Goal: Use online tool/utility: Utilize a website feature to perform a specific function

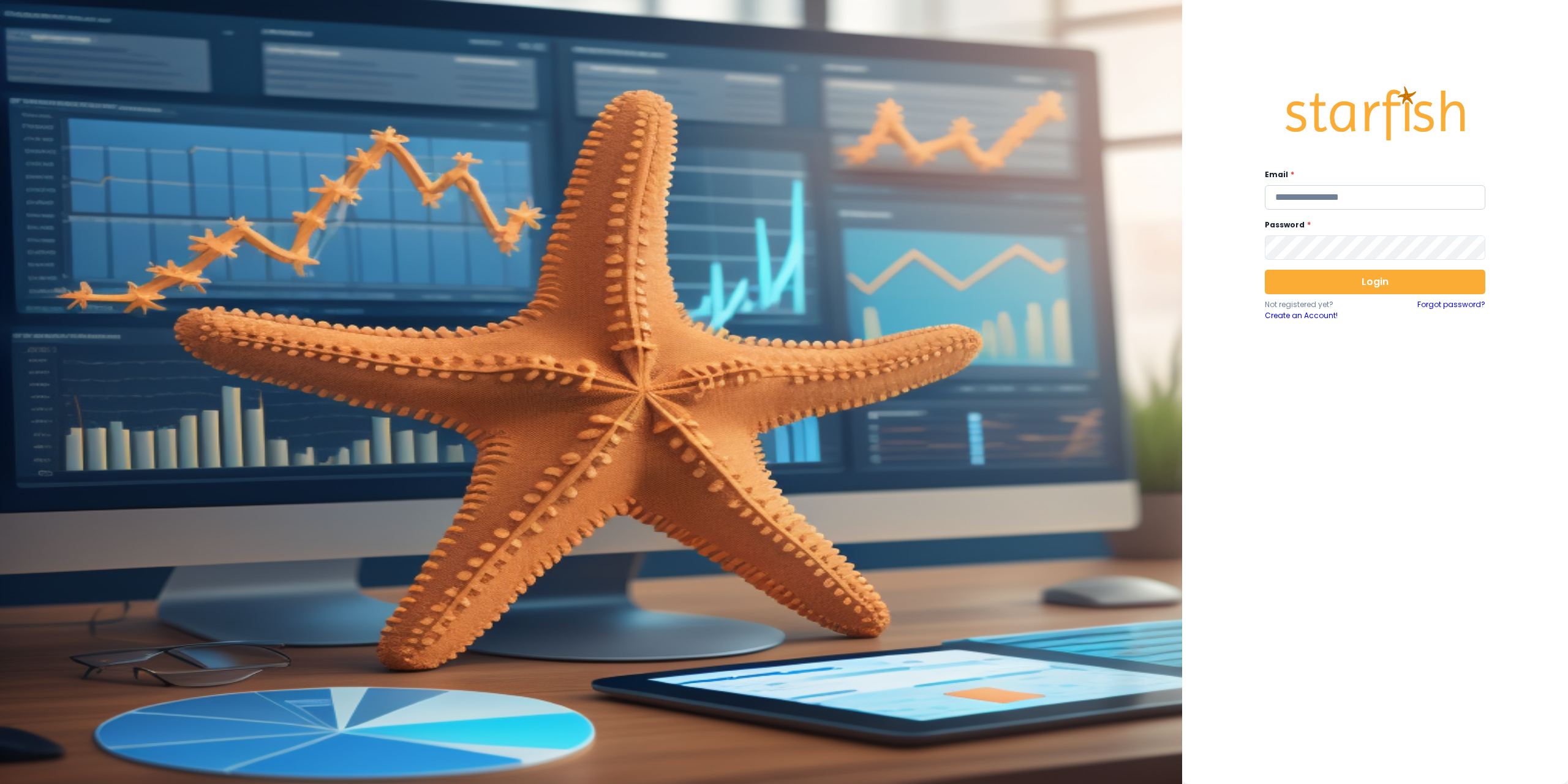
click at [1307, 189] on input "email" at bounding box center [1375, 196] width 221 height 24
type input "**********"
click at [1393, 274] on button "Login" at bounding box center [1375, 282] width 221 height 24
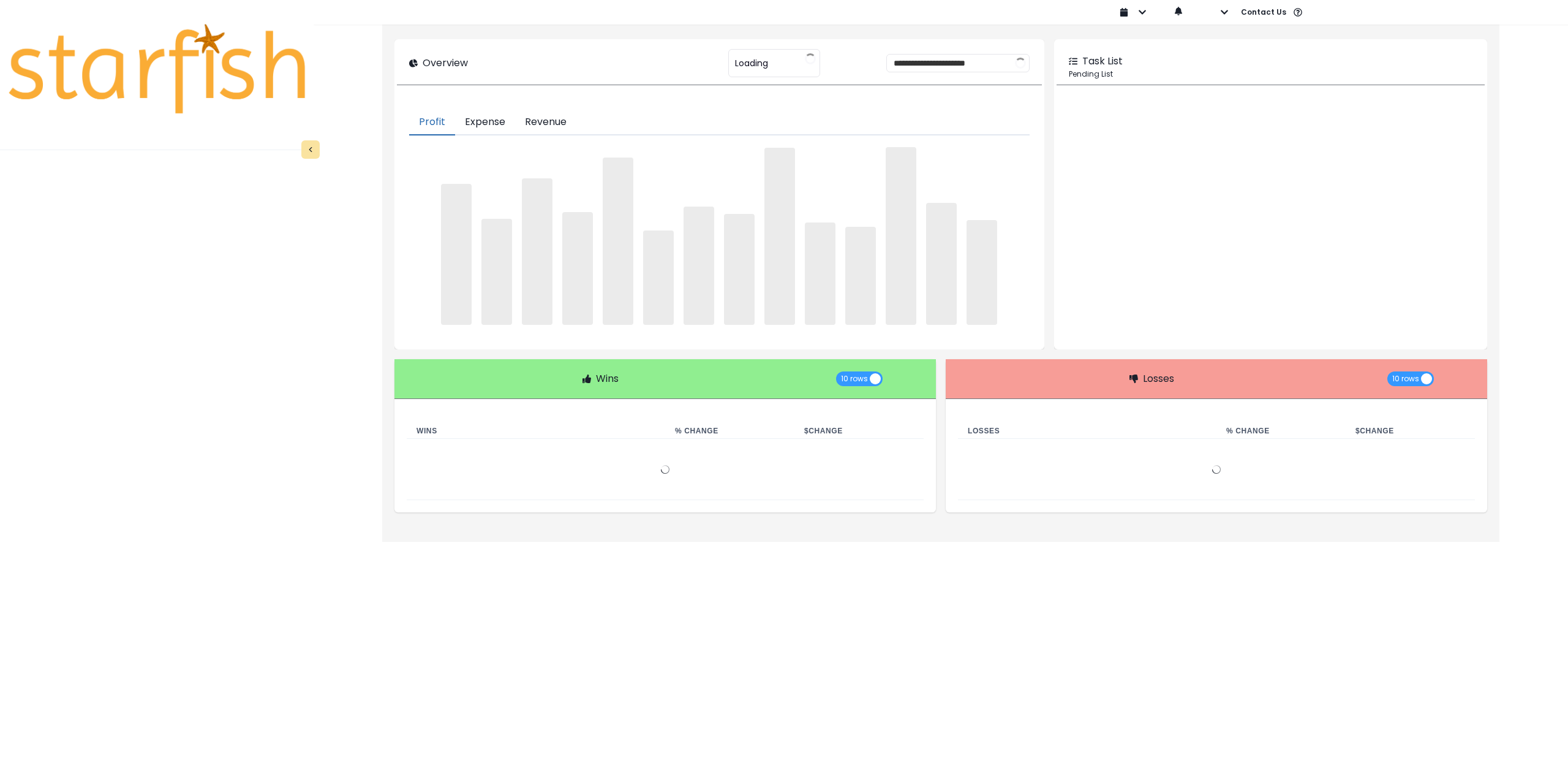
type input "********"
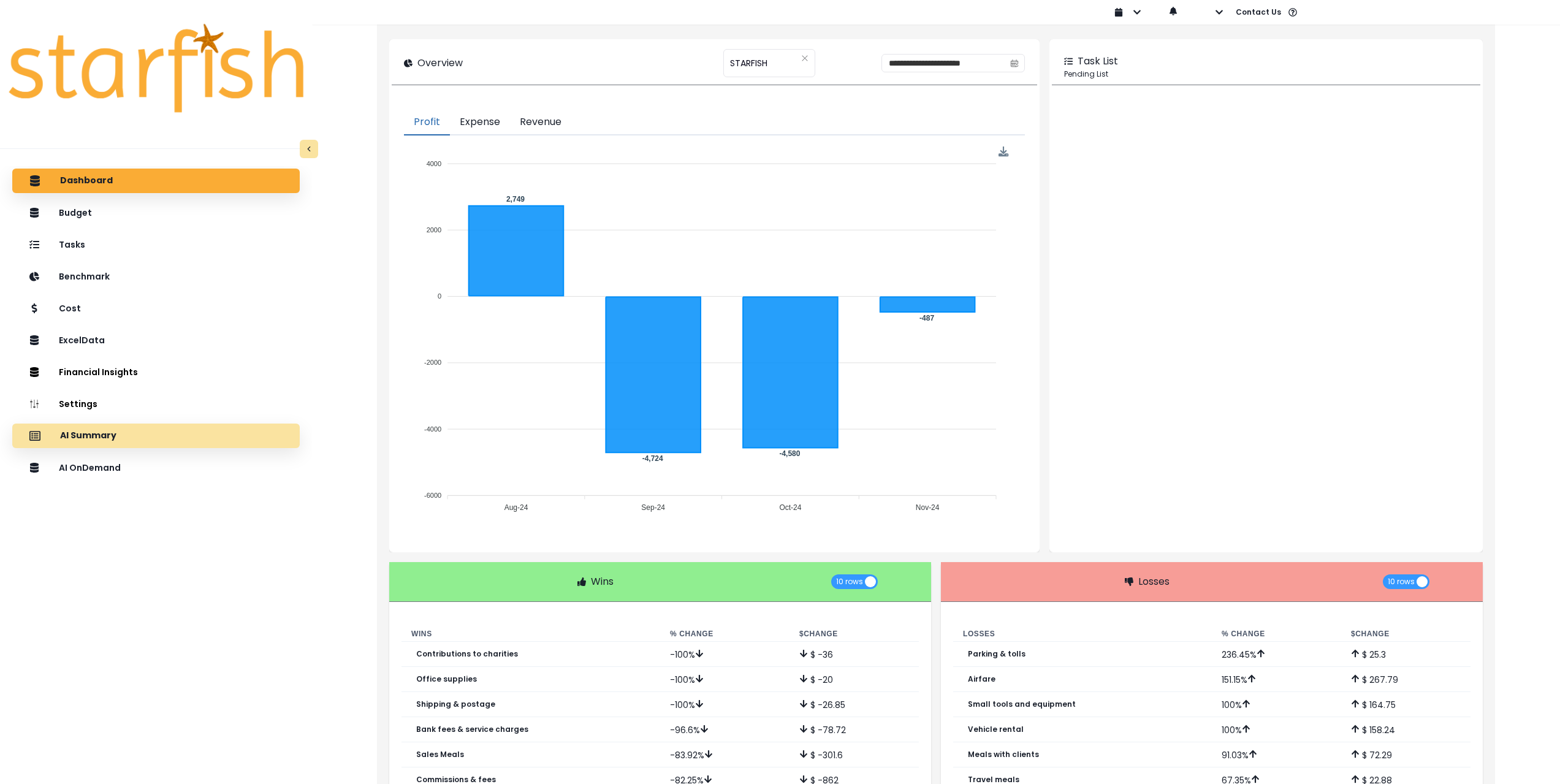
click at [133, 434] on div "AI Summary" at bounding box center [156, 436] width 268 height 26
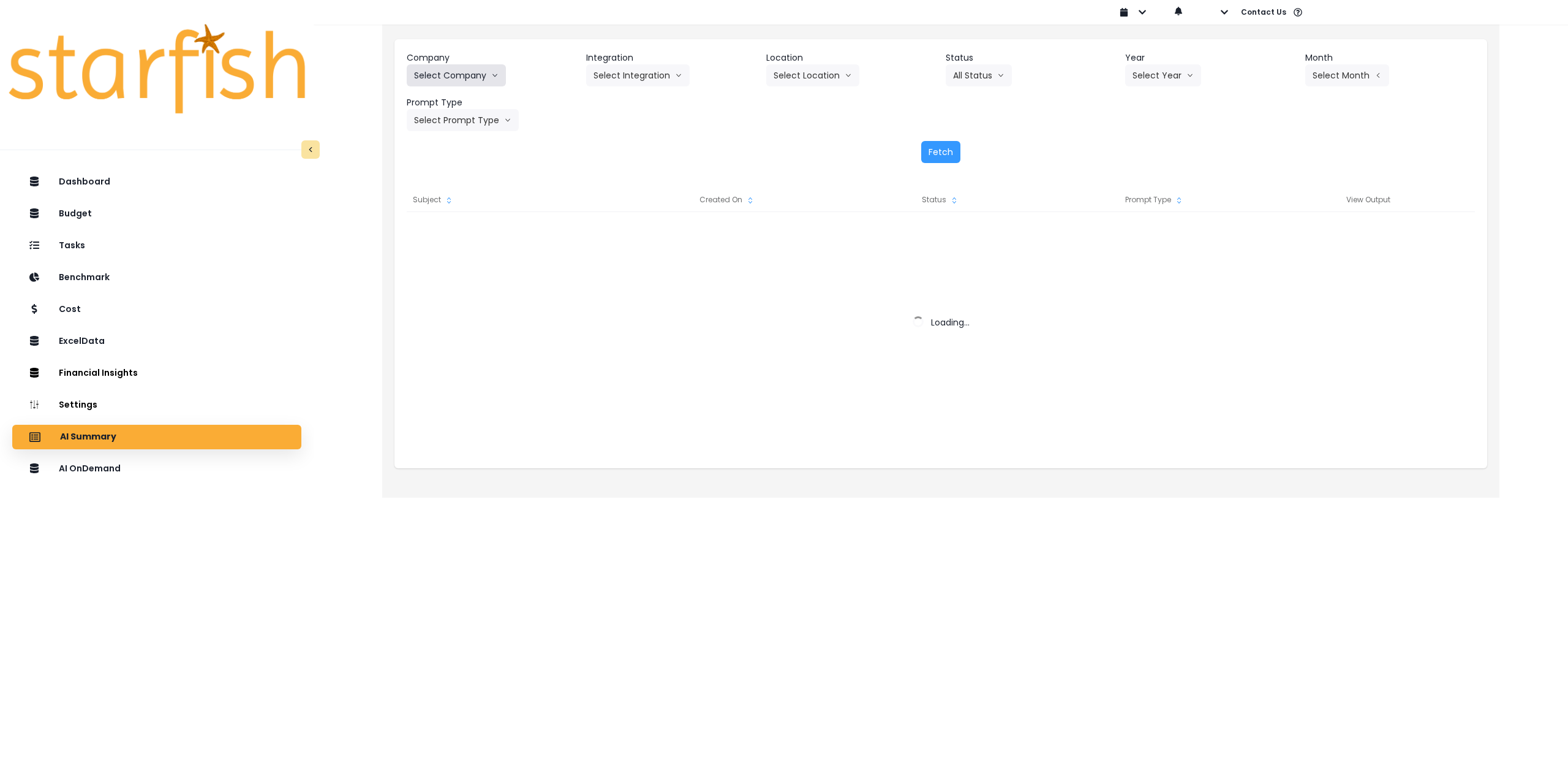
click at [454, 83] on button "Select Company" at bounding box center [456, 75] width 100 height 22
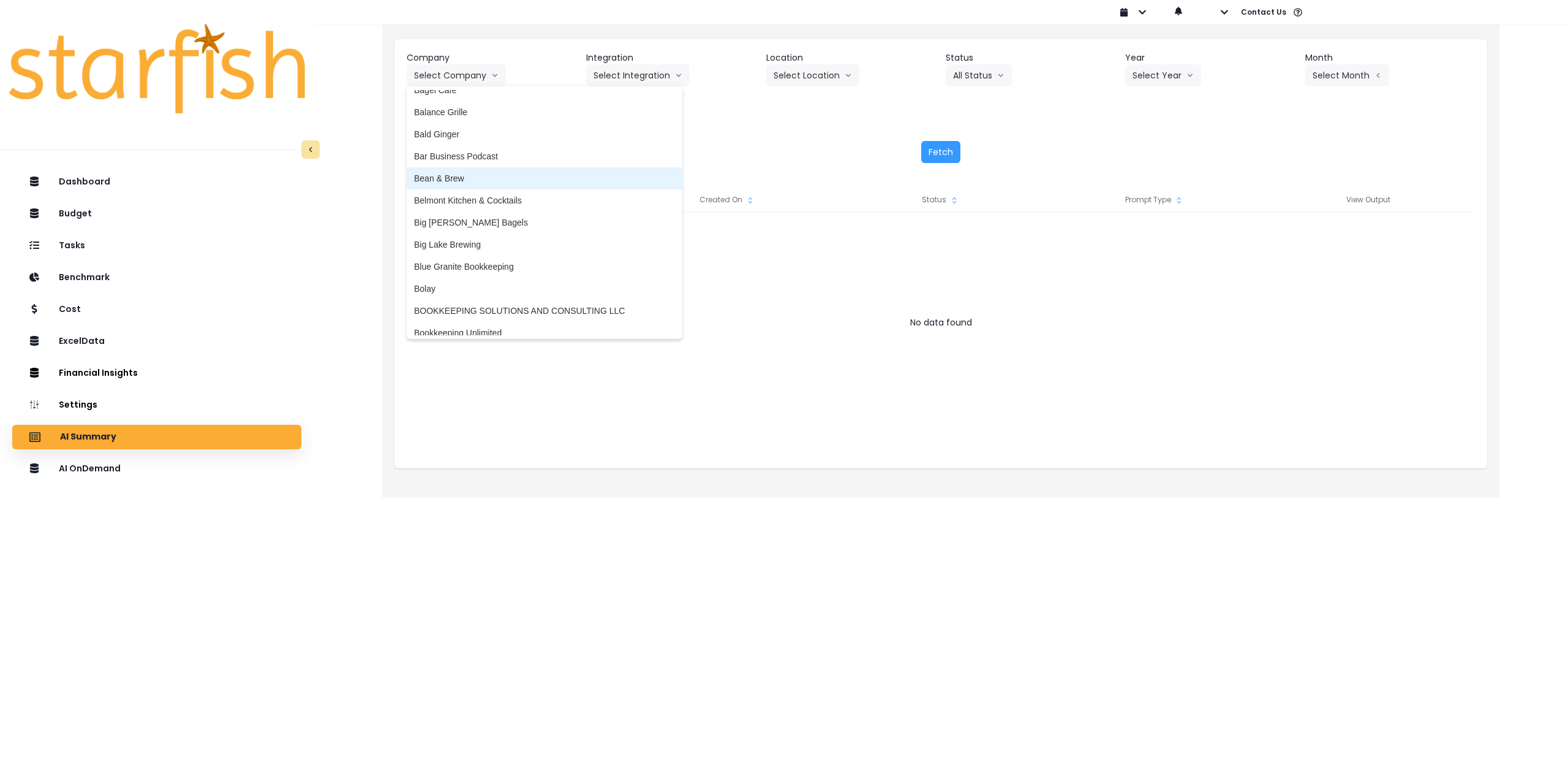
scroll to position [61, 0]
click at [463, 239] on span "Big Lake Brewing" at bounding box center [544, 239] width 261 height 13
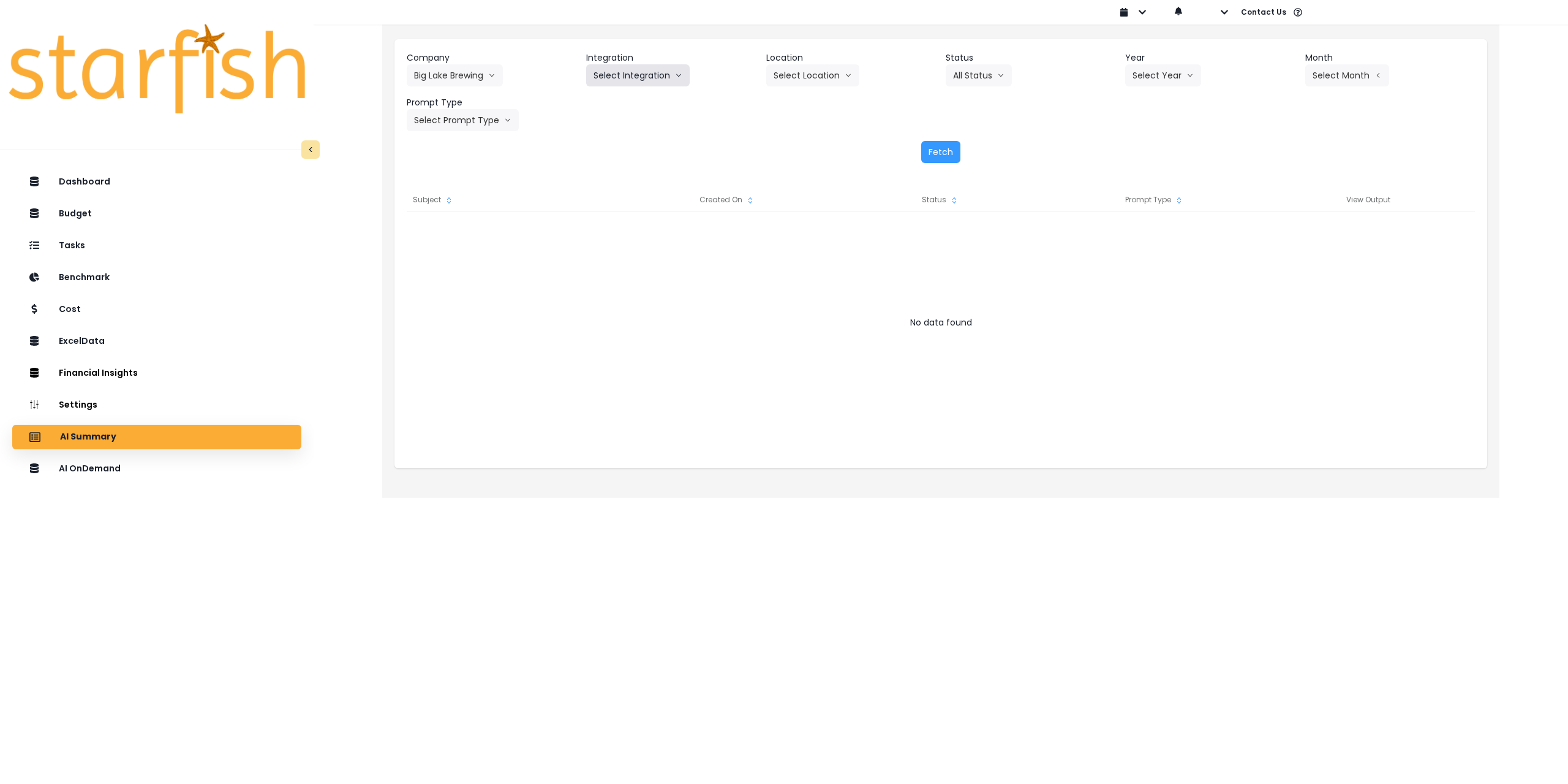
click at [618, 78] on button "Select Integration" at bounding box center [637, 75] width 103 height 22
click at [619, 97] on span "BLB_QBO" at bounding box center [613, 101] width 39 height 13
click at [815, 74] on button "Select Location" at bounding box center [813, 75] width 93 height 22
click at [806, 100] on span "All Locations" at bounding box center [798, 101] width 48 height 13
click at [1174, 75] on button "Select Year" at bounding box center [1163, 75] width 76 height 22
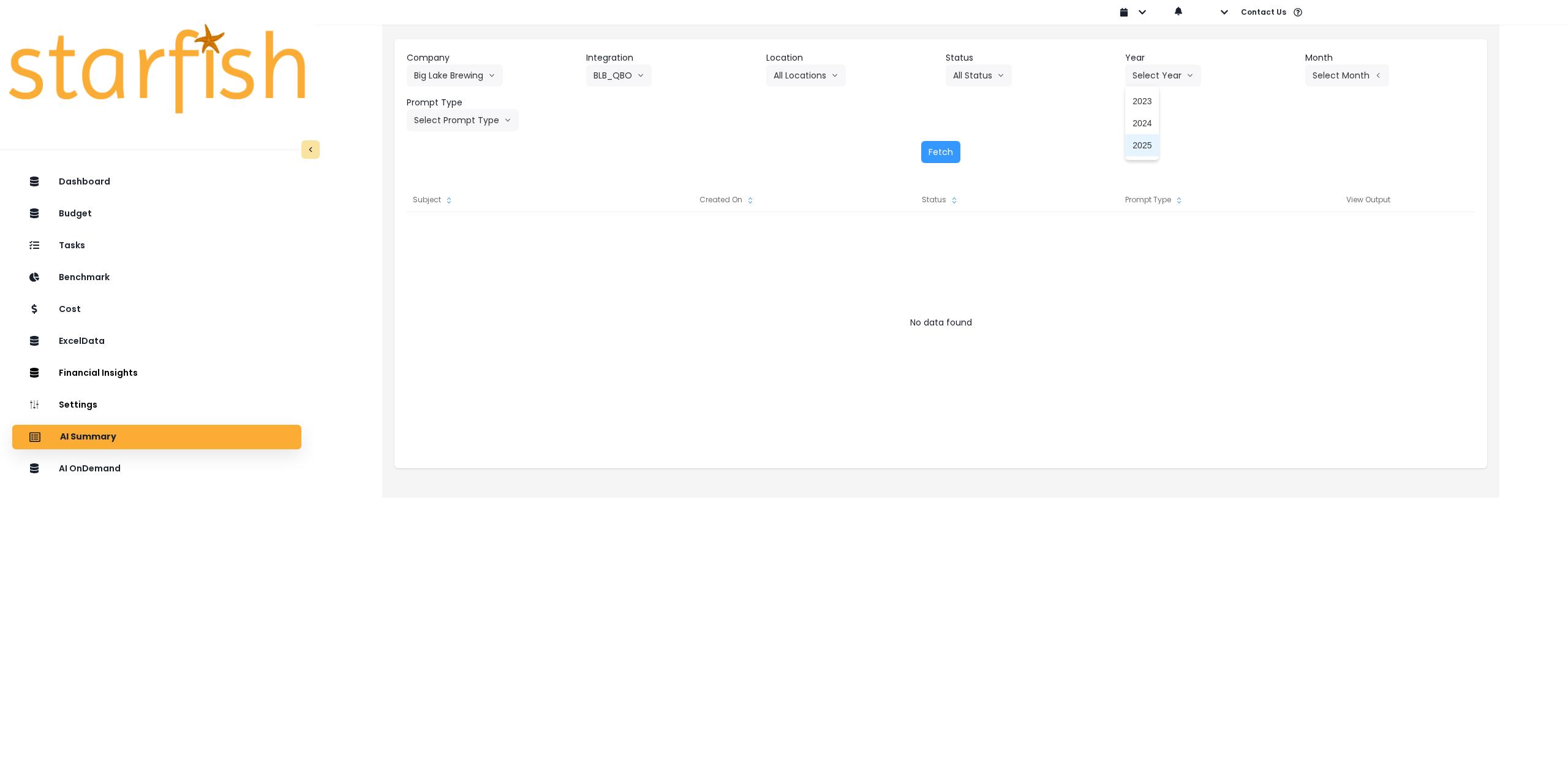
click at [1147, 143] on span "2025" at bounding box center [1141, 145] width 19 height 13
click at [1315, 81] on button "Select Month" at bounding box center [1347, 75] width 84 height 22
click at [1277, 187] on span "June" at bounding box center [1286, 189] width 24 height 13
click at [482, 124] on button "Select Prompt Type" at bounding box center [463, 120] width 112 height 22
click at [452, 230] on span "Monthly Summary" at bounding box center [448, 234] width 69 height 13
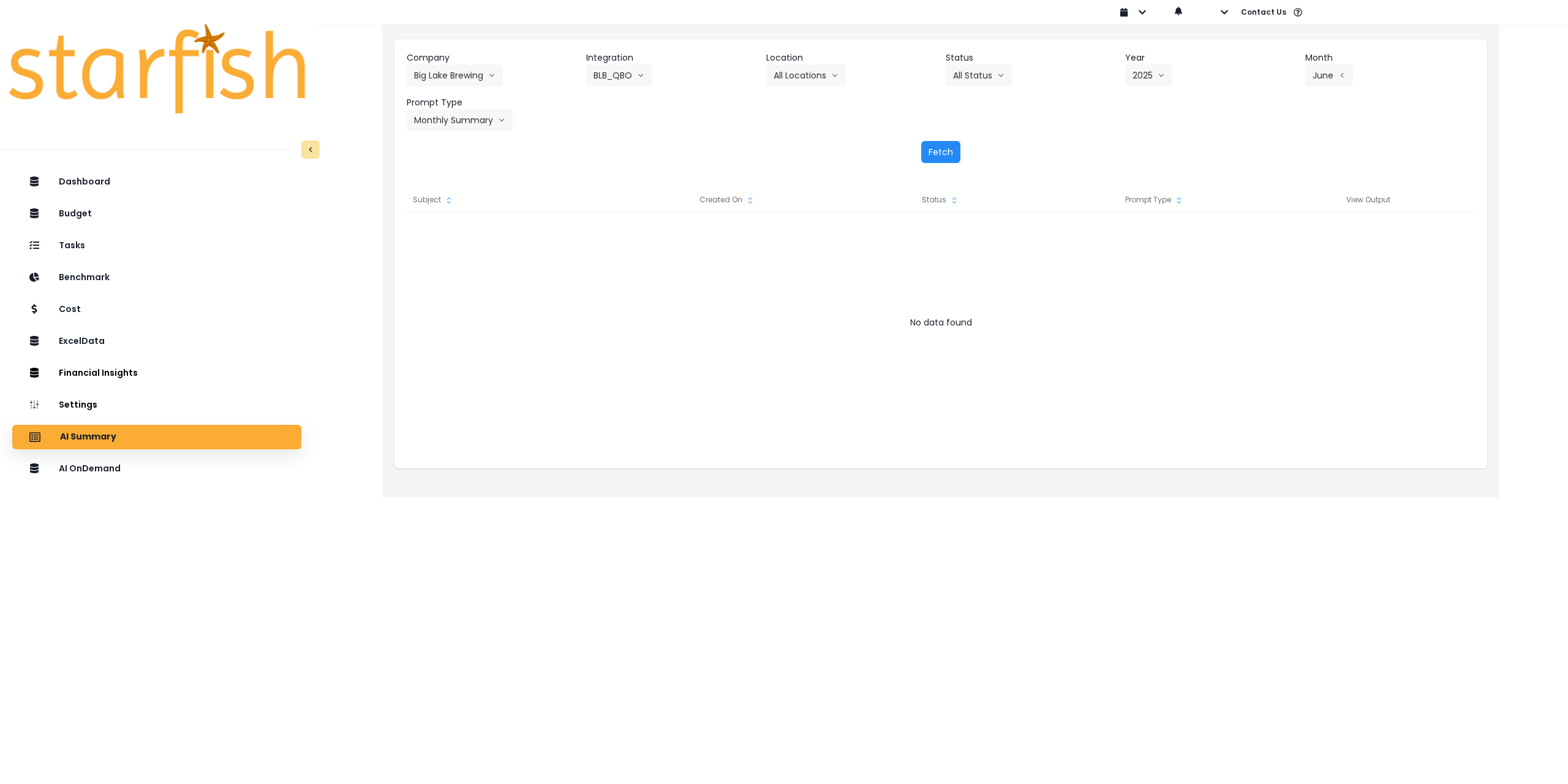
click at [948, 147] on button "Fetch" at bounding box center [941, 152] width 39 height 22
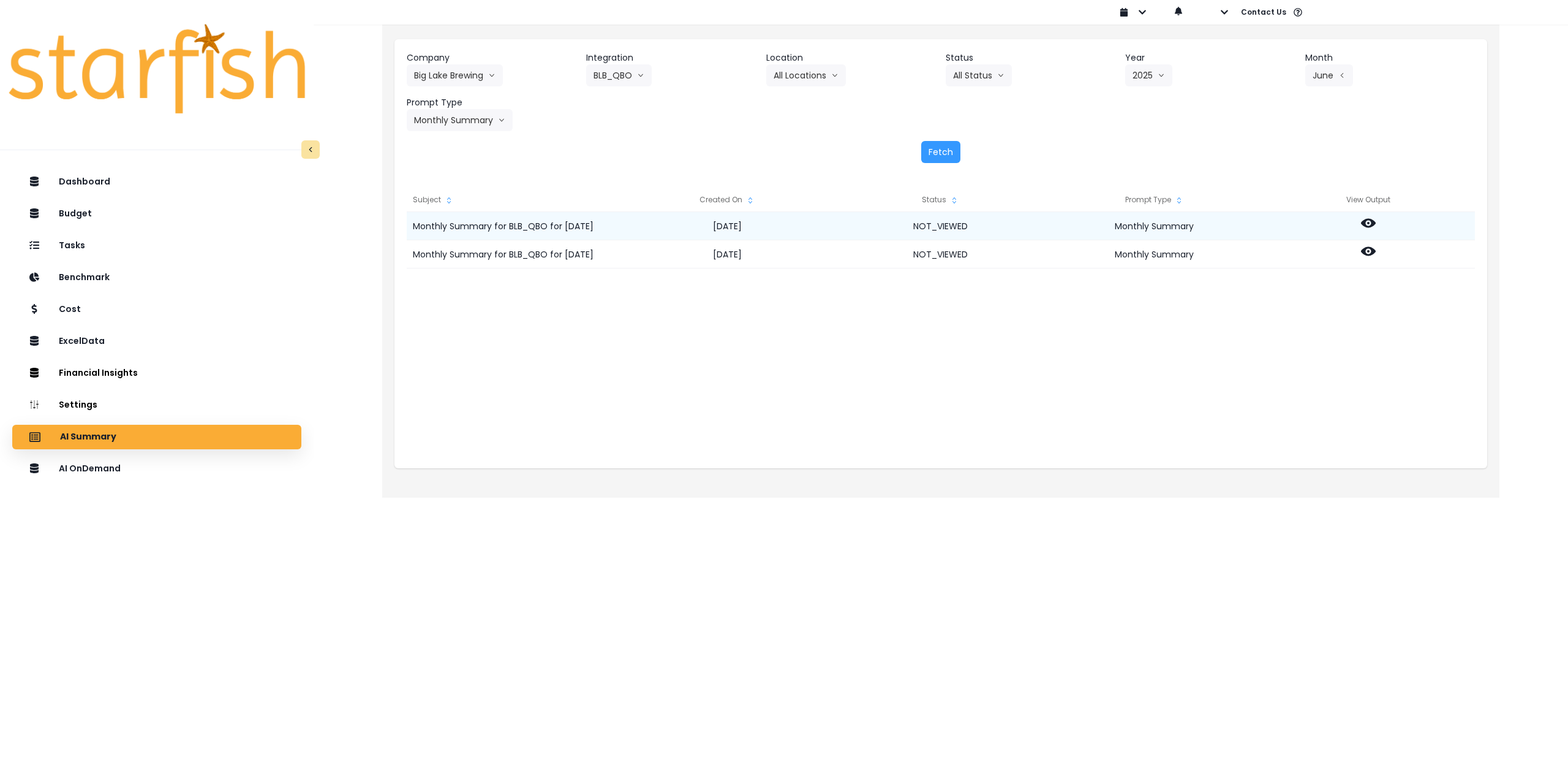
click at [1373, 222] on icon at bounding box center [1368, 223] width 14 height 9
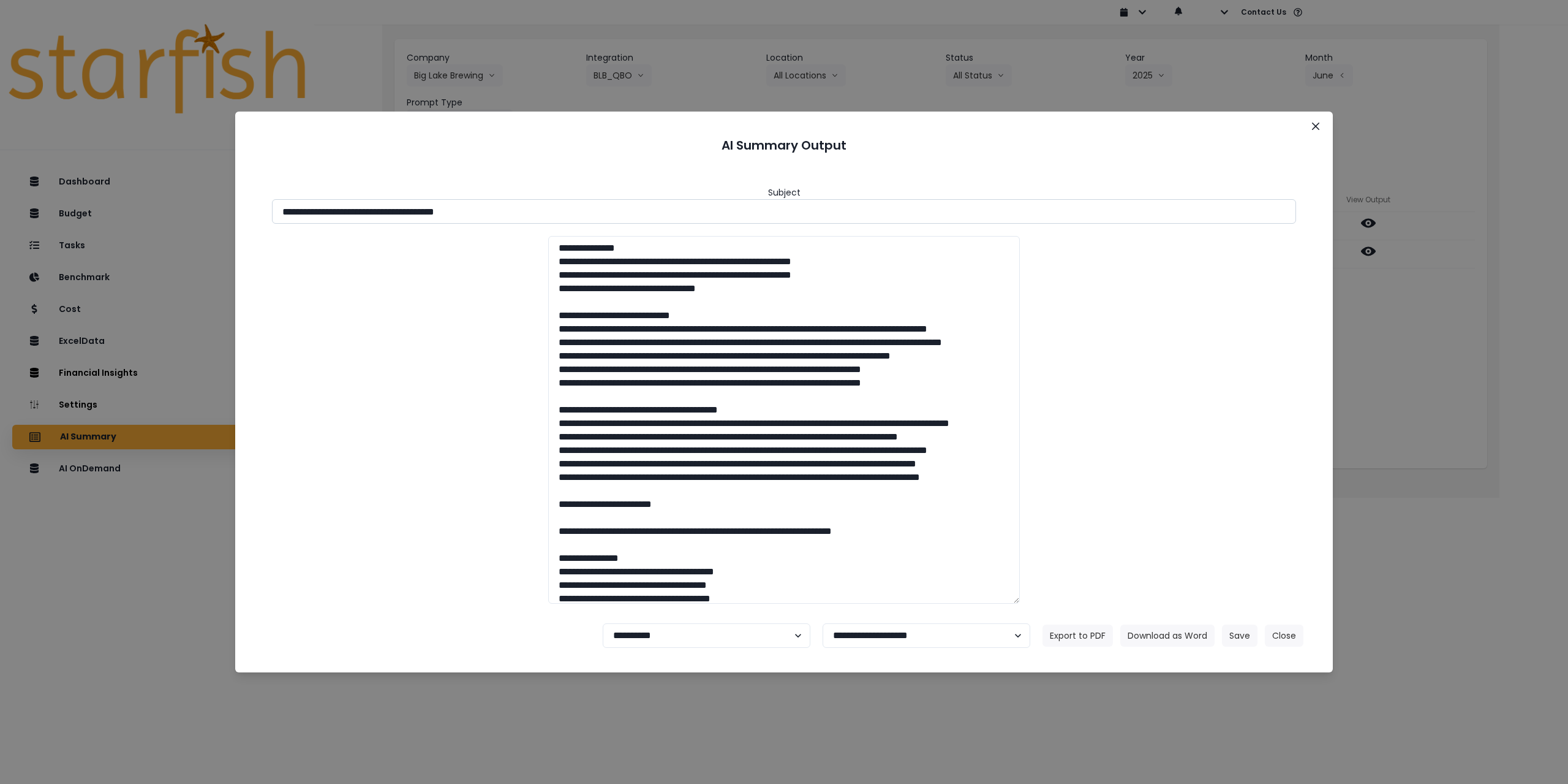
drag, startPoint x: 392, startPoint y: 212, endPoint x: 568, endPoint y: 207, distance: 176.1
click at [568, 207] on input "**********" at bounding box center [784, 211] width 1025 height 24
click at [1172, 636] on button "Download as Word" at bounding box center [1167, 635] width 94 height 22
click at [1434, 316] on div "**********" at bounding box center [784, 392] width 1568 height 784
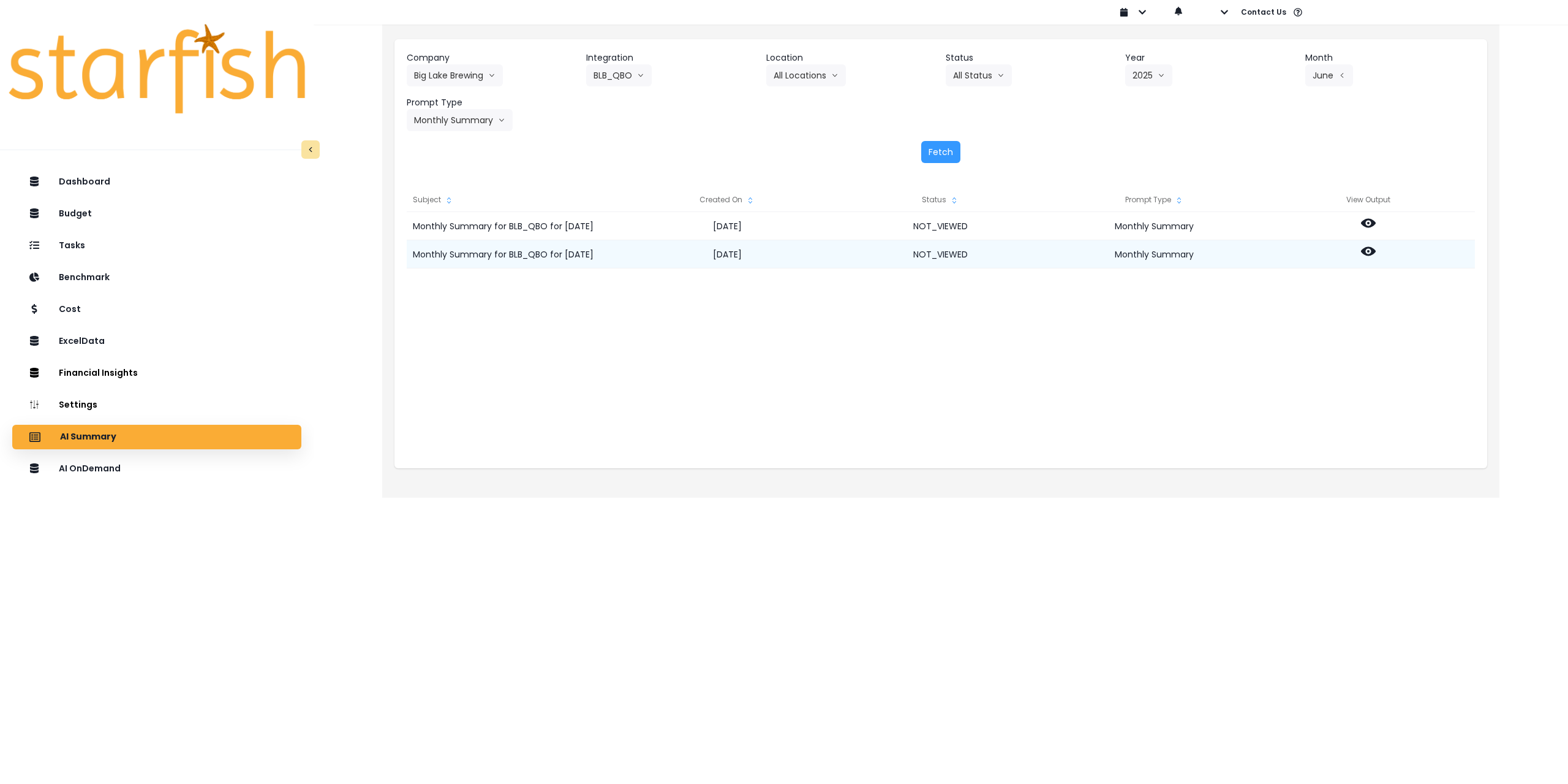
click at [1373, 255] on icon at bounding box center [1368, 251] width 14 height 14
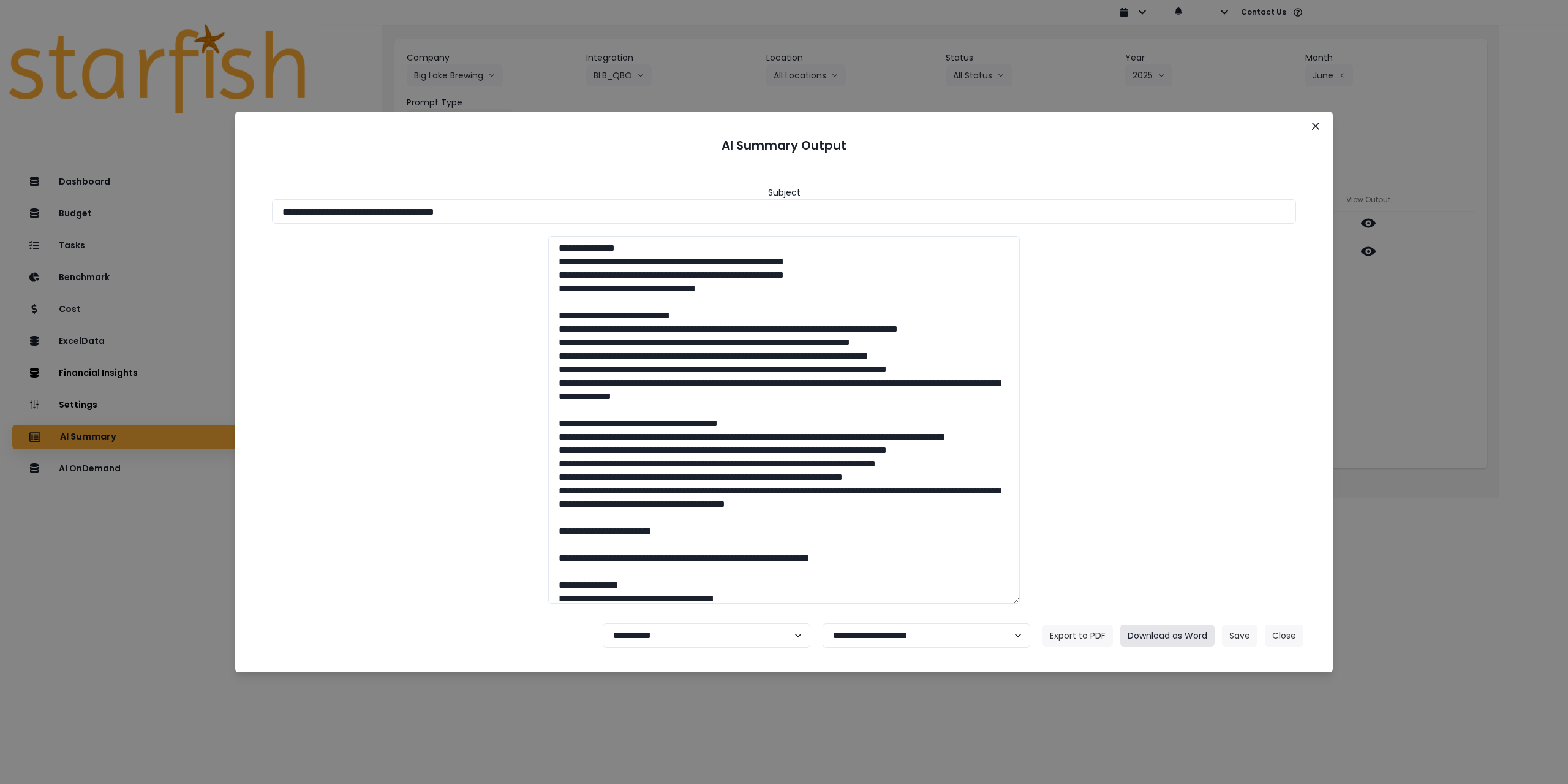
click at [1158, 630] on button "Download as Word" at bounding box center [1167, 635] width 94 height 22
click at [1319, 126] on icon "Close" at bounding box center [1316, 126] width 7 height 7
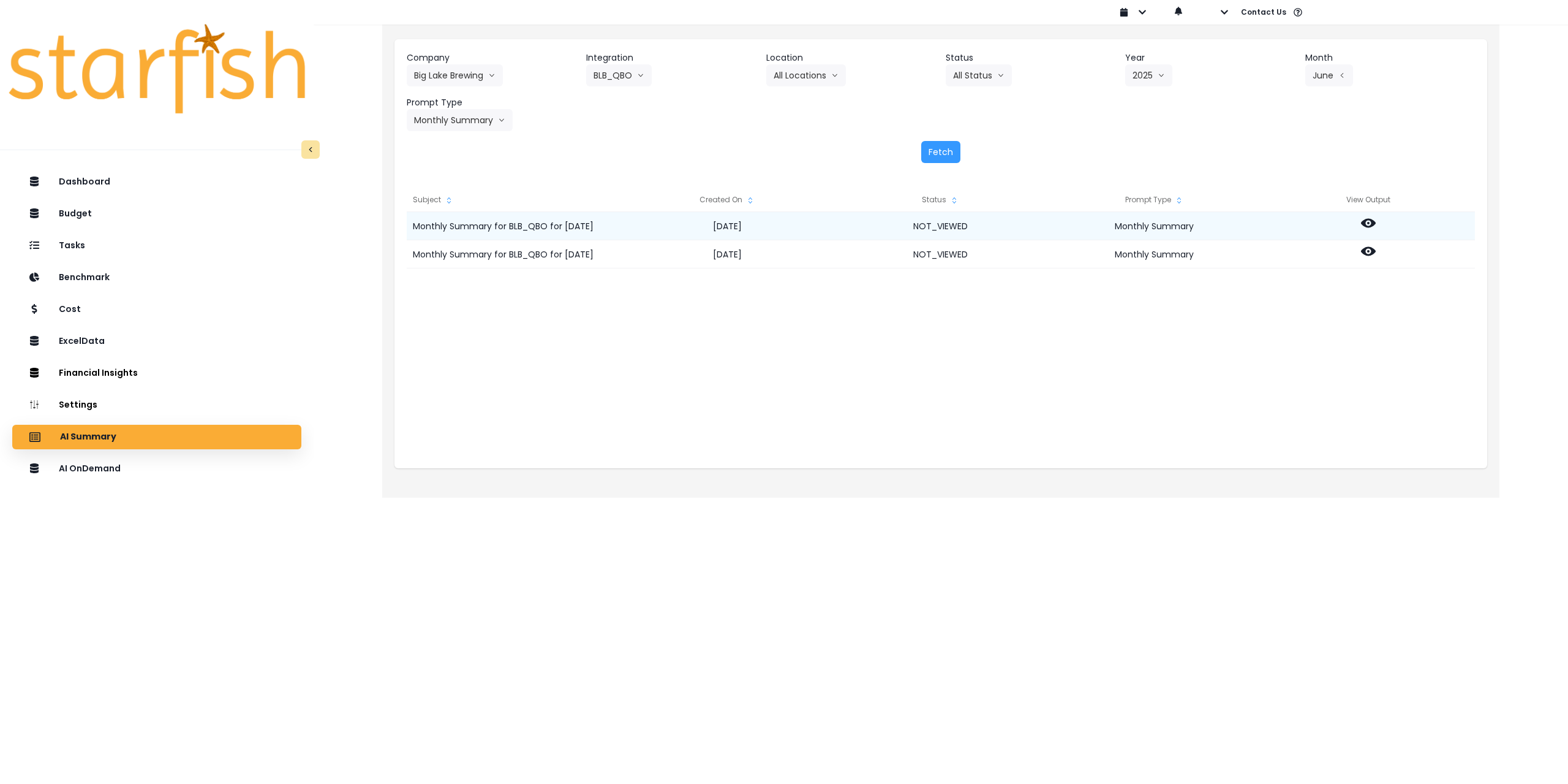
click at [1371, 222] on icon at bounding box center [1368, 223] width 14 height 14
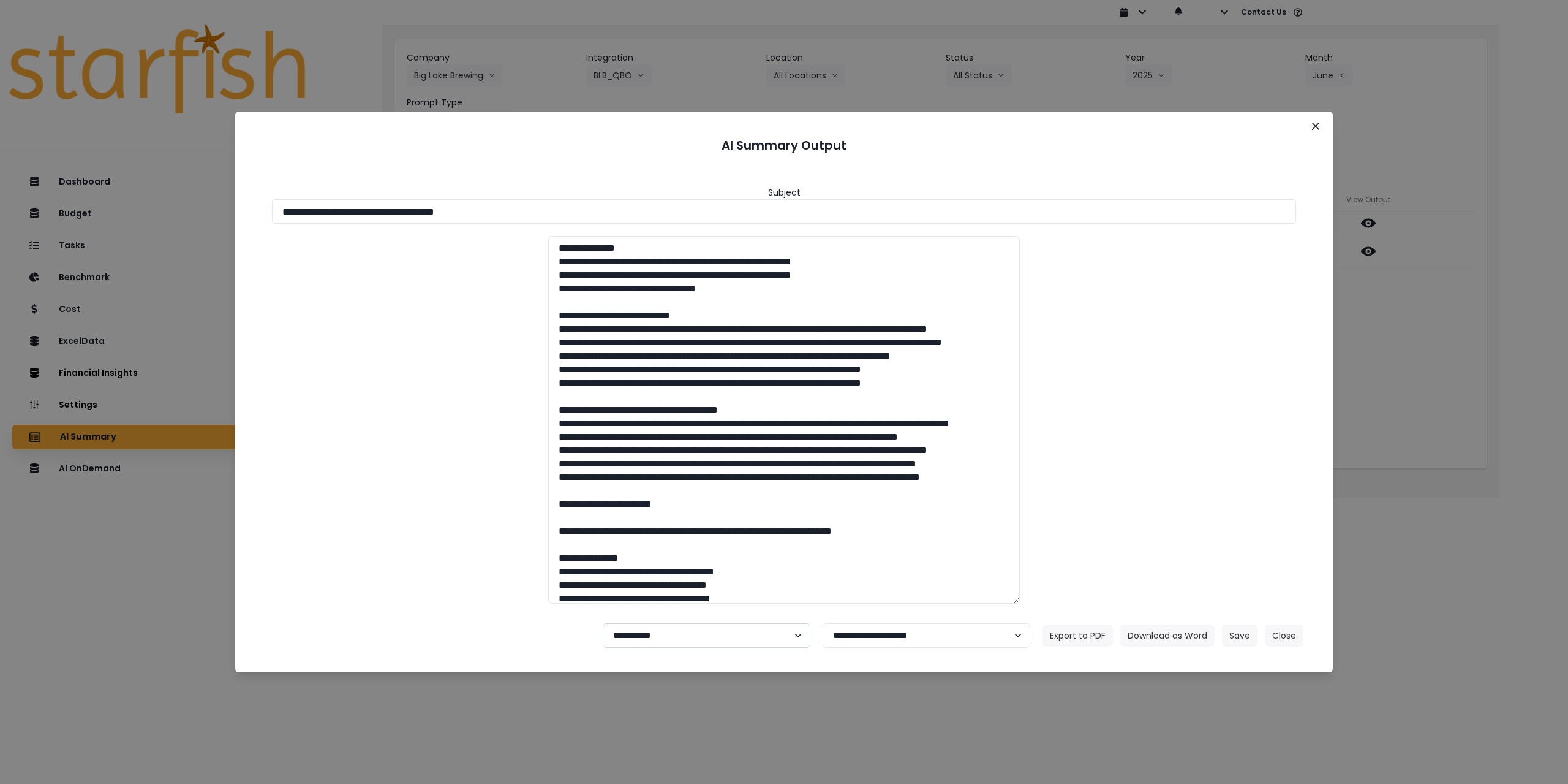
click at [649, 640] on select "**********" at bounding box center [706, 635] width 208 height 24
select select "********"
click at [602, 623] on select "**********" at bounding box center [706, 635] width 208 height 24
click at [1232, 645] on button "Save" at bounding box center [1240, 635] width 36 height 22
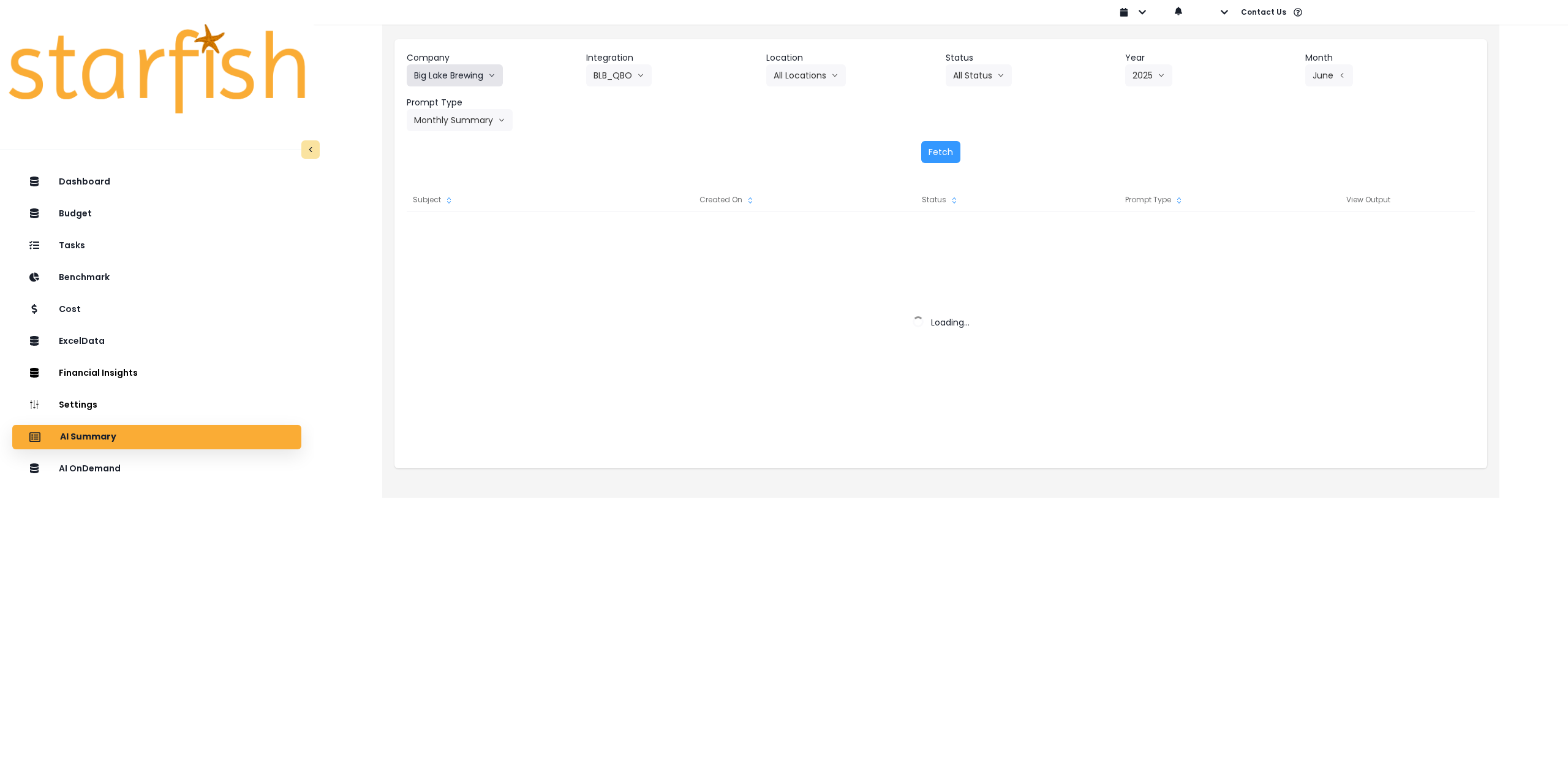
click at [477, 73] on button "Big Lake Brewing" at bounding box center [455, 75] width 96 height 22
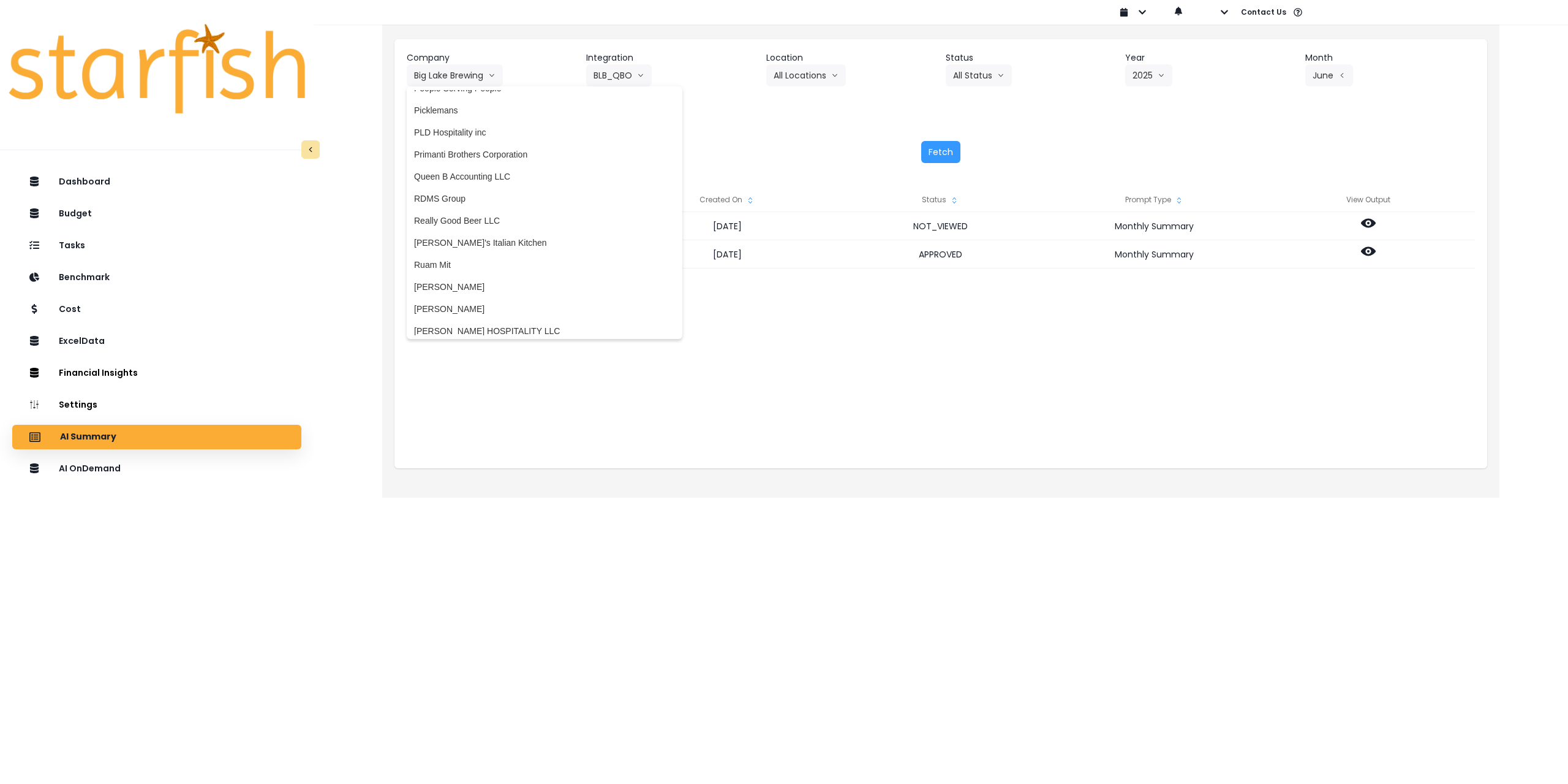
scroll to position [1807, 0]
click at [487, 216] on span "[PERSON_NAME]'s Italian Kitchen" at bounding box center [544, 214] width 261 height 13
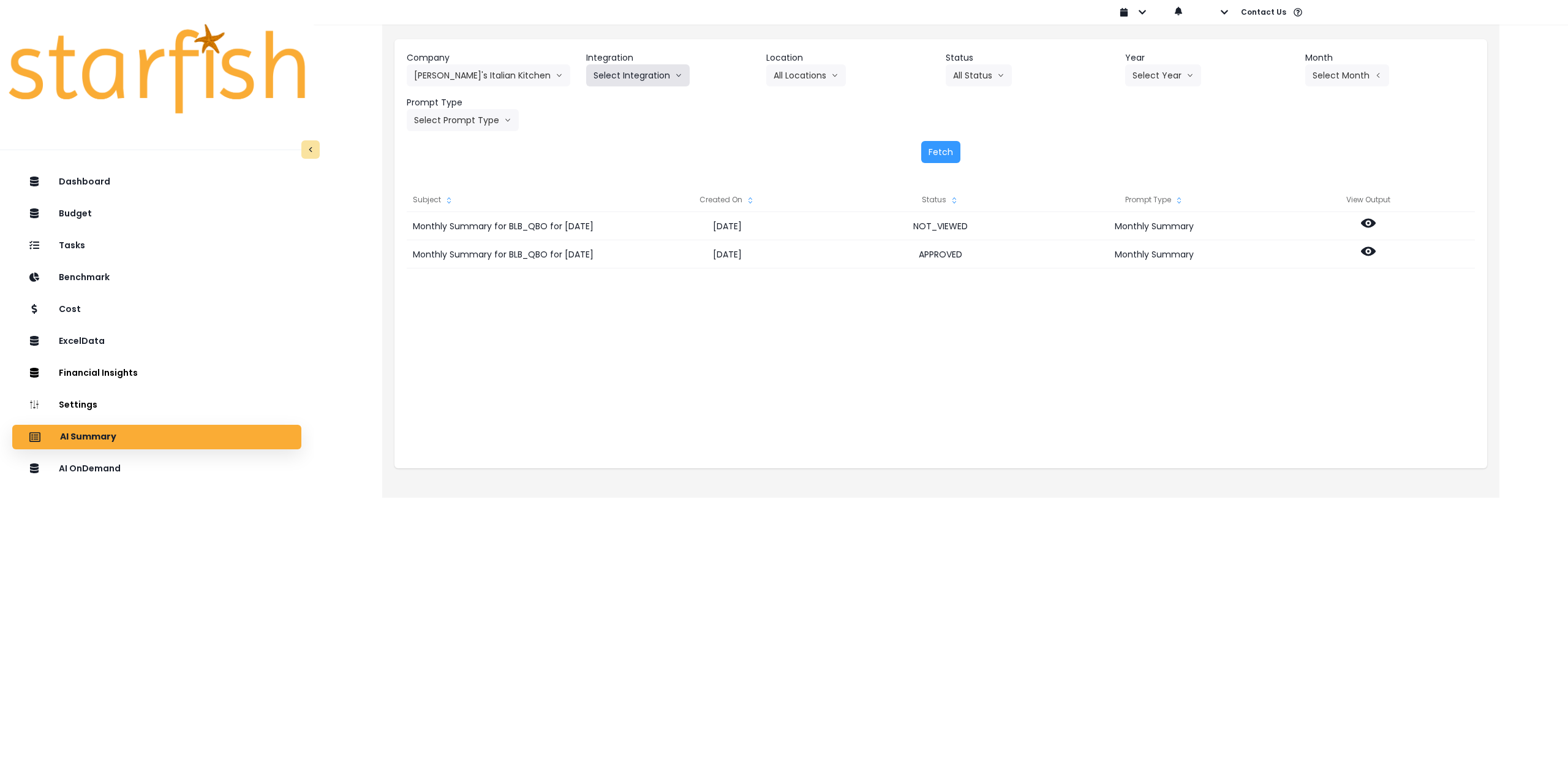
click at [629, 83] on button "Select Integration" at bounding box center [637, 75] width 103 height 22
click at [629, 101] on span "Quickbooks Online" at bounding box center [629, 101] width 73 height 13
click at [811, 68] on button "Select Location" at bounding box center [813, 75] width 93 height 22
click at [808, 98] on span "All Locations" at bounding box center [798, 101] width 48 height 13
drag, startPoint x: 1165, startPoint y: 73, endPoint x: 1172, endPoint y: 101, distance: 28.9
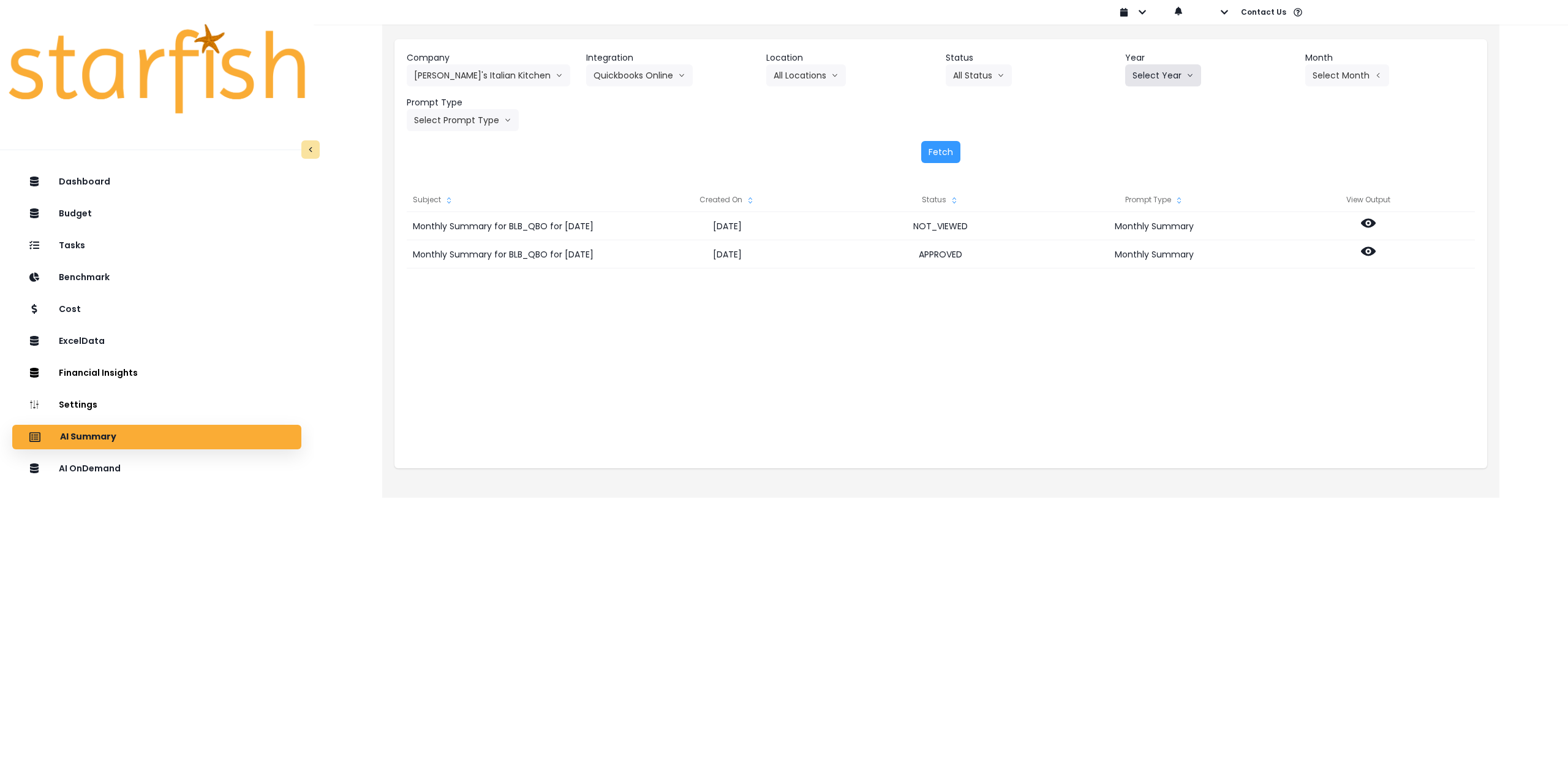
click at [1166, 73] on button "Select Year" at bounding box center [1163, 75] width 76 height 22
click at [1144, 145] on span "2025" at bounding box center [1141, 145] width 19 height 13
click at [1325, 96] on div "Company [PERSON_NAME]'s Italian Kitchen 86 Costs Asti Bagel Cafe Balance Grille…" at bounding box center [941, 91] width 1069 height 80
click at [1334, 76] on button "Select Month" at bounding box center [1347, 75] width 84 height 22
click at [1274, 170] on span "May" at bounding box center [1286, 168] width 24 height 13
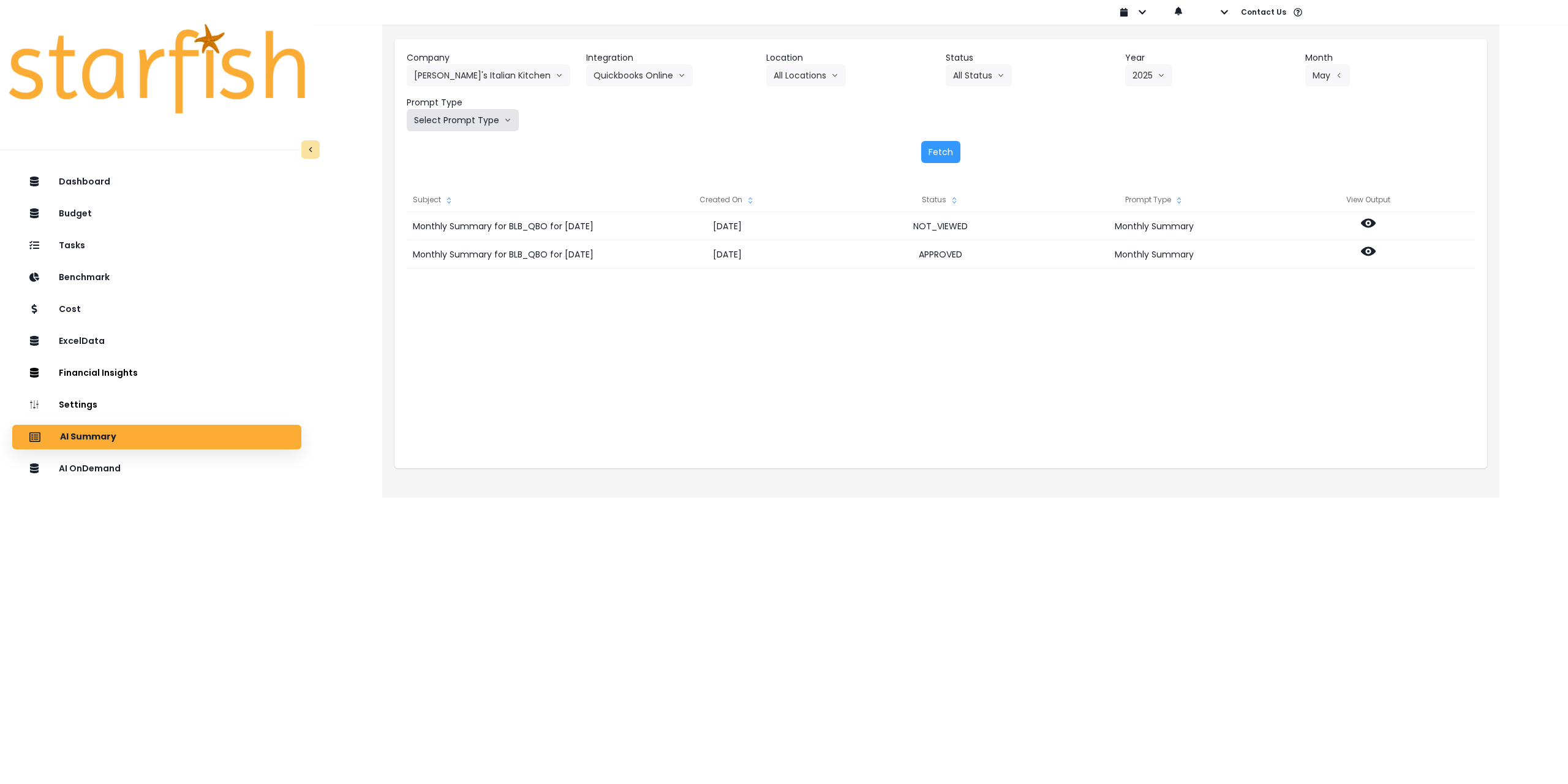
click at [469, 123] on button "Select Prompt Type" at bounding box center [463, 120] width 112 height 22
click at [444, 237] on span "Monthly Summary" at bounding box center [448, 234] width 69 height 13
click at [938, 148] on button "Fetch" at bounding box center [941, 152] width 39 height 22
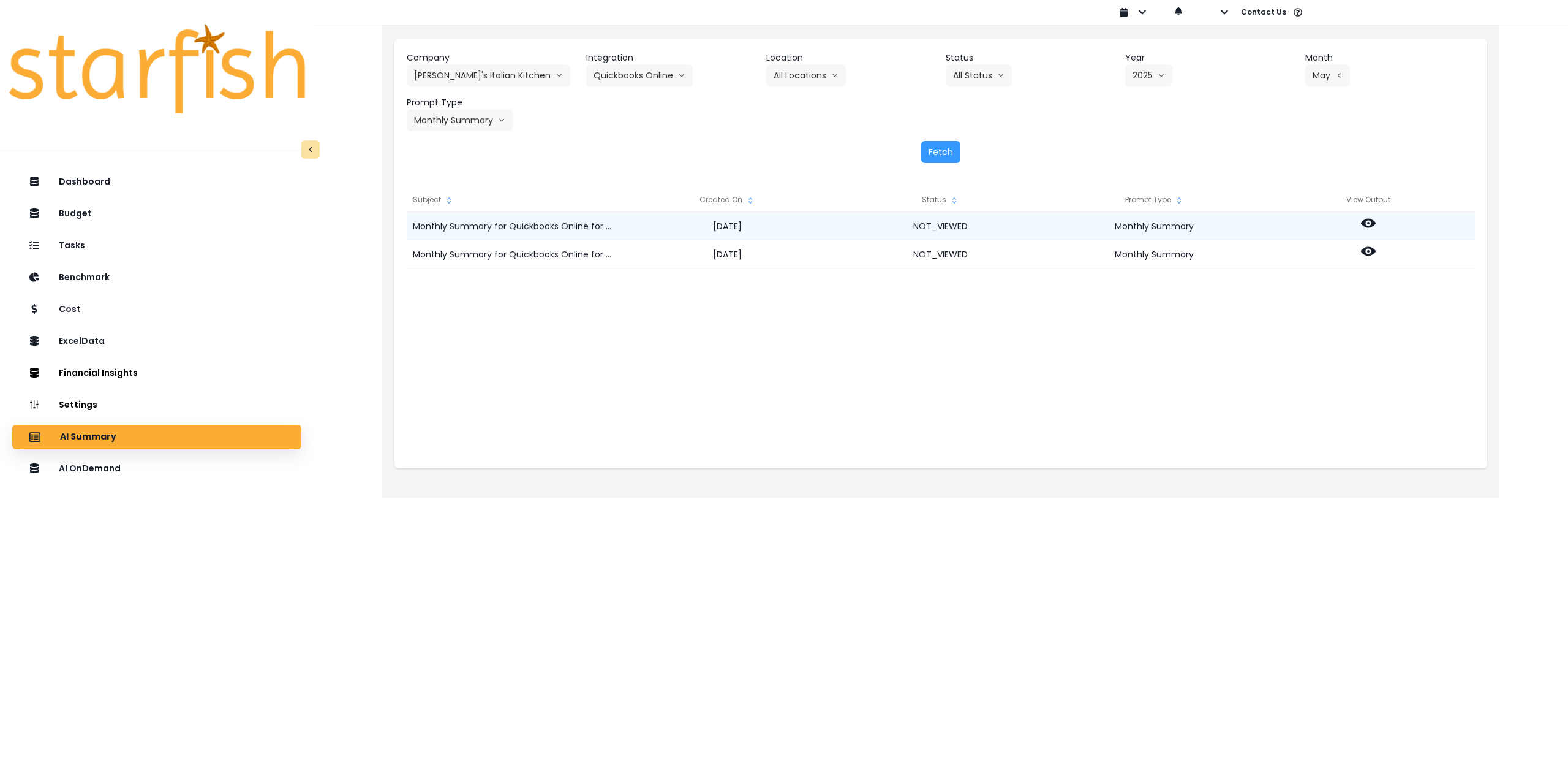
click at [1374, 219] on icon at bounding box center [1368, 223] width 14 height 14
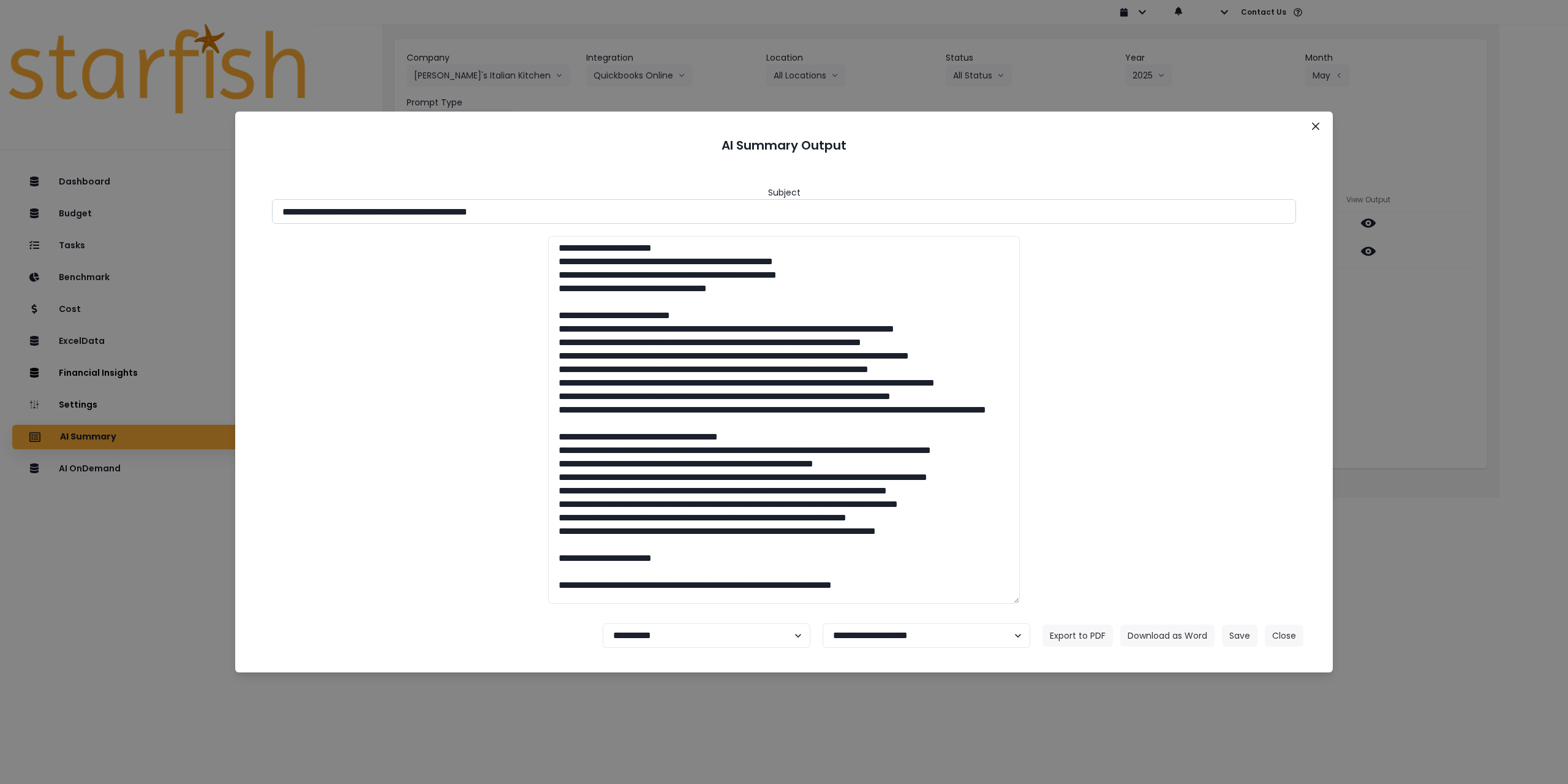
drag, startPoint x: 500, startPoint y: 213, endPoint x: 611, endPoint y: 216, distance: 111.0
click at [611, 216] on input "**********" at bounding box center [784, 211] width 1025 height 24
click at [1151, 638] on button "Download as Word" at bounding box center [1167, 635] width 94 height 22
drag, startPoint x: 1361, startPoint y: 338, endPoint x: 1368, endPoint y: 295, distance: 43.6
click at [1361, 338] on div "**********" at bounding box center [784, 392] width 1568 height 784
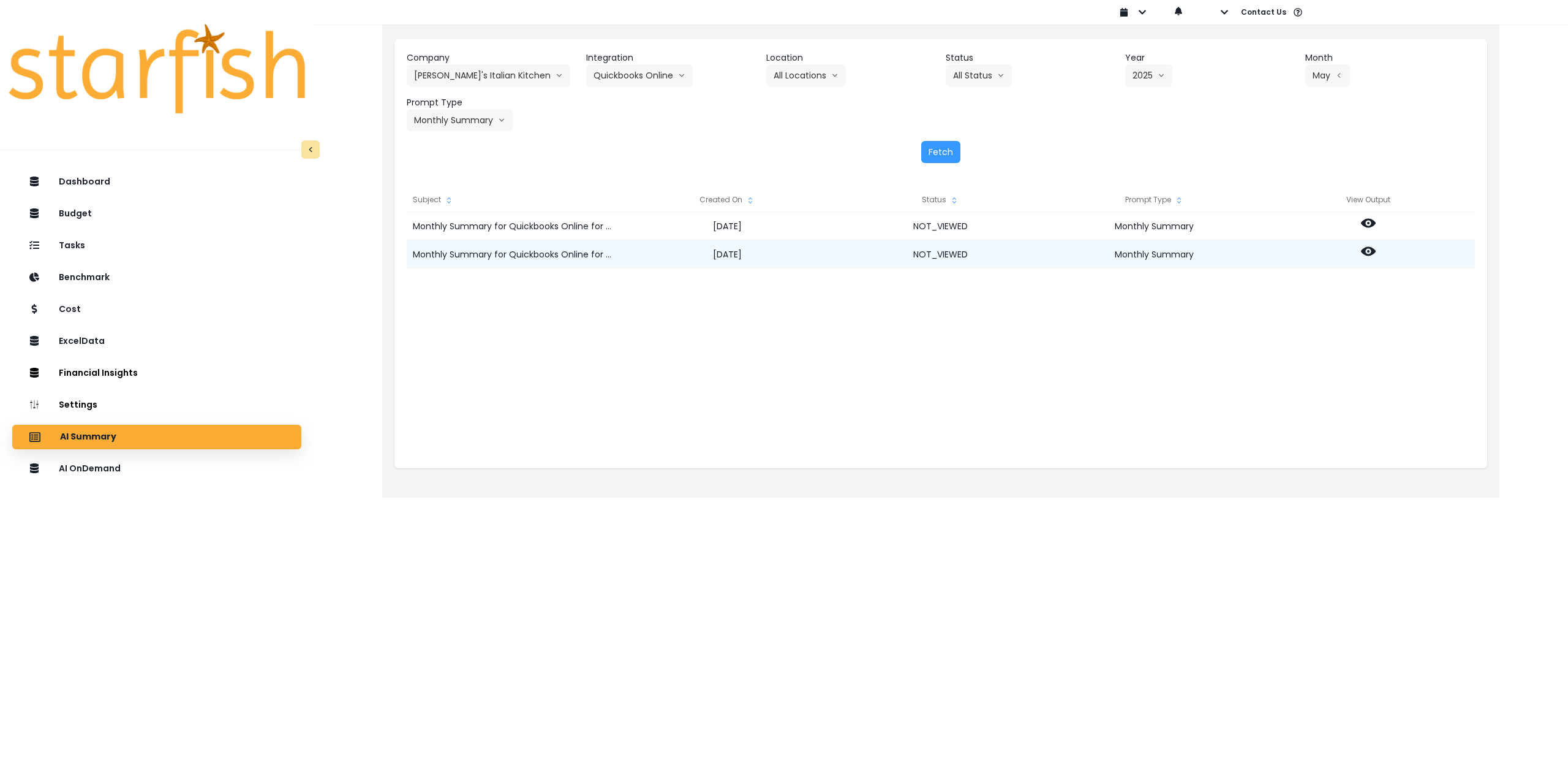
click at [1362, 248] on icon at bounding box center [1368, 251] width 14 height 14
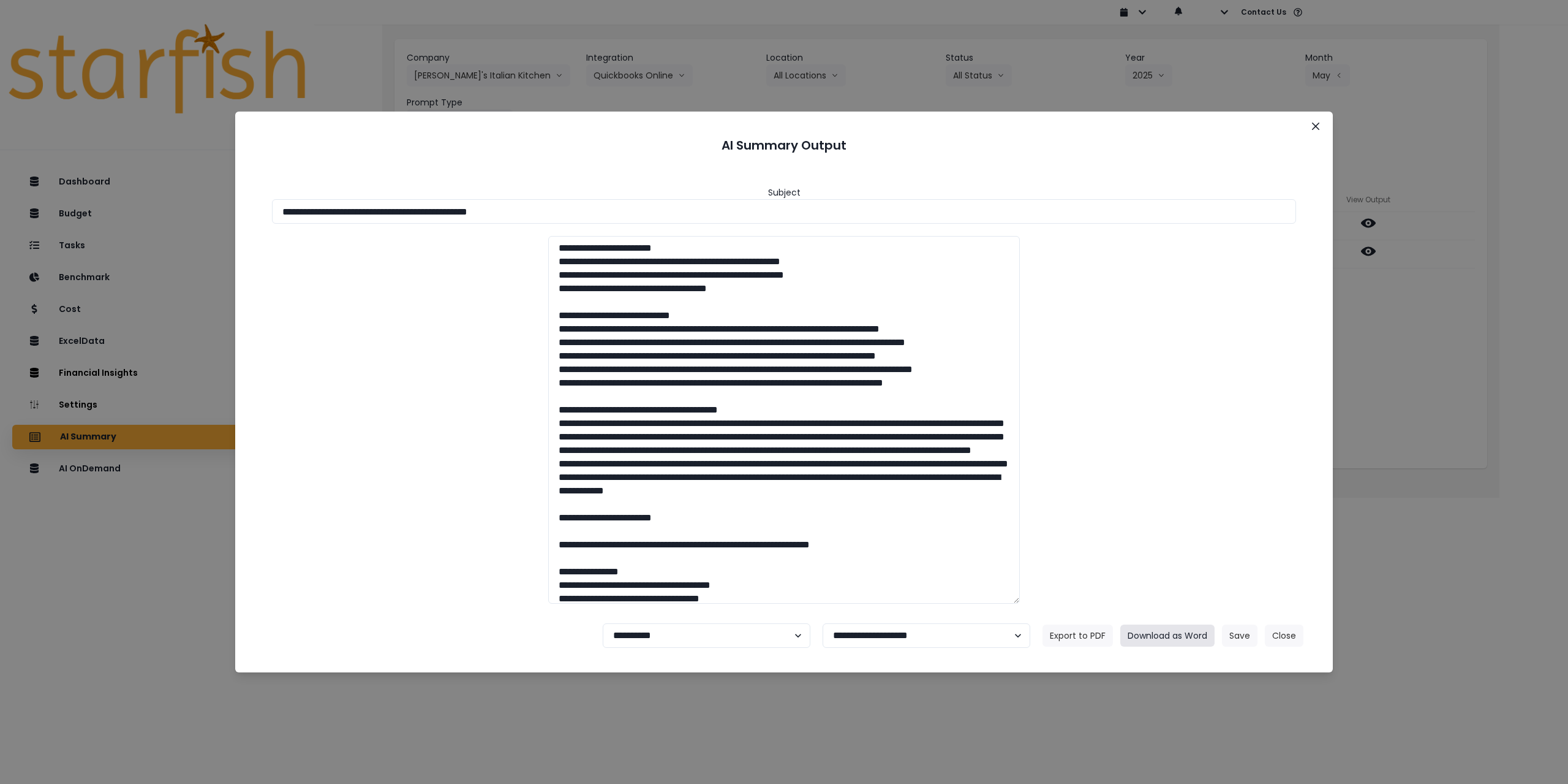
click at [1153, 635] on button "Download as Word" at bounding box center [1167, 635] width 94 height 22
click at [1321, 126] on button "Close" at bounding box center [1316, 126] width 20 height 20
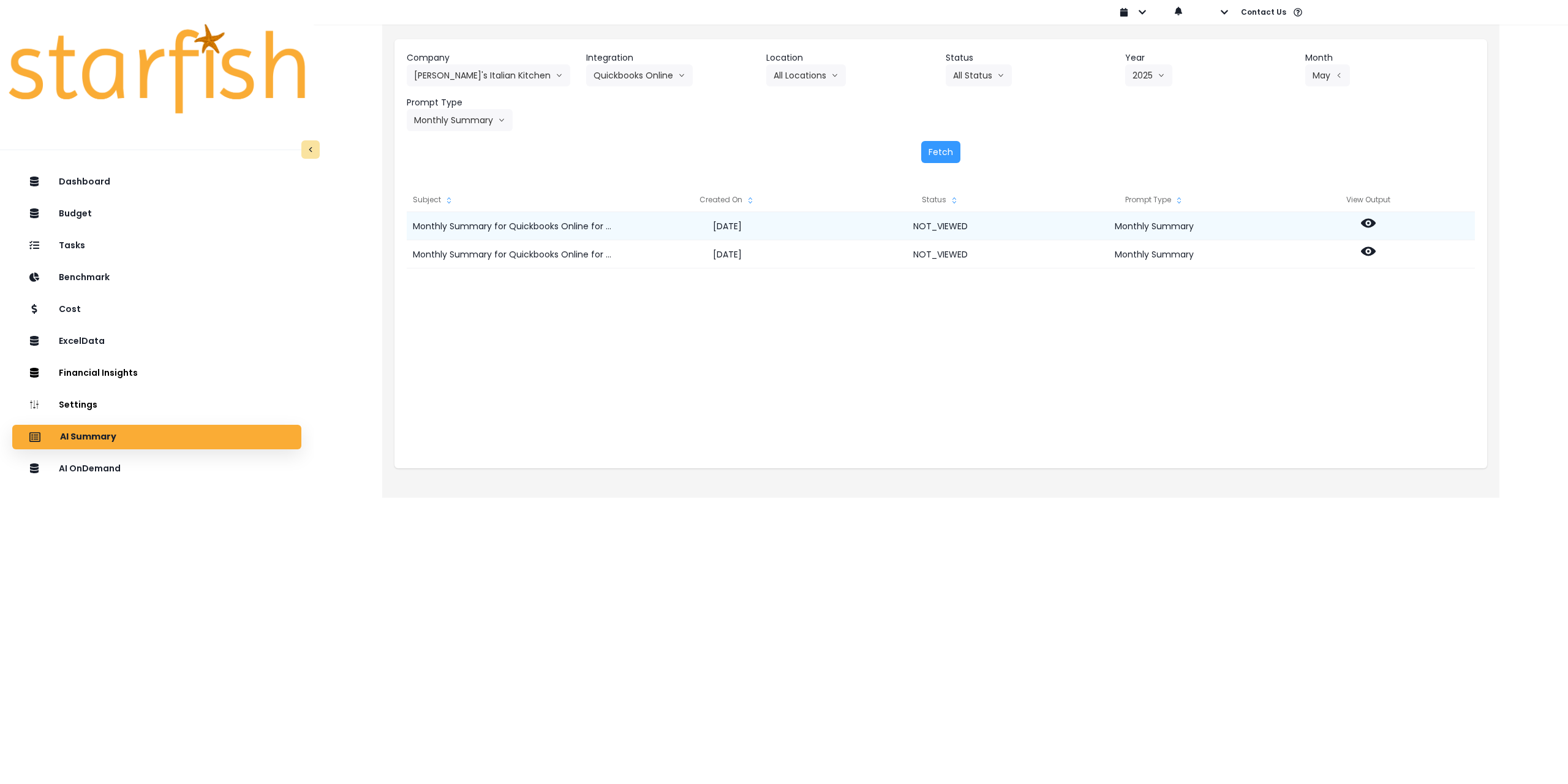
click at [1367, 222] on icon at bounding box center [1368, 223] width 14 height 14
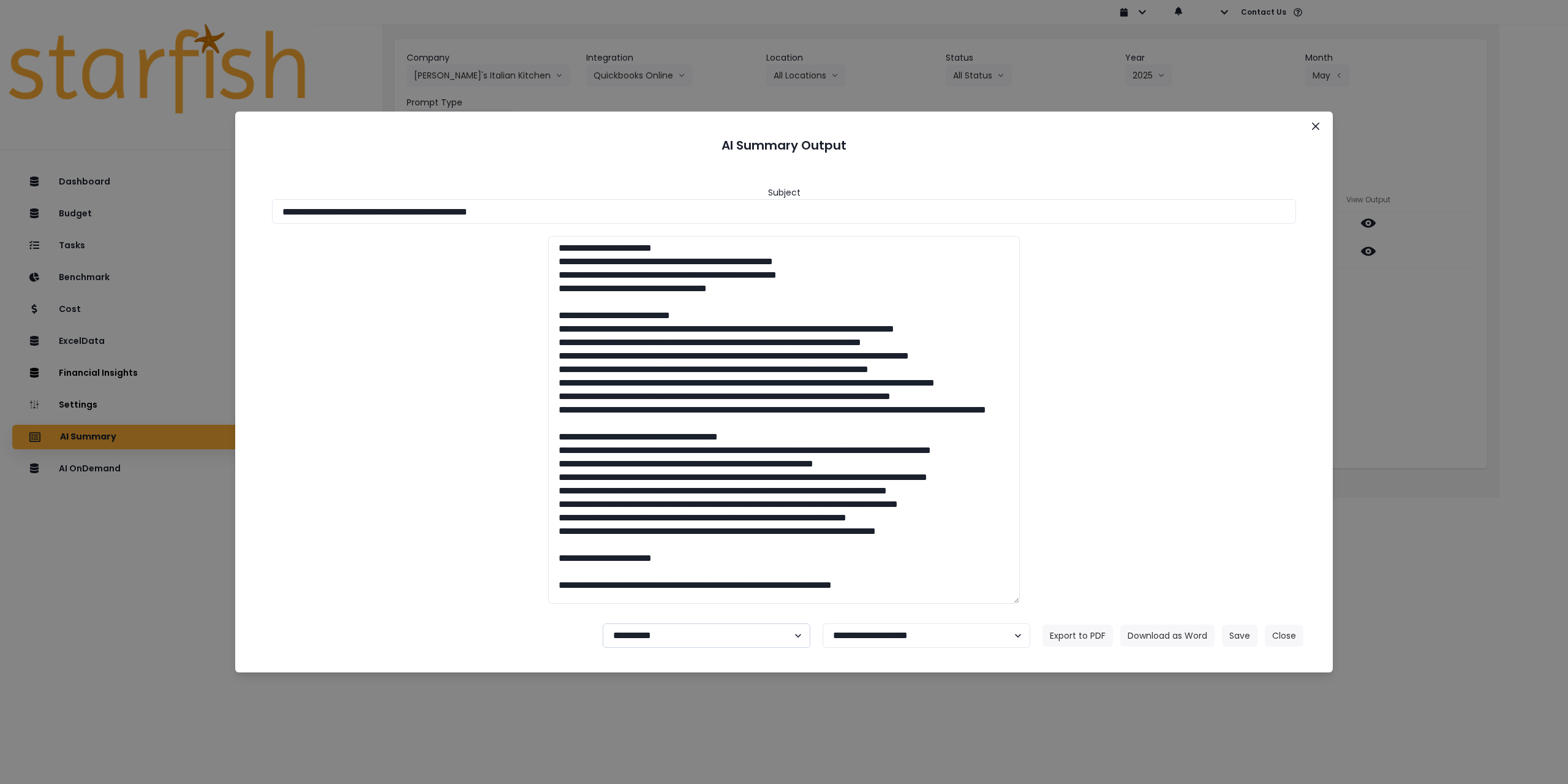
click at [679, 624] on select "**********" at bounding box center [706, 635] width 208 height 24
select select "********"
click at [602, 623] on select "**********" at bounding box center [706, 635] width 208 height 24
click at [1239, 635] on button "Save" at bounding box center [1240, 635] width 36 height 22
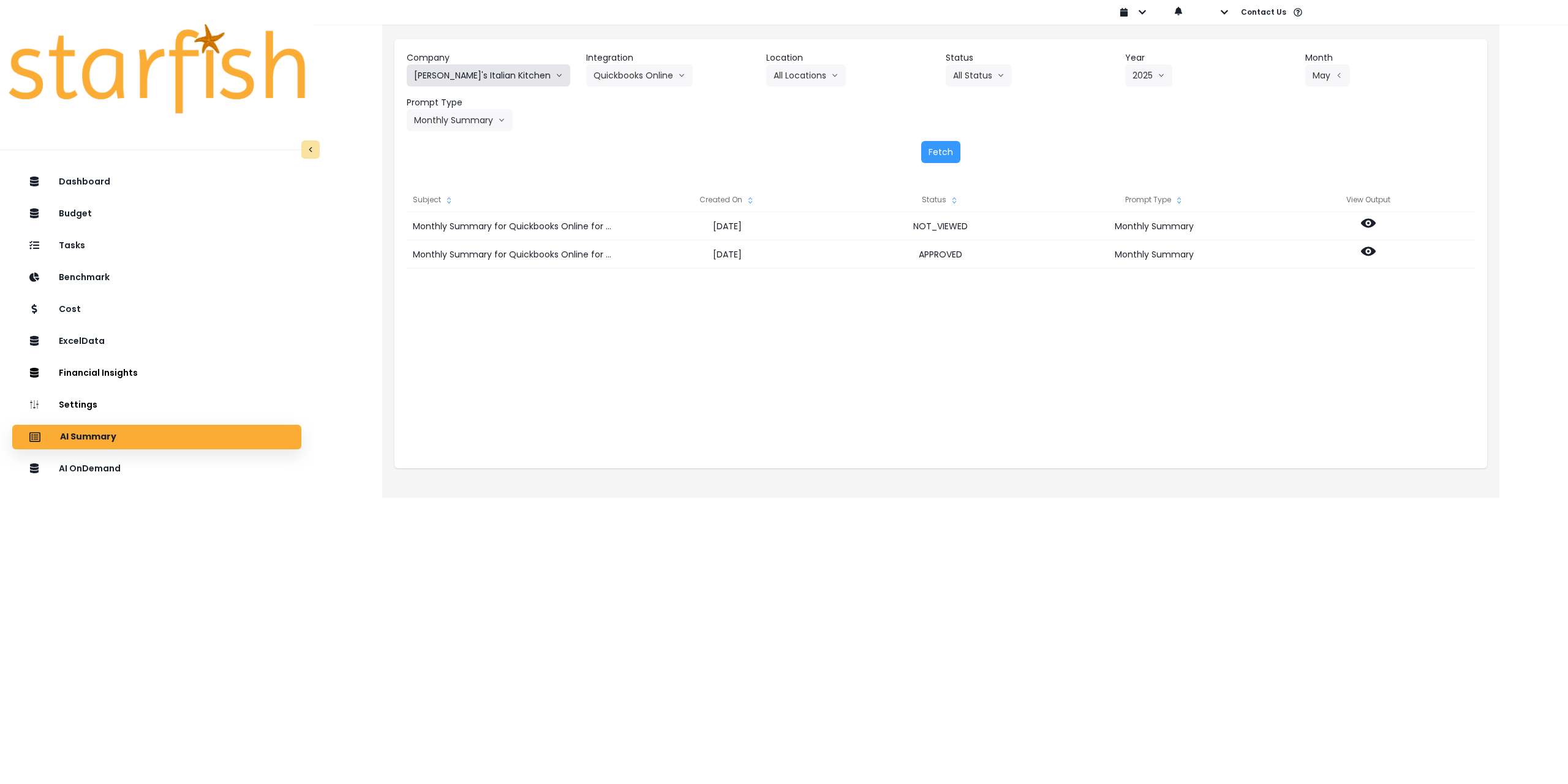
click at [469, 69] on button "[PERSON_NAME]'s Italian Kitchen" at bounding box center [489, 75] width 163 height 22
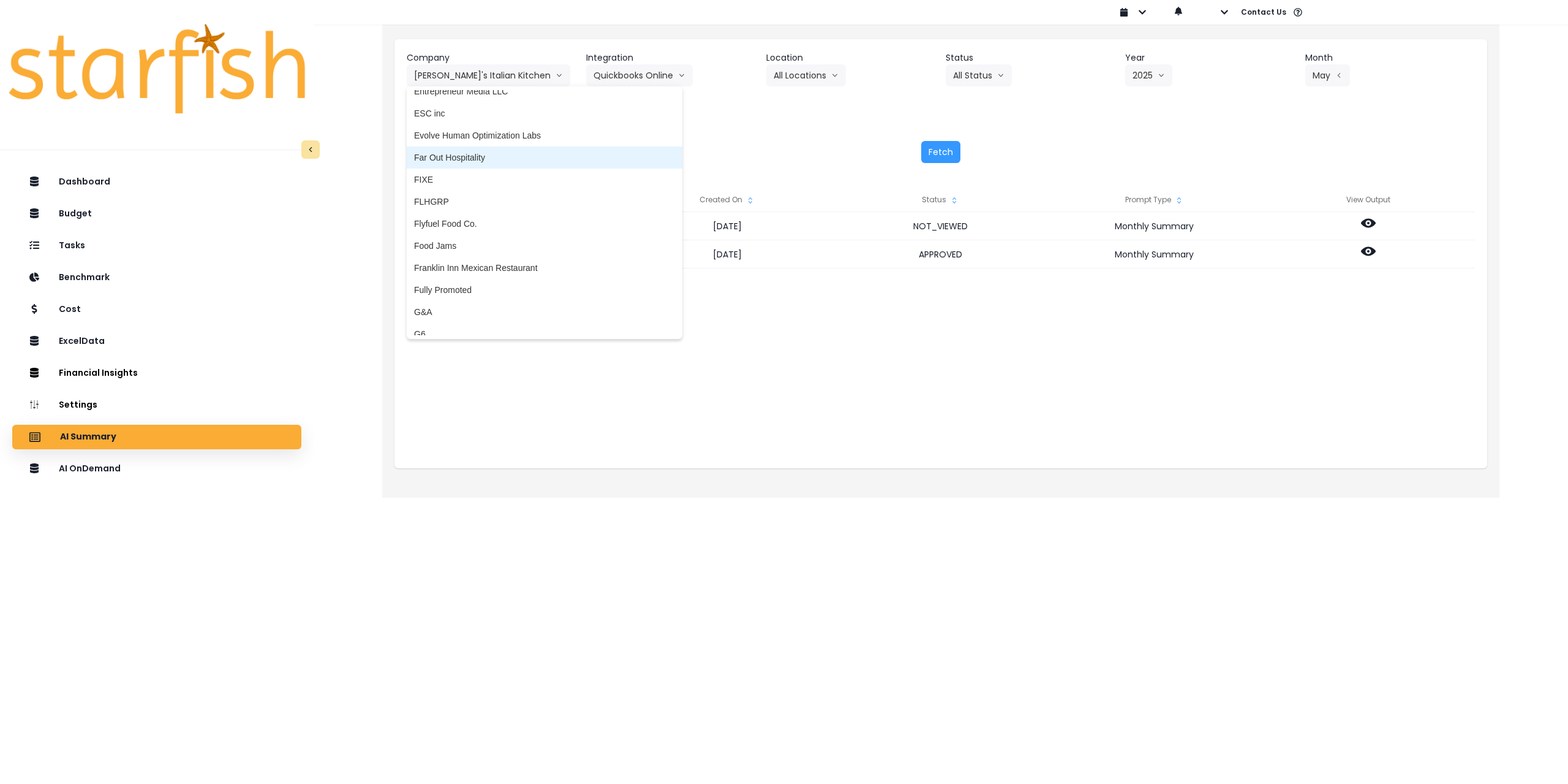
click at [481, 156] on span "Far Out Hospitality" at bounding box center [544, 158] width 261 height 13
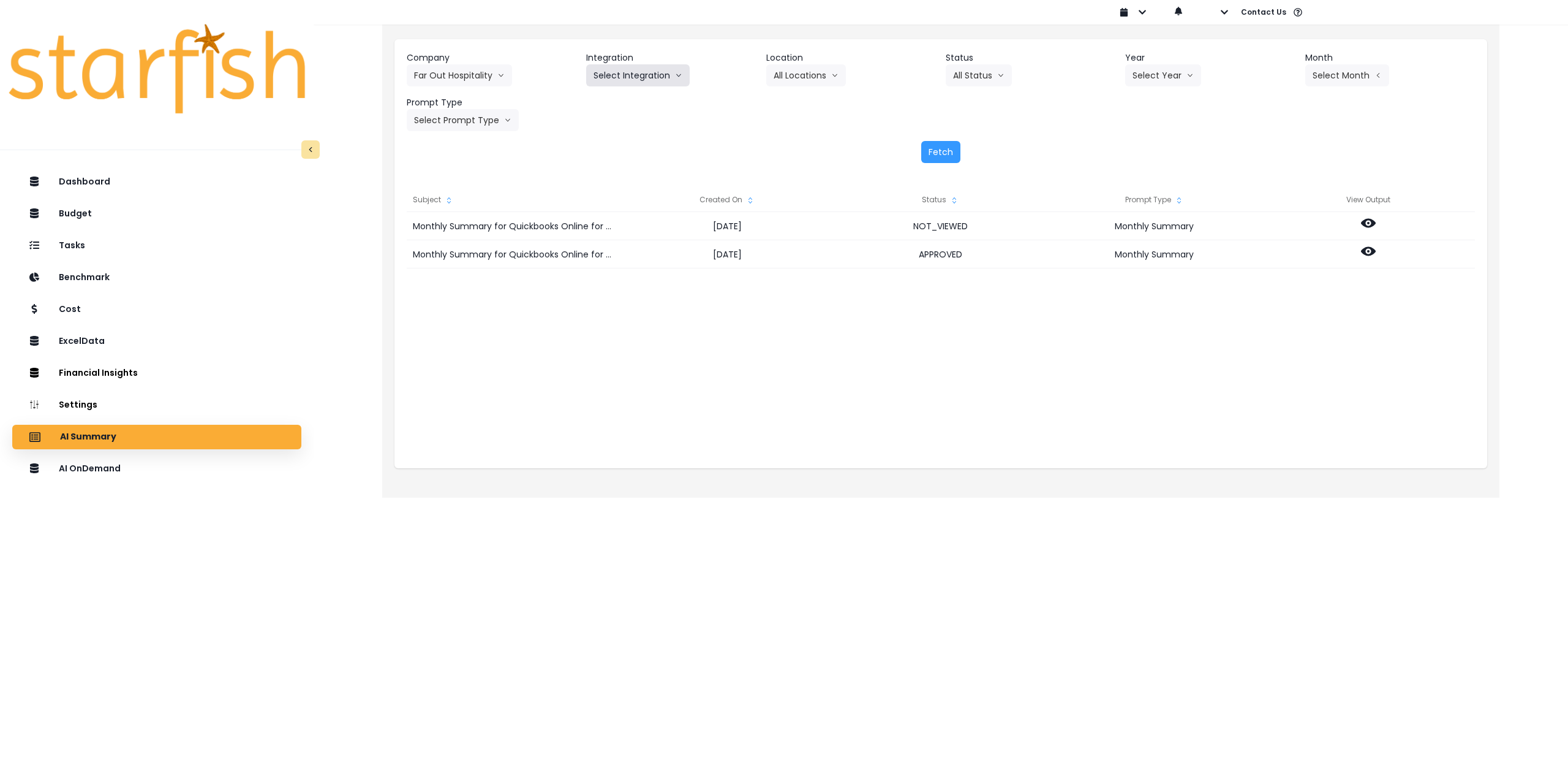
click at [641, 76] on button "Select Integration" at bounding box center [637, 75] width 103 height 22
click at [609, 99] on span "R365" at bounding box center [603, 101] width 21 height 13
click at [787, 74] on button "Select Location" at bounding box center [813, 75] width 93 height 22
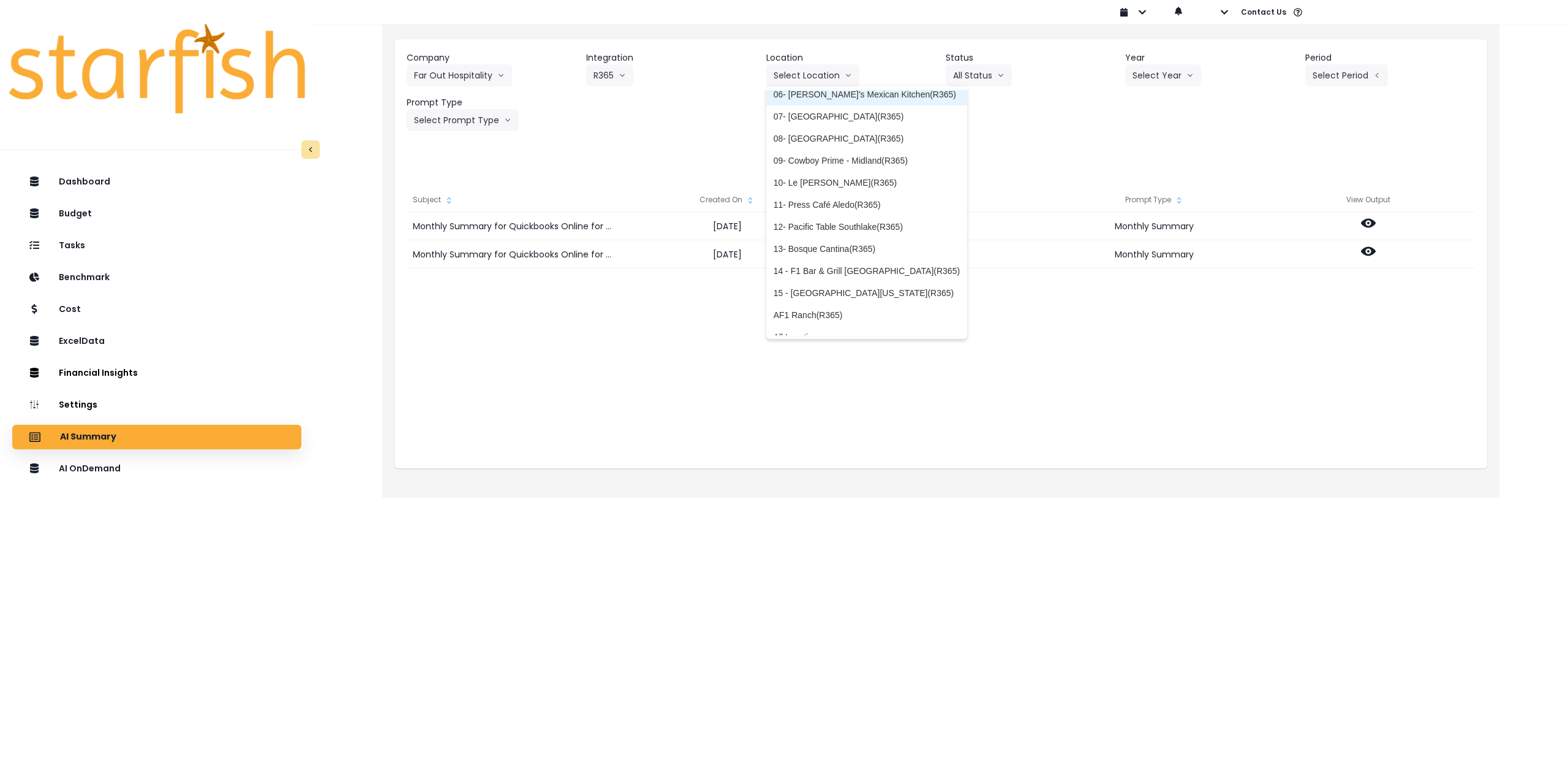
scroll to position [123, 0]
click at [665, 158] on div "Fetch" at bounding box center [941, 152] width 1069 height 22
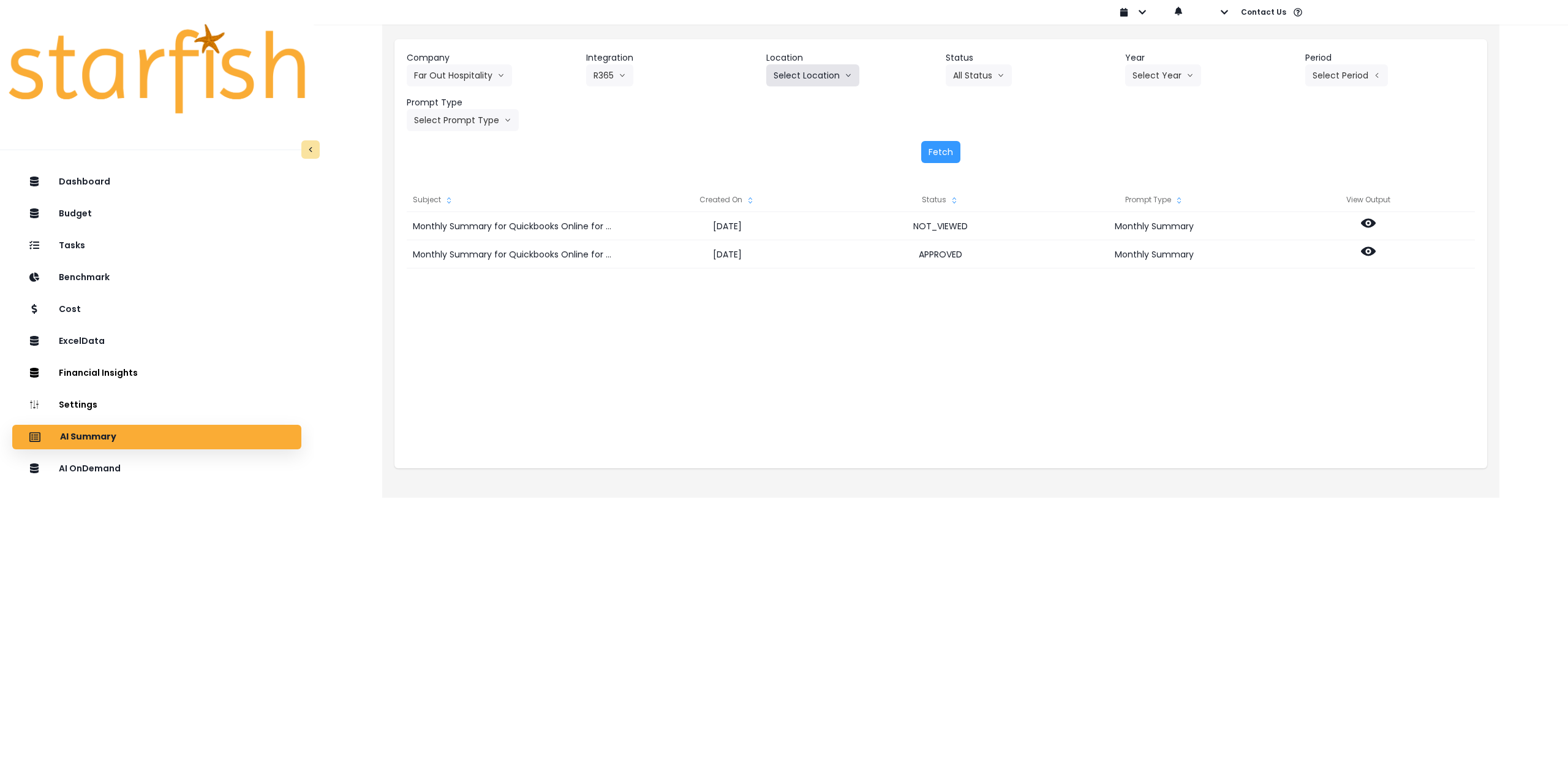
click at [824, 78] on button "Select Location" at bounding box center [813, 75] width 93 height 22
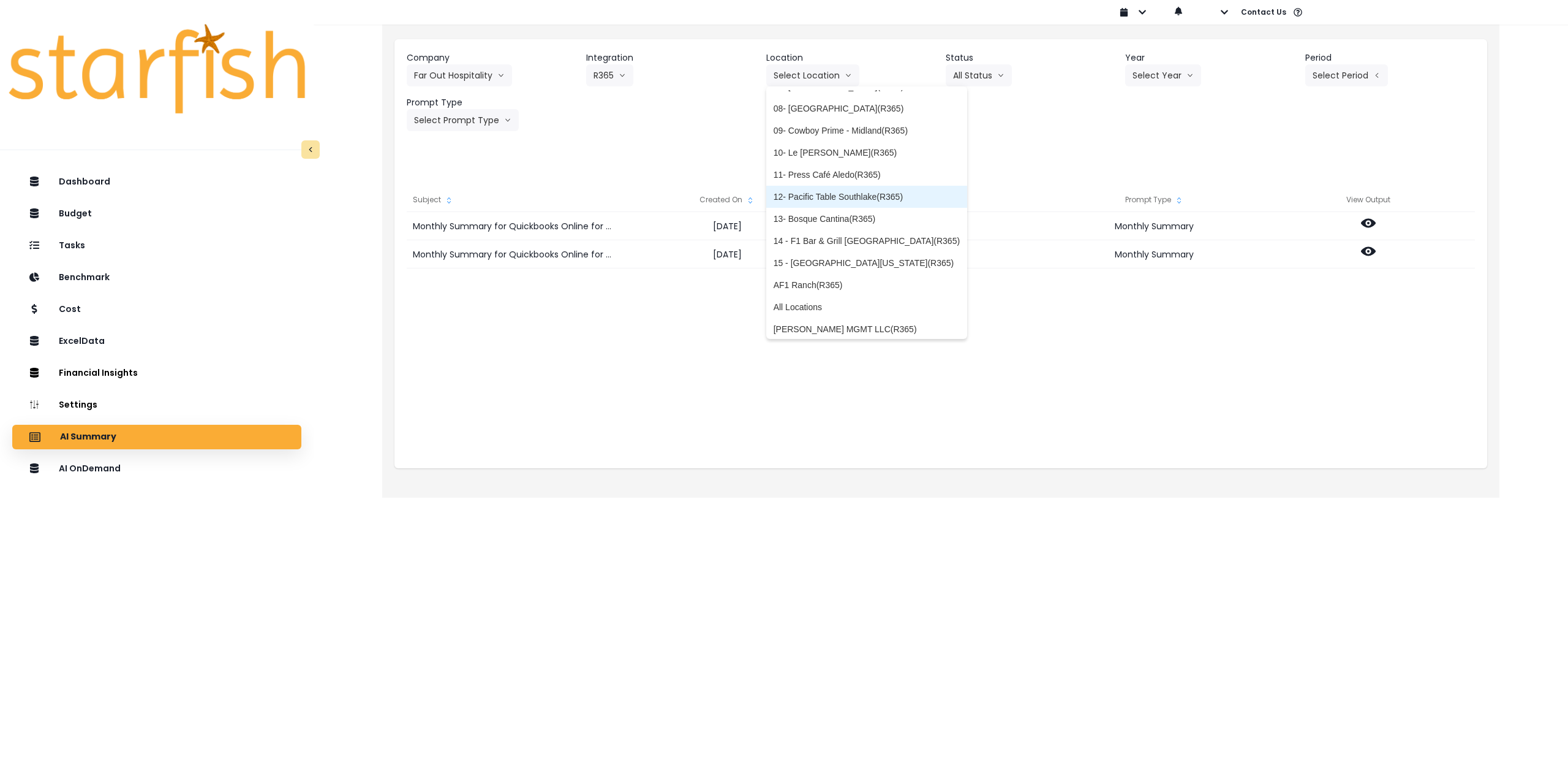
scroll to position [152, 0]
click at [812, 305] on span "All Locations" at bounding box center [867, 302] width 186 height 13
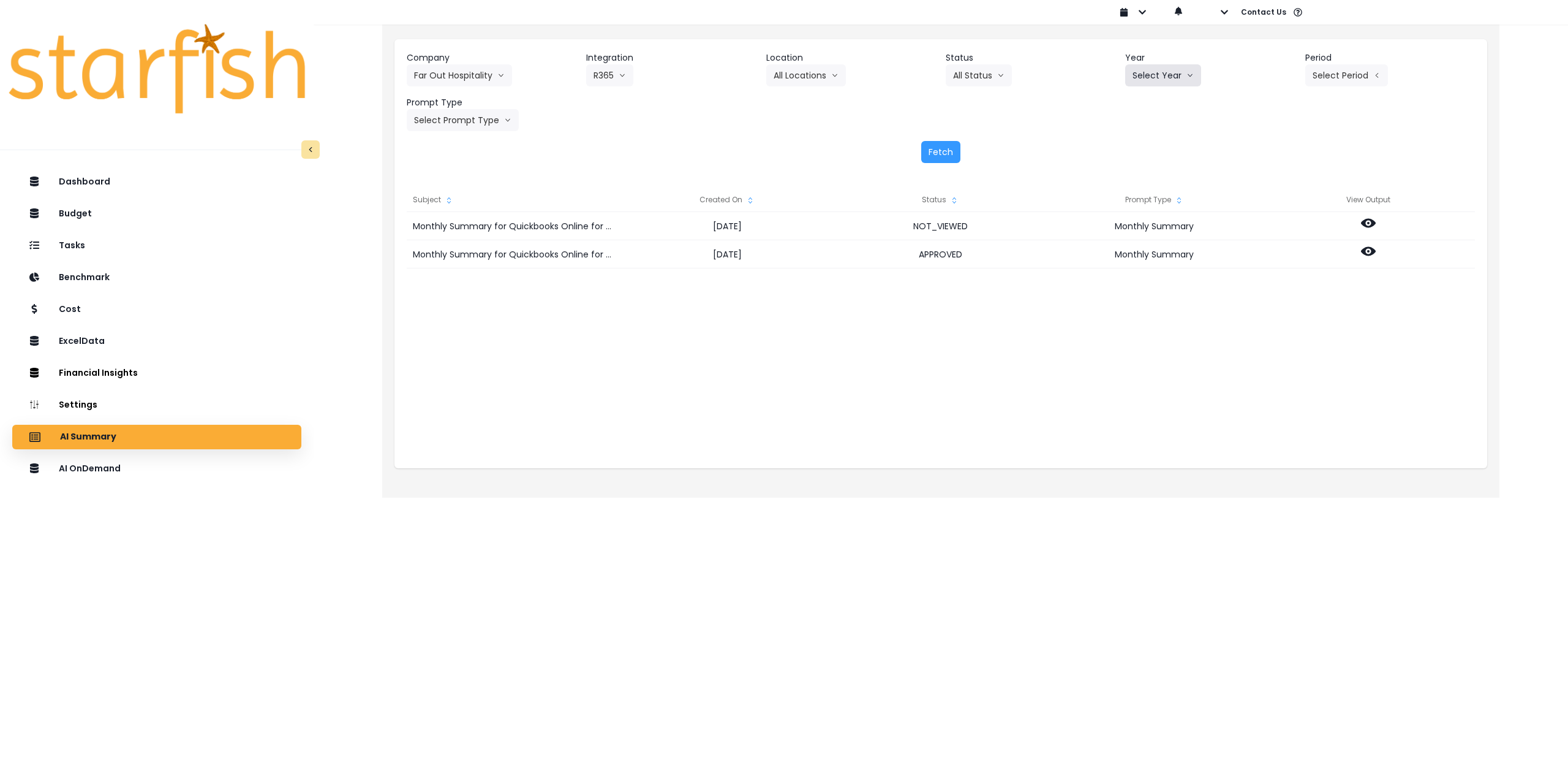
click at [1154, 80] on button "Select Year" at bounding box center [1163, 75] width 76 height 22
click at [1140, 144] on span "2025" at bounding box center [1141, 145] width 19 height 13
click at [1322, 74] on button "Select Period" at bounding box center [1347, 75] width 82 height 22
click at [1276, 189] on li "P6" at bounding box center [1290, 189] width 30 height 22
click at [486, 130] on button "Select Prompt Type" at bounding box center [463, 120] width 112 height 22
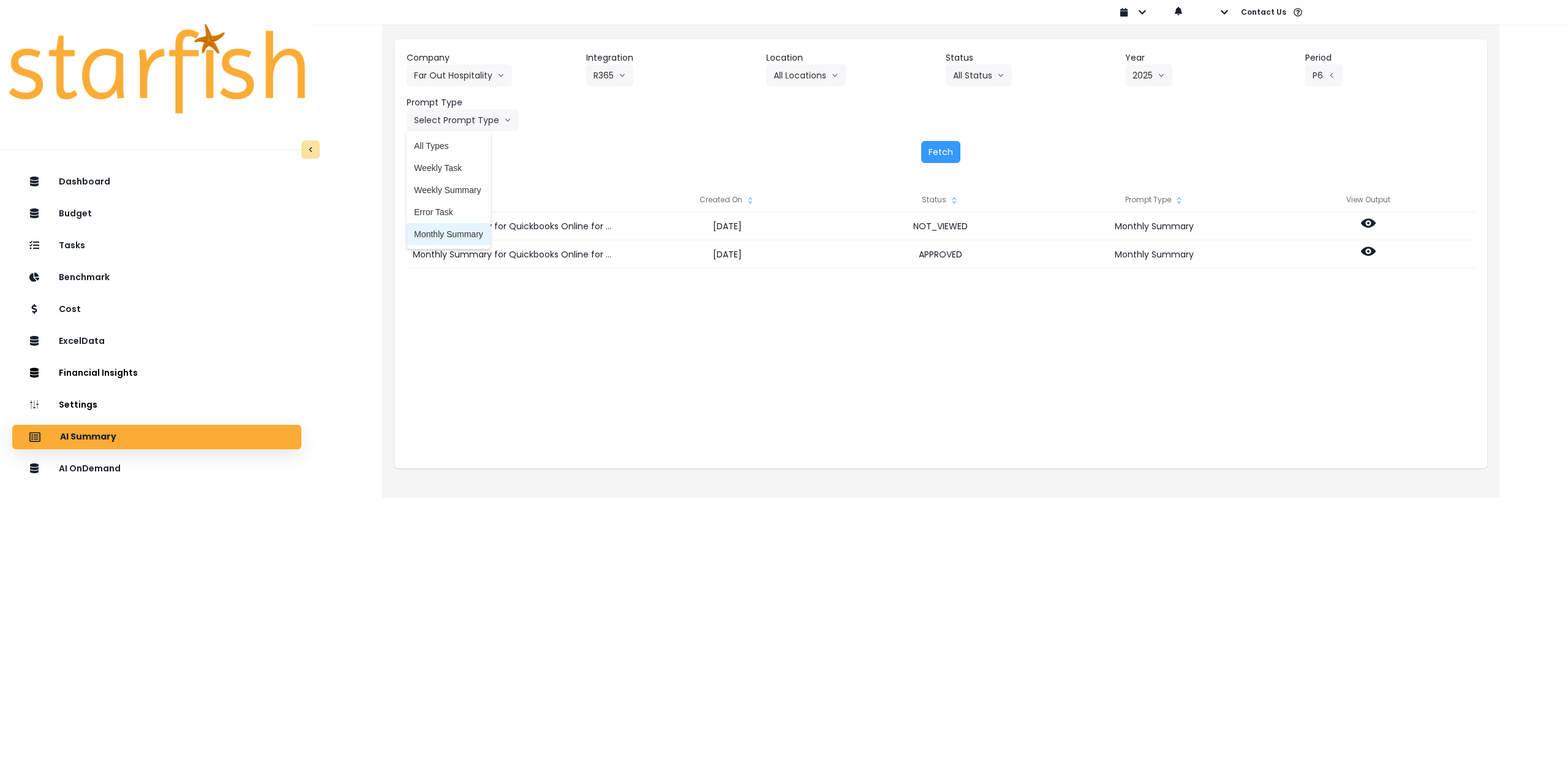
click at [463, 235] on span "Monthly Summary" at bounding box center [448, 234] width 69 height 13
click at [935, 152] on button "Fetch" at bounding box center [941, 152] width 39 height 22
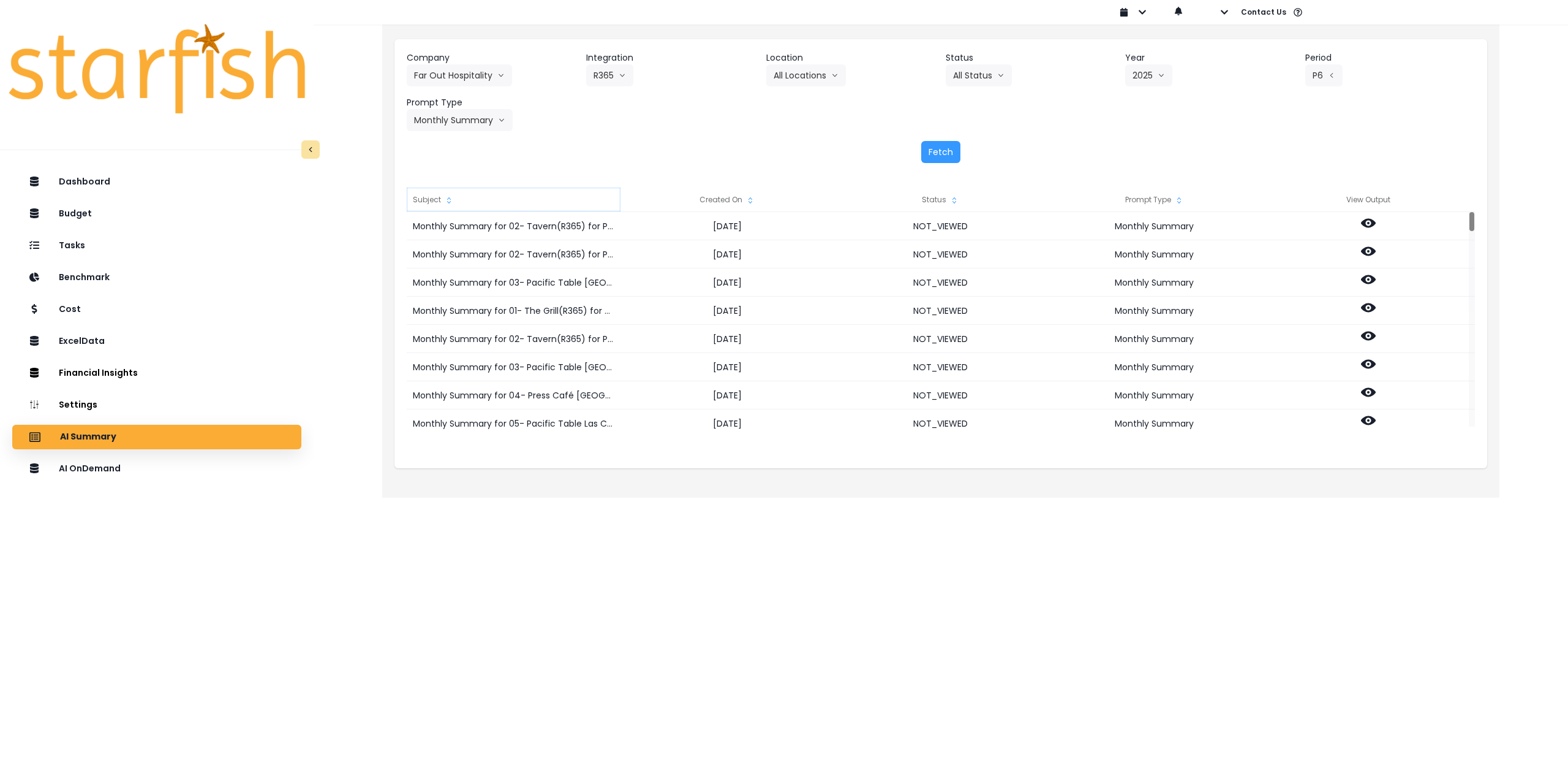
click at [440, 194] on div "Subject" at bounding box center [514, 199] width 213 height 24
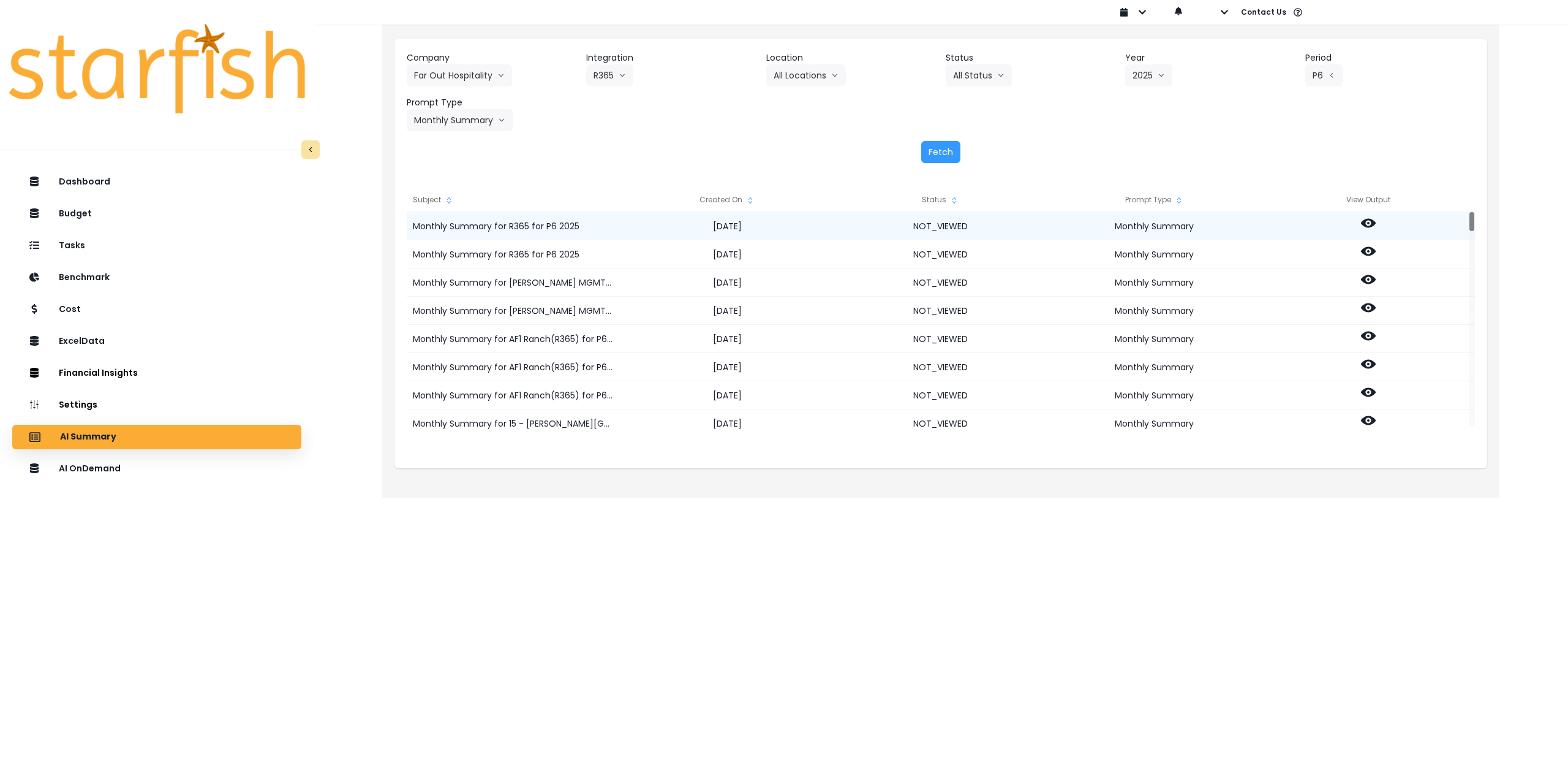
click at [1365, 219] on icon at bounding box center [1368, 223] width 14 height 14
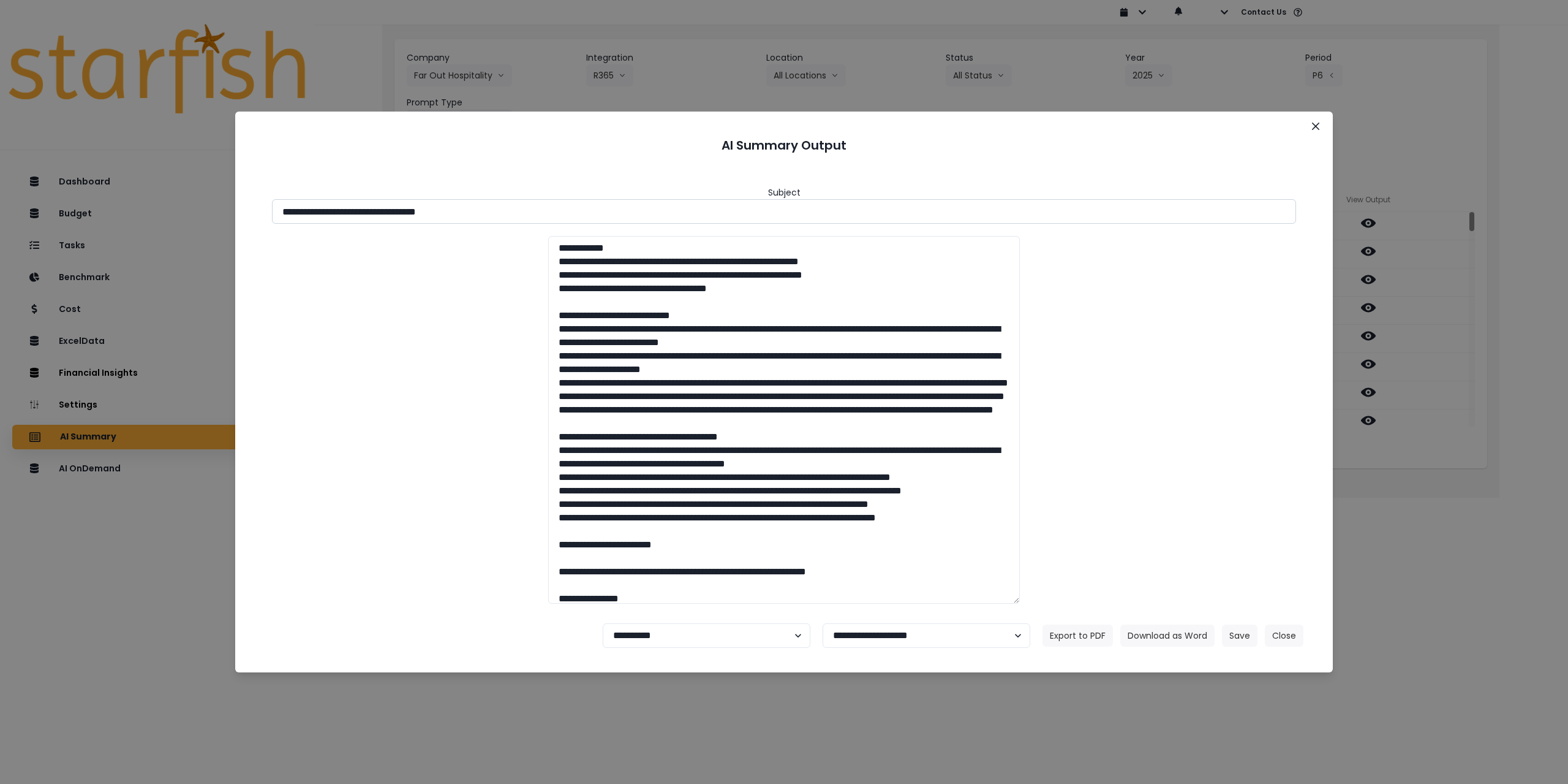
drag, startPoint x: 391, startPoint y: 212, endPoint x: 517, endPoint y: 210, distance: 126.0
click at [517, 210] on input "**********" at bounding box center [784, 211] width 1025 height 24
click at [1177, 638] on button "Download as Word" at bounding box center [1167, 635] width 94 height 22
click at [1292, 636] on button "Close" at bounding box center [1284, 635] width 39 height 22
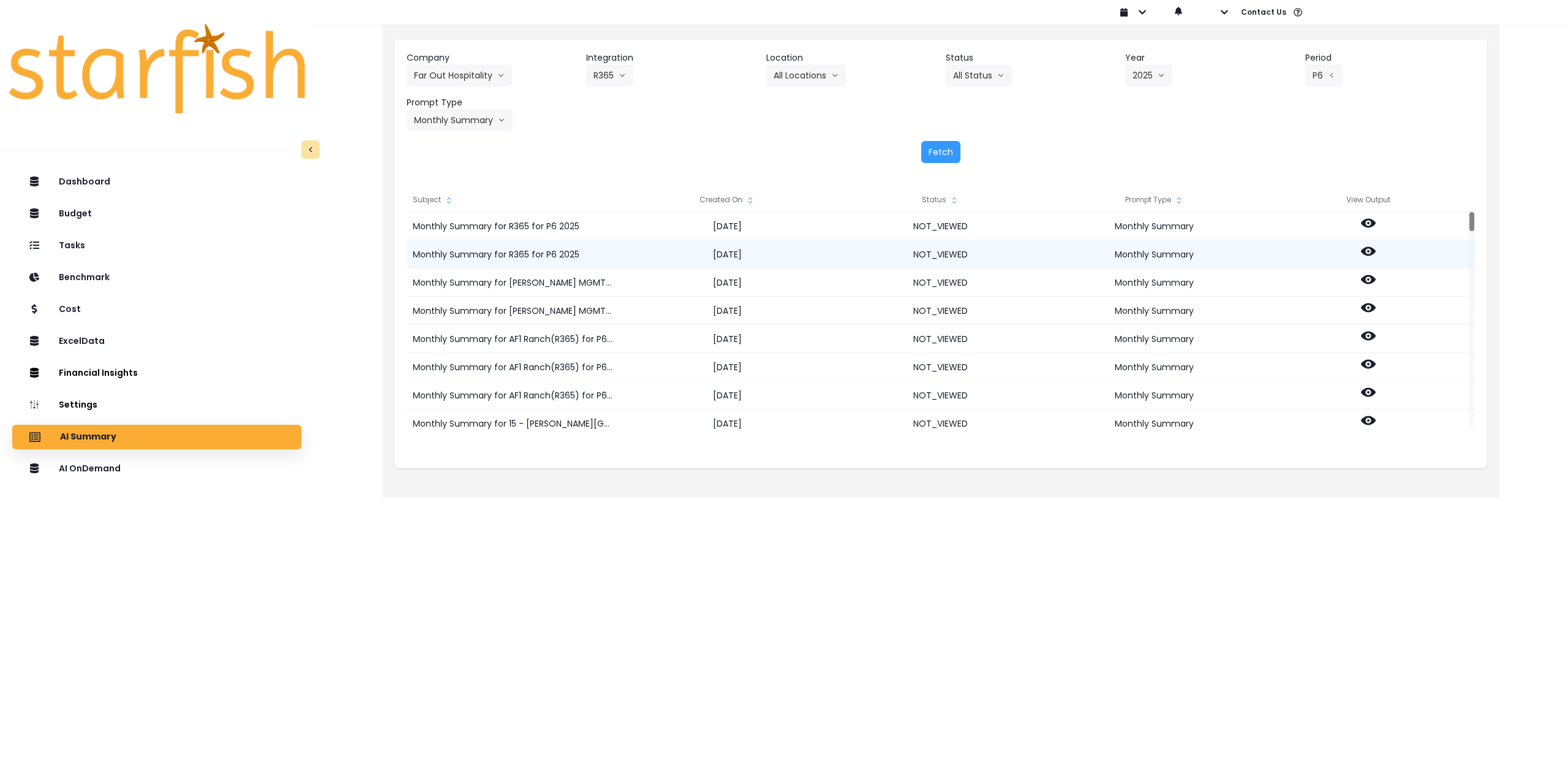
click at [1373, 248] on icon at bounding box center [1368, 251] width 14 height 9
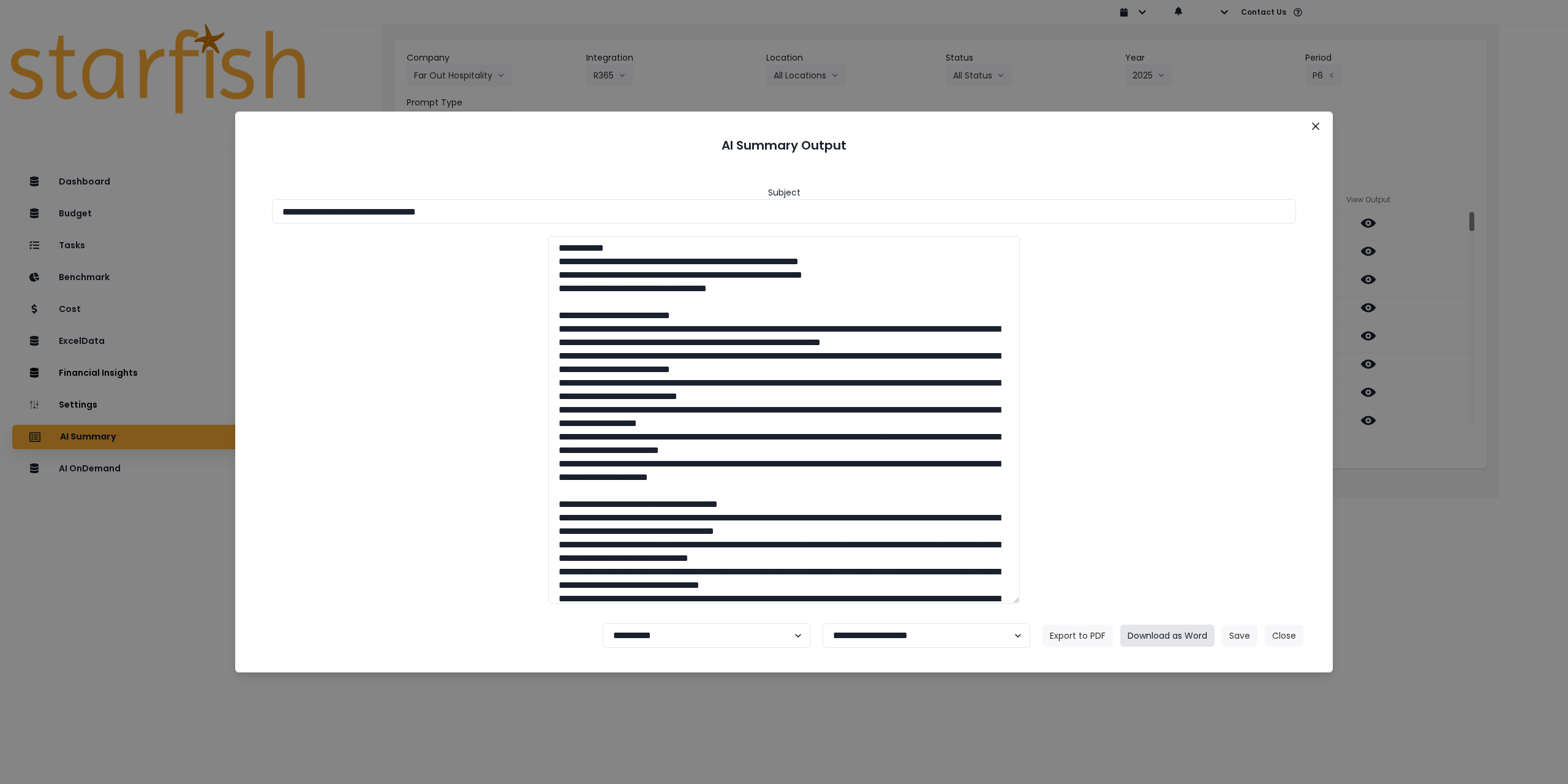
click at [1179, 635] on button "Download as Word" at bounding box center [1167, 635] width 94 height 22
click at [709, 628] on select "**********" at bounding box center [706, 635] width 208 height 24
select select "********"
click at [602, 623] on select "**********" at bounding box center [706, 635] width 208 height 24
click at [1227, 634] on button "Save" at bounding box center [1240, 635] width 36 height 22
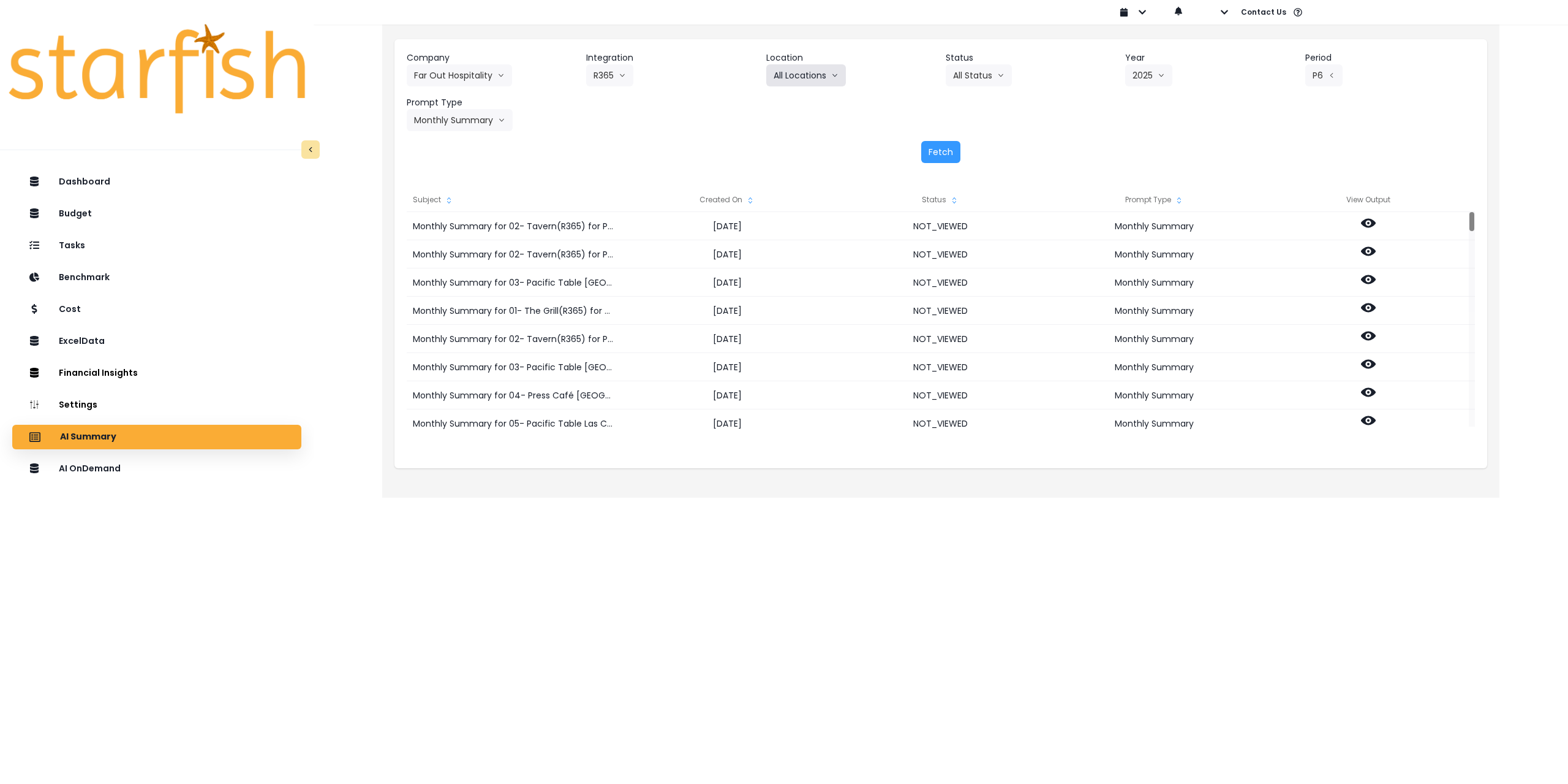
click at [816, 76] on button "All Locations" at bounding box center [806, 75] width 80 height 22
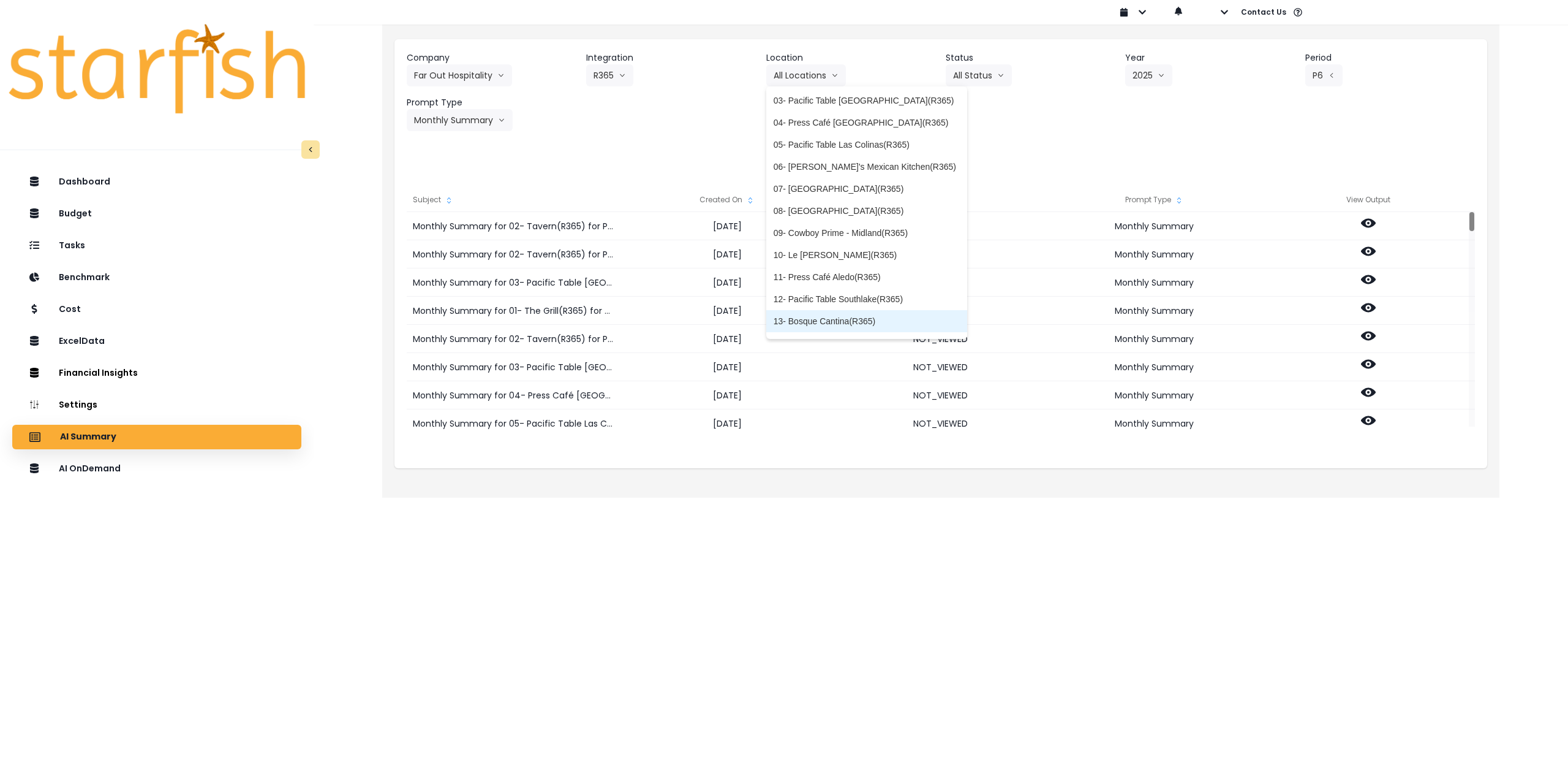
scroll to position [0, 0]
click at [860, 103] on span "01- The Grill(R365)" at bounding box center [867, 101] width 186 height 13
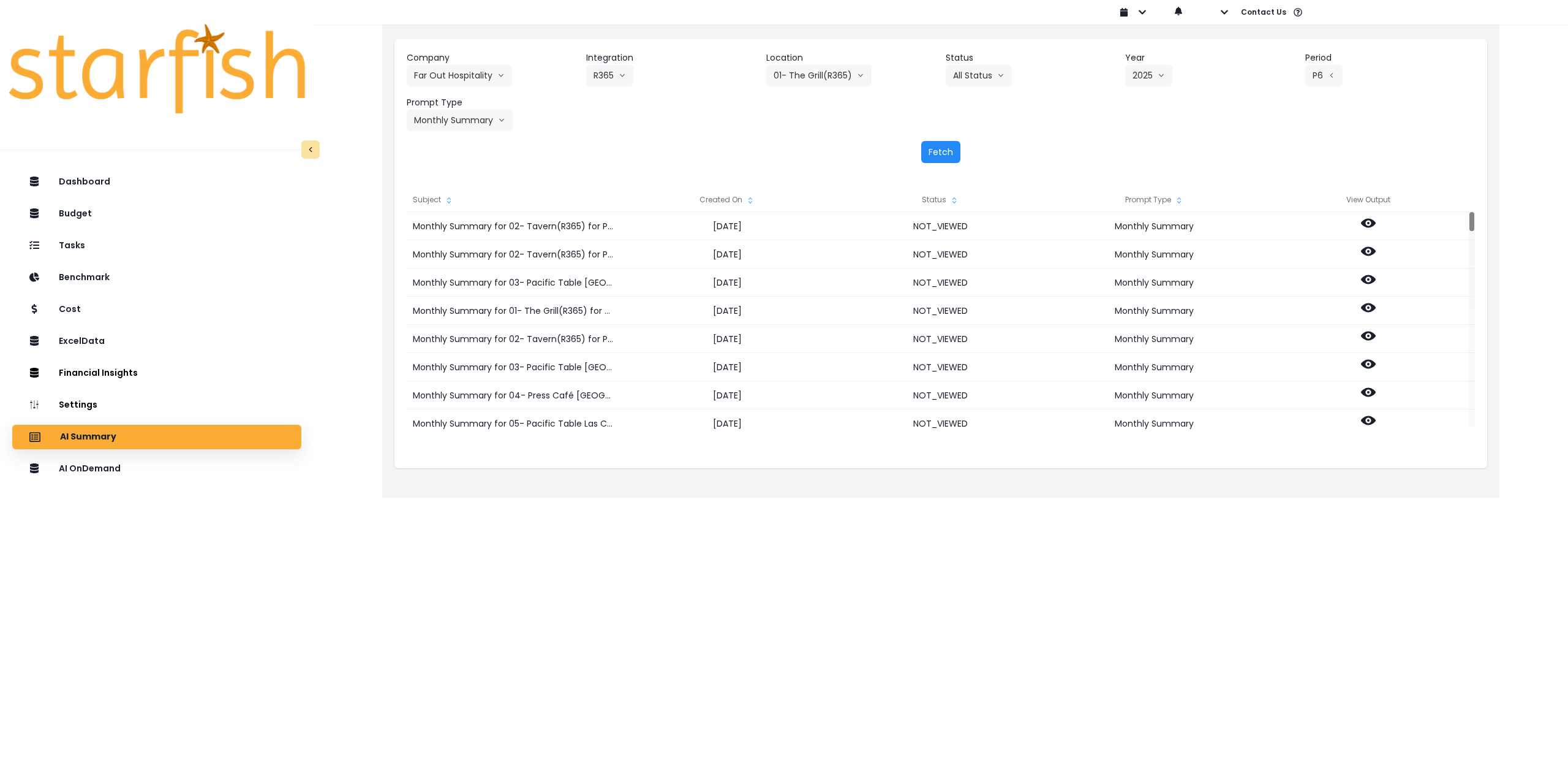
click at [947, 146] on button "Fetch" at bounding box center [941, 152] width 39 height 22
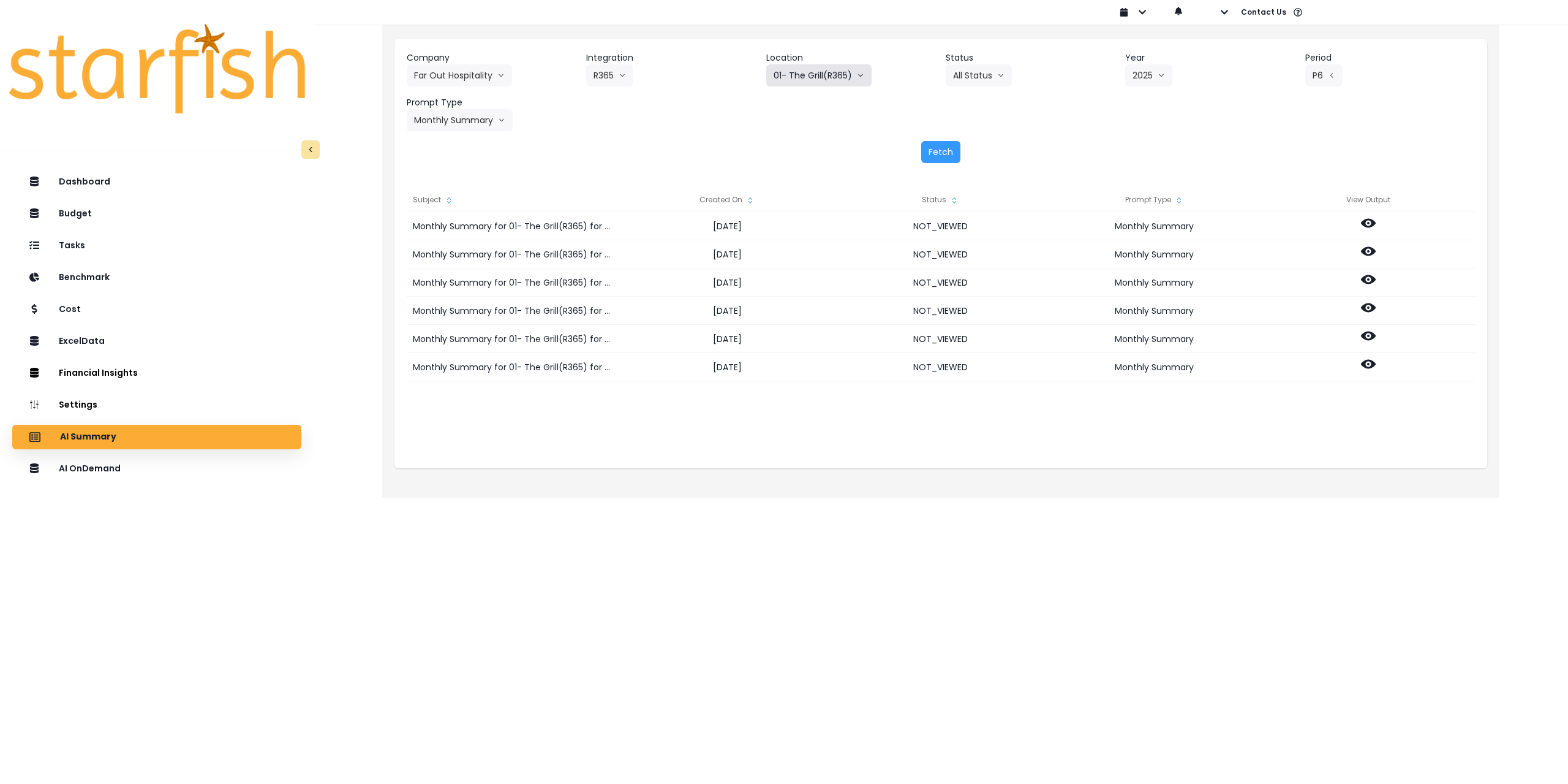
click at [803, 69] on button "01- The Grill(R365)" at bounding box center [819, 75] width 106 height 22
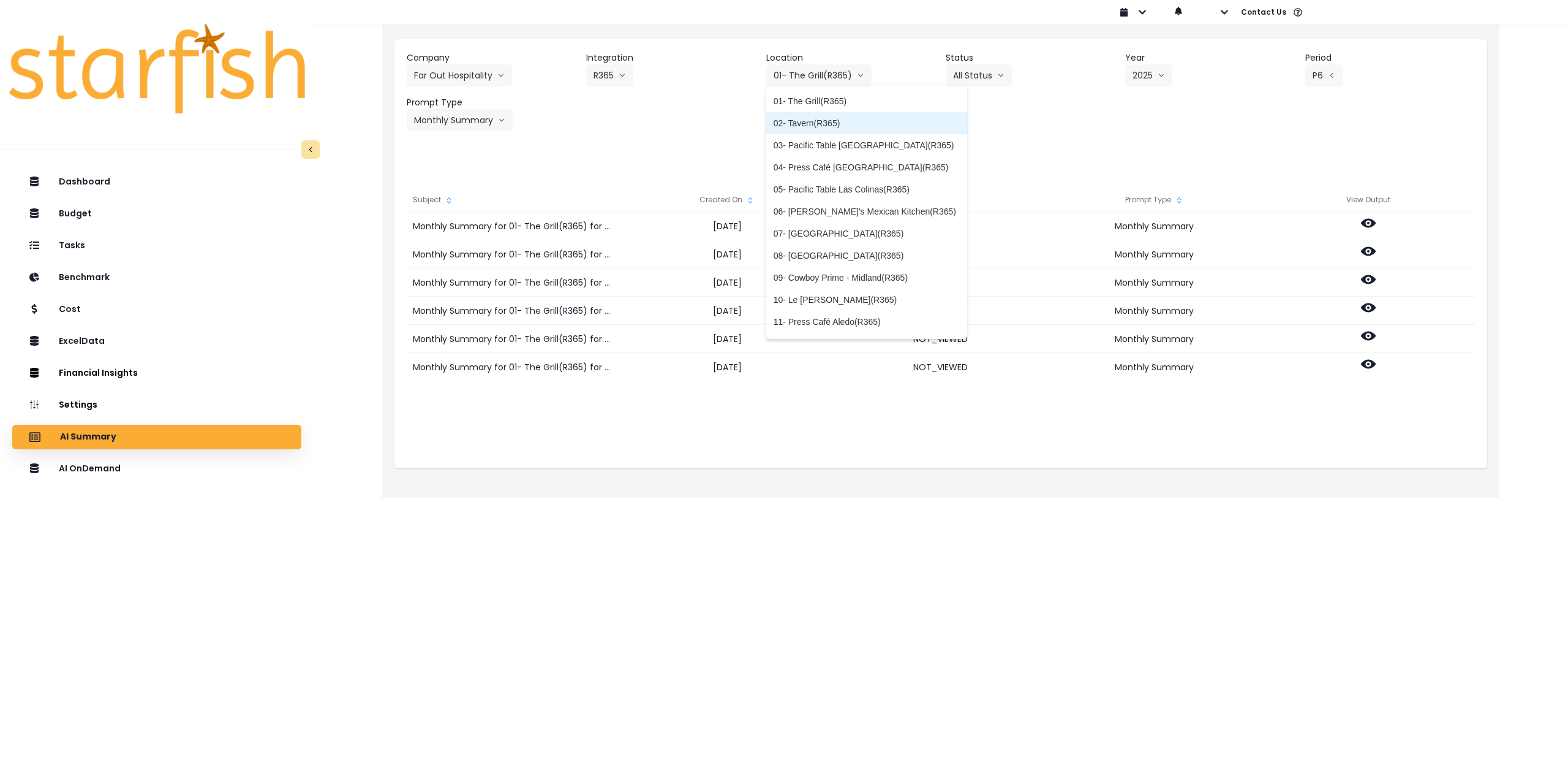
click at [801, 123] on span "02- Tavern(R365)" at bounding box center [867, 124] width 186 height 13
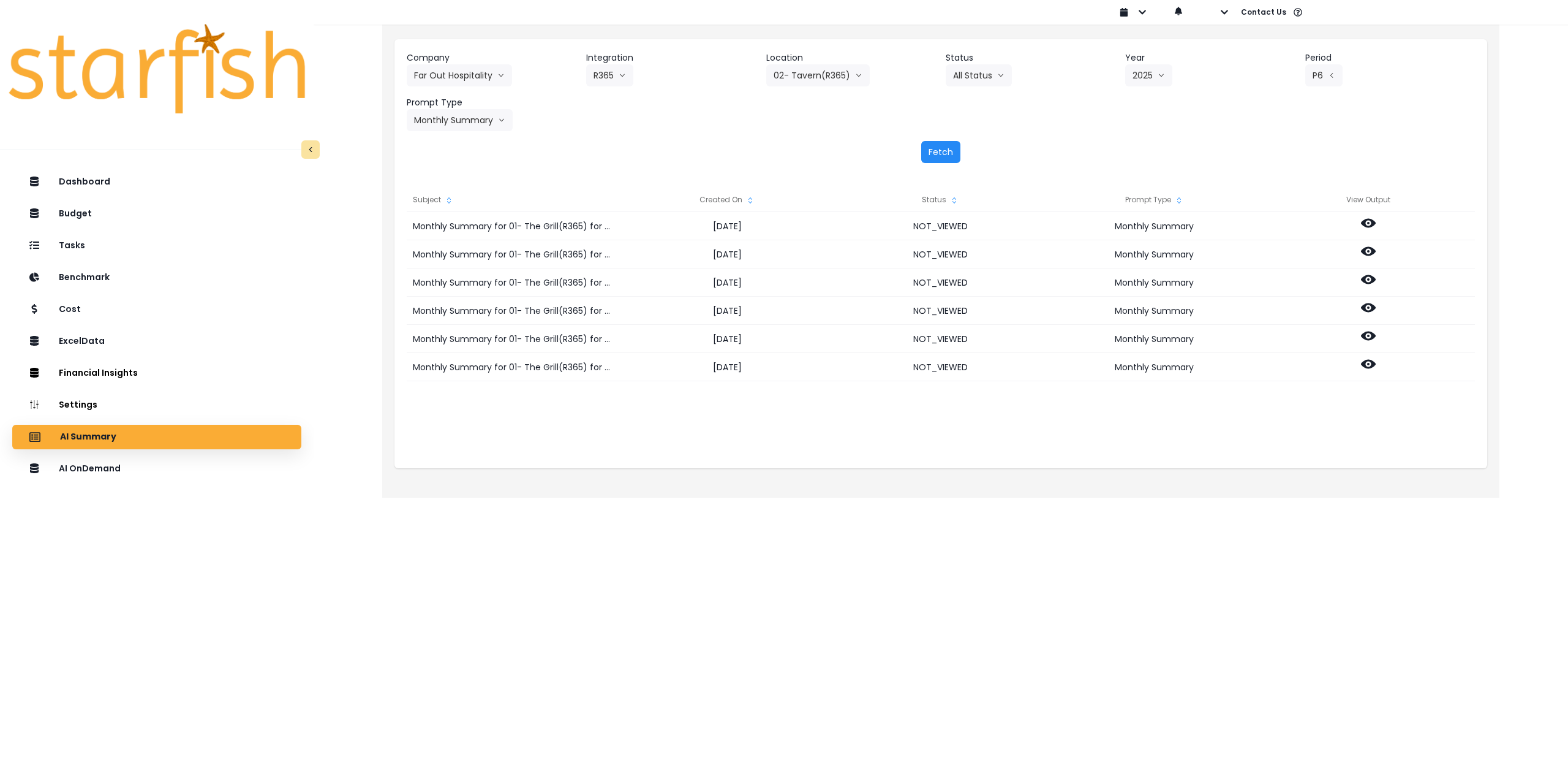
click at [926, 154] on button "Fetch" at bounding box center [941, 152] width 39 height 22
click at [832, 76] on button "02- Tavern(R365)" at bounding box center [818, 75] width 103 height 22
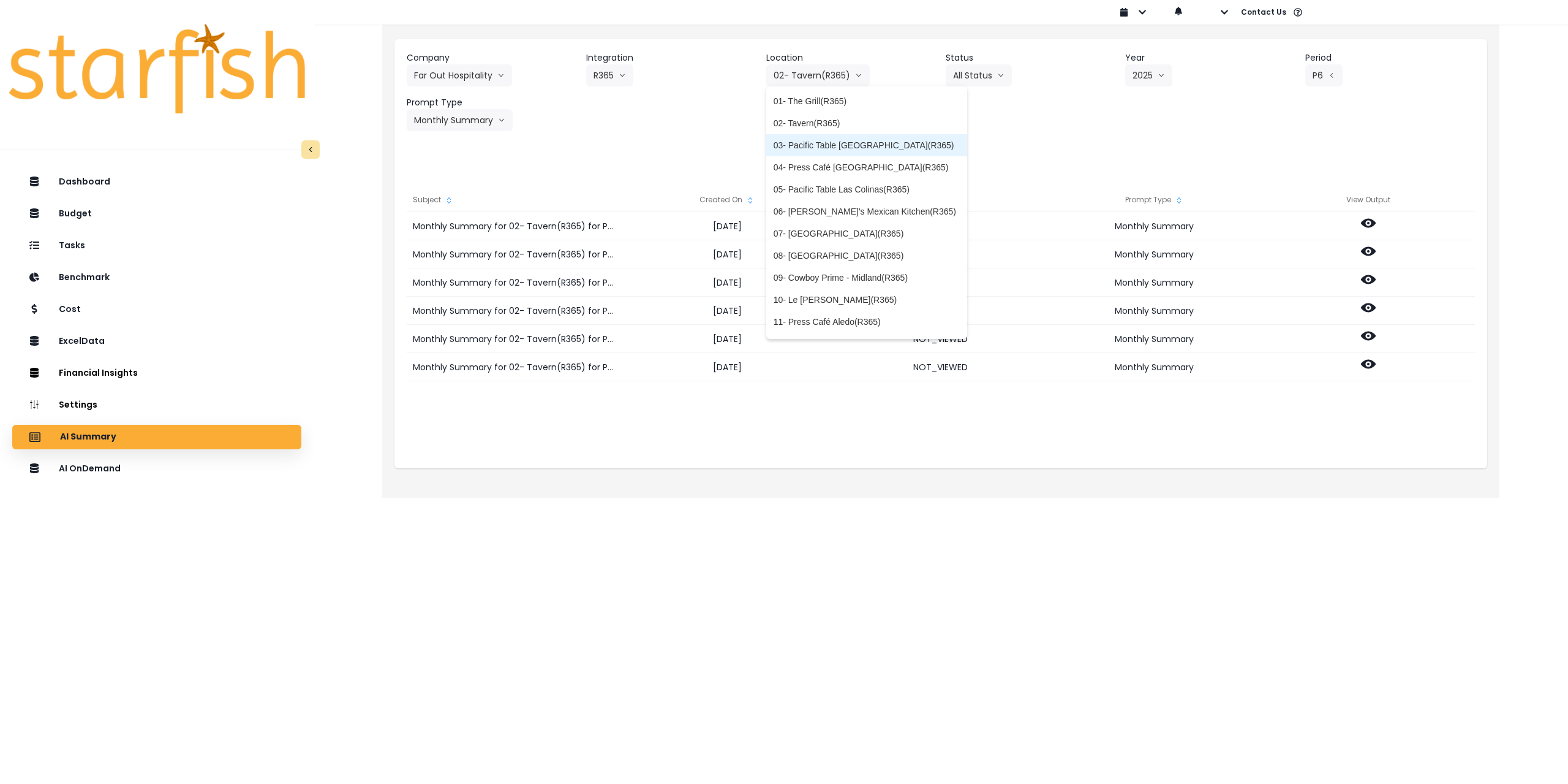
click at [821, 140] on span "03- Pacific Table [GEOGRAPHIC_DATA](R365)" at bounding box center [867, 145] width 186 height 13
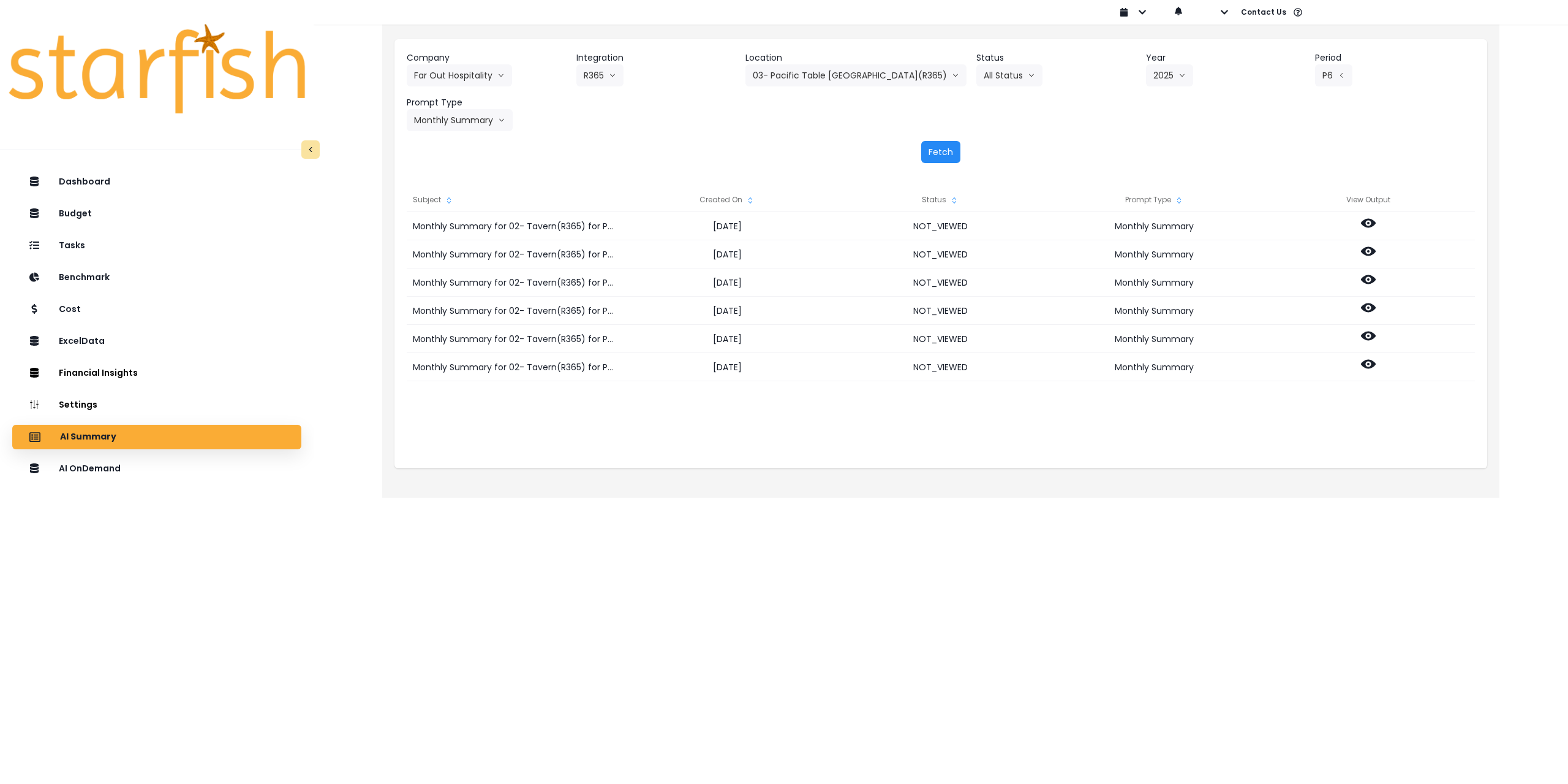
click at [949, 154] on button "Fetch" at bounding box center [941, 152] width 39 height 22
click at [860, 83] on button "03- Pacific Table [GEOGRAPHIC_DATA](R365)" at bounding box center [856, 75] width 221 height 22
click at [759, 425] on div "Monthly Summary for 03- Pacific Table [GEOGRAPHIC_DATA](R365) for P6 2025 [DATE…" at bounding box center [941, 334] width 1069 height 245
click at [819, 70] on button "03- Pacific Table [GEOGRAPHIC_DATA](R365)" at bounding box center [856, 75] width 221 height 22
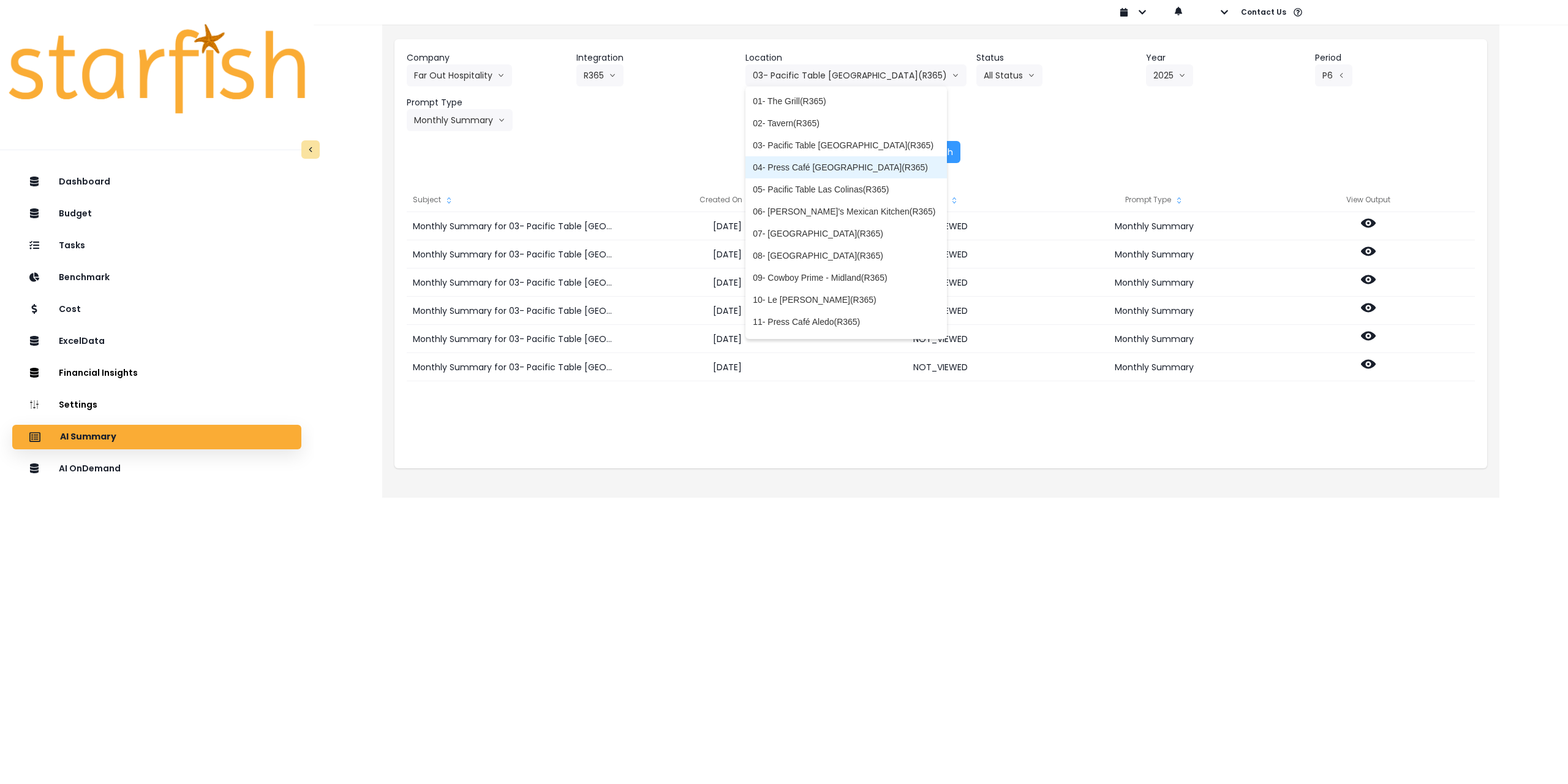
click at [836, 166] on span "04- Press Café [GEOGRAPHIC_DATA](R365)" at bounding box center [846, 168] width 186 height 13
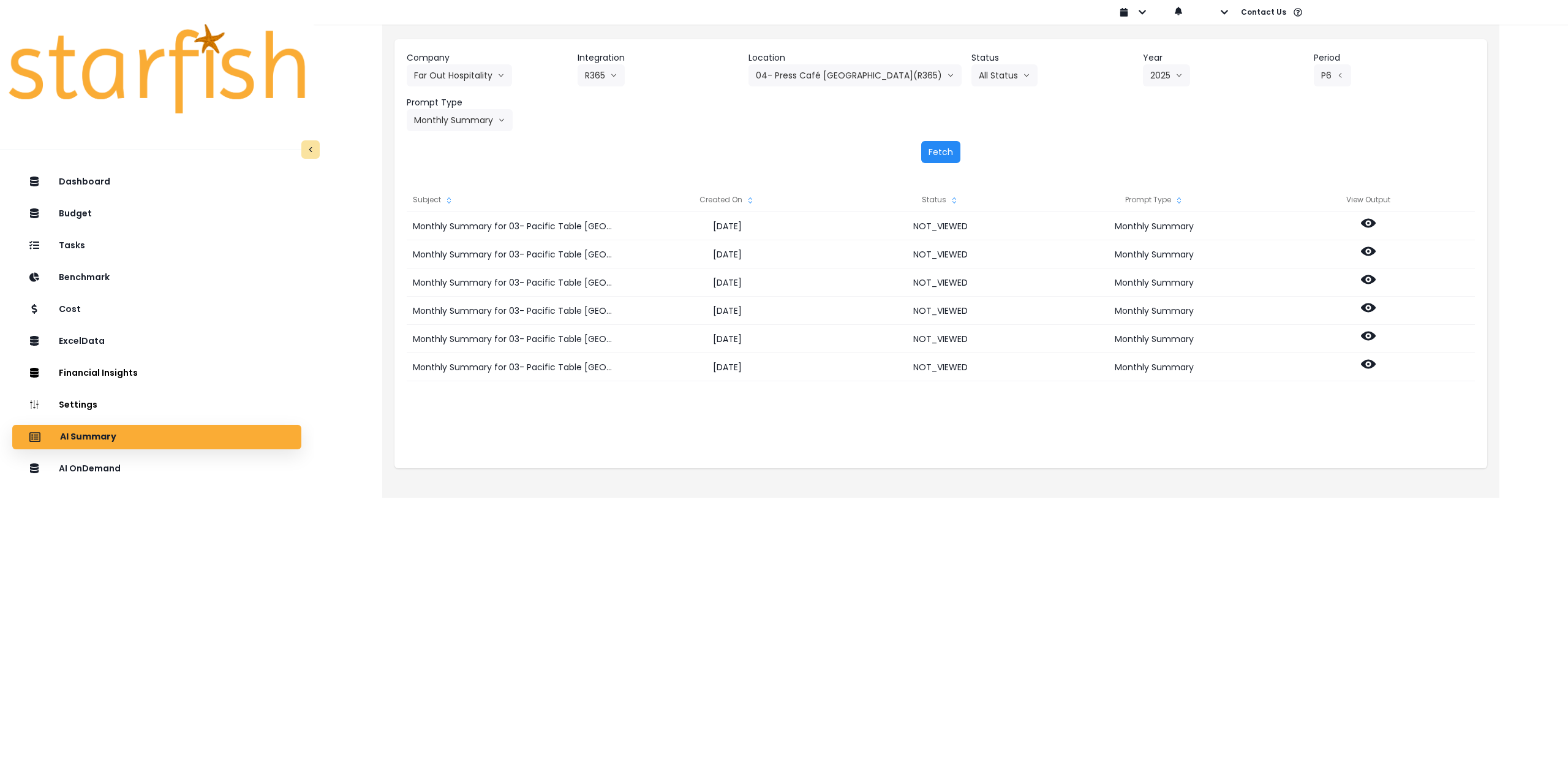
click at [930, 152] on button "Fetch" at bounding box center [941, 152] width 39 height 22
click at [865, 72] on button "04- Press Café [GEOGRAPHIC_DATA](R365)" at bounding box center [855, 75] width 213 height 22
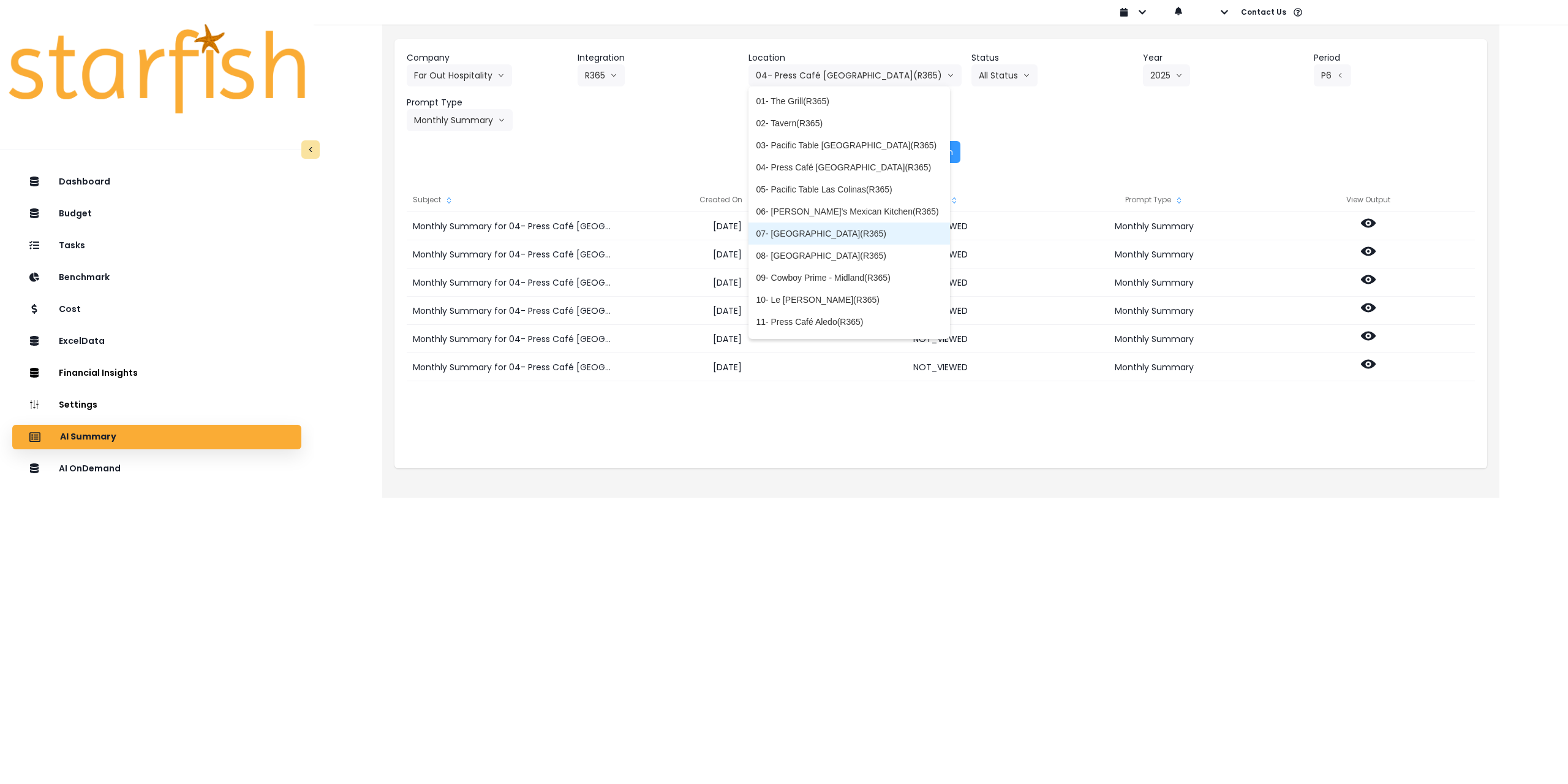
click at [827, 231] on span "07- [GEOGRAPHIC_DATA](R365)" at bounding box center [849, 234] width 186 height 13
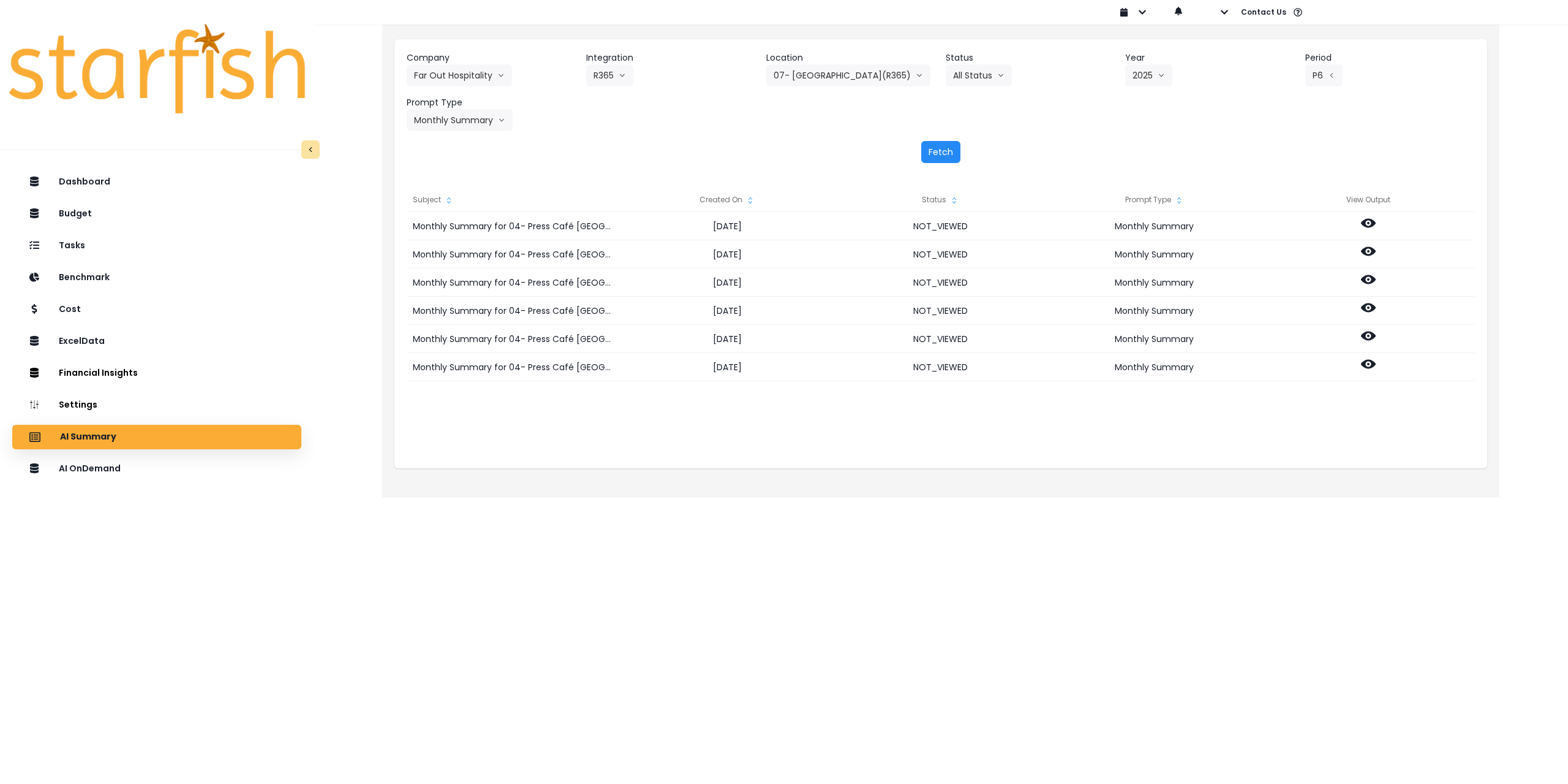
click at [931, 152] on button "Fetch" at bounding box center [941, 152] width 39 height 22
click at [840, 75] on button "07- [GEOGRAPHIC_DATA](R365)" at bounding box center [848, 75] width 164 height 22
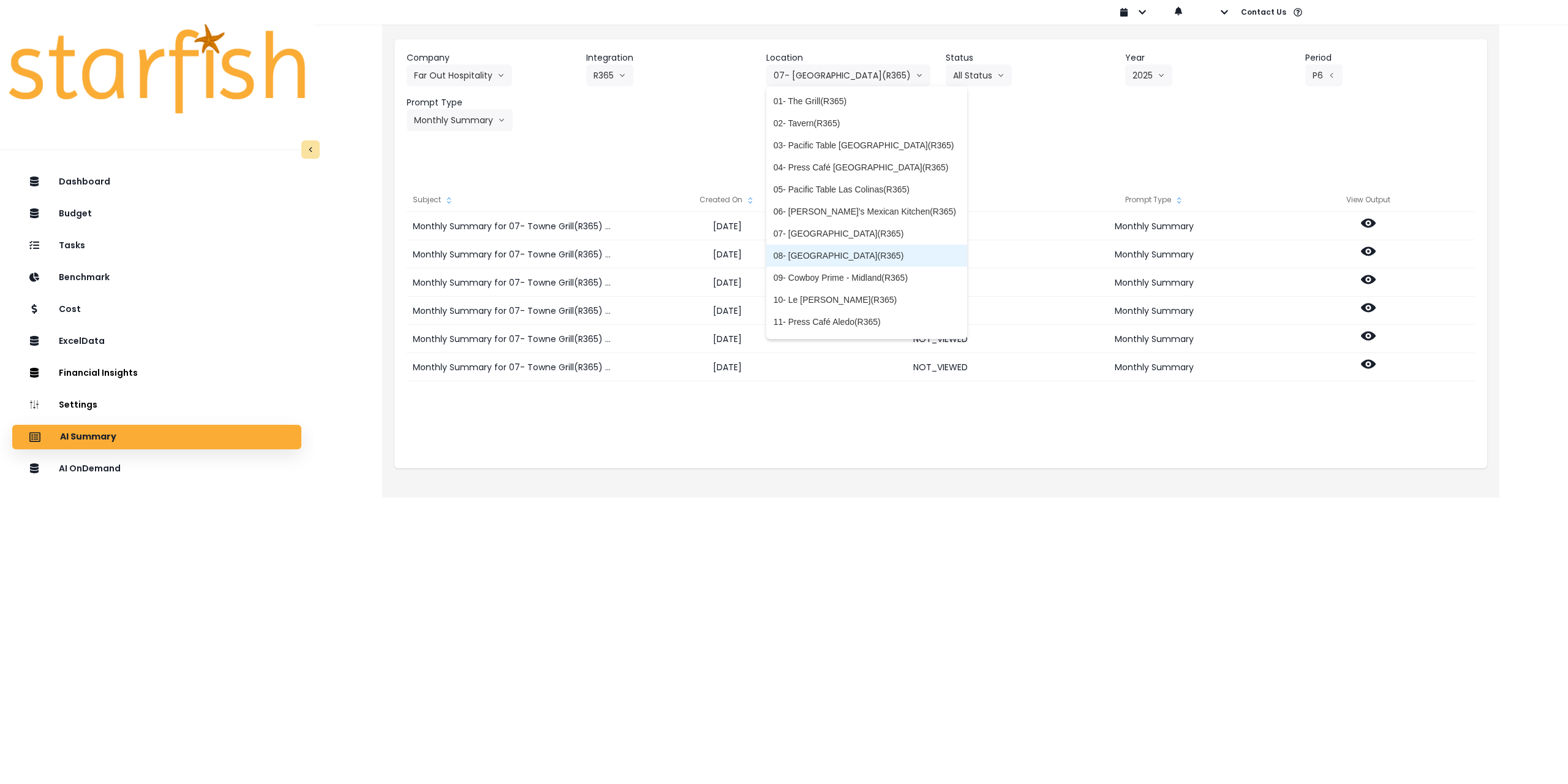
click at [807, 252] on span "08- [GEOGRAPHIC_DATA](R365)" at bounding box center [867, 256] width 186 height 13
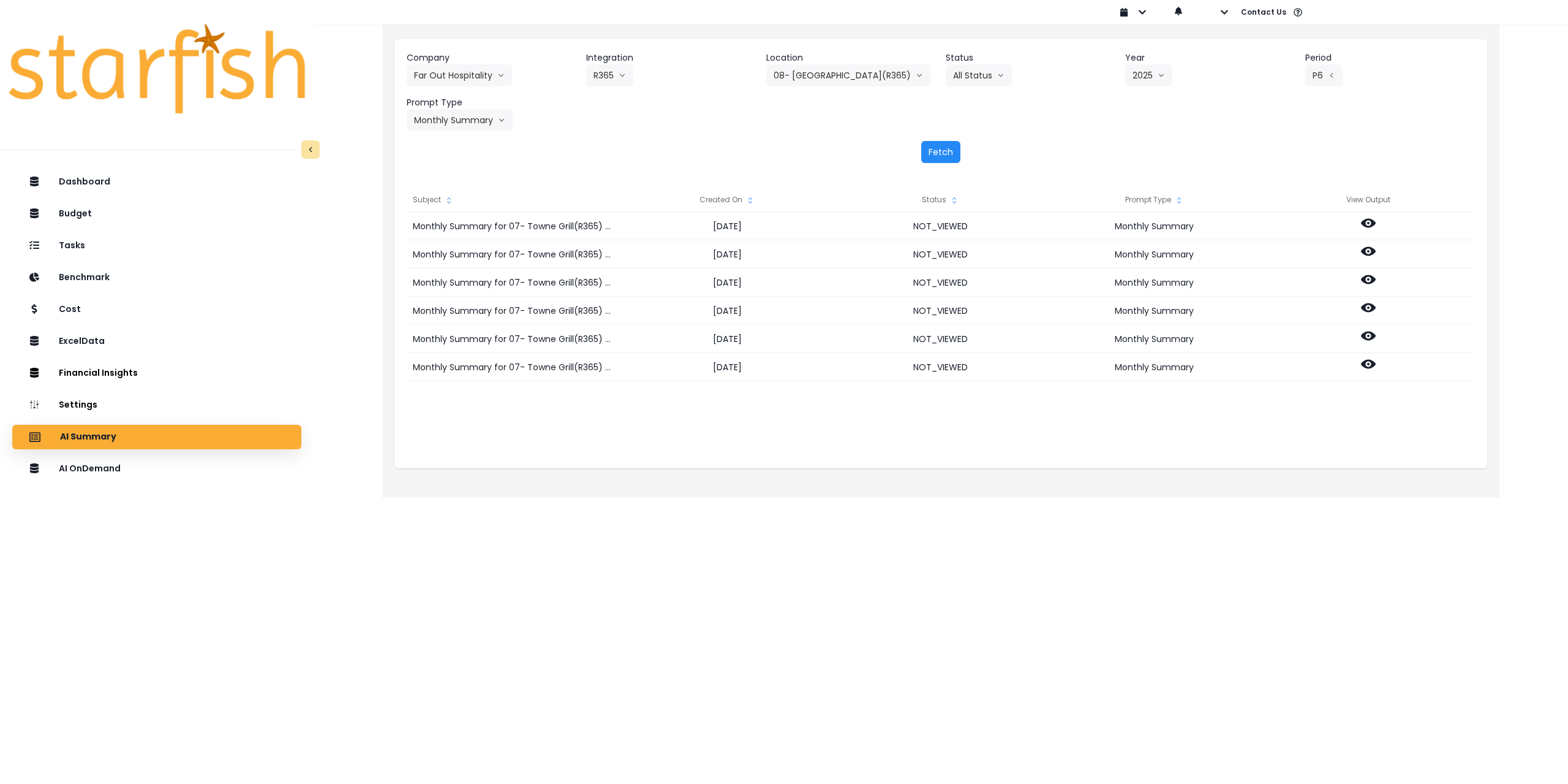
click at [930, 145] on button "Fetch" at bounding box center [941, 152] width 39 height 22
click at [859, 81] on button "08- [GEOGRAPHIC_DATA](R365)" at bounding box center [848, 75] width 164 height 22
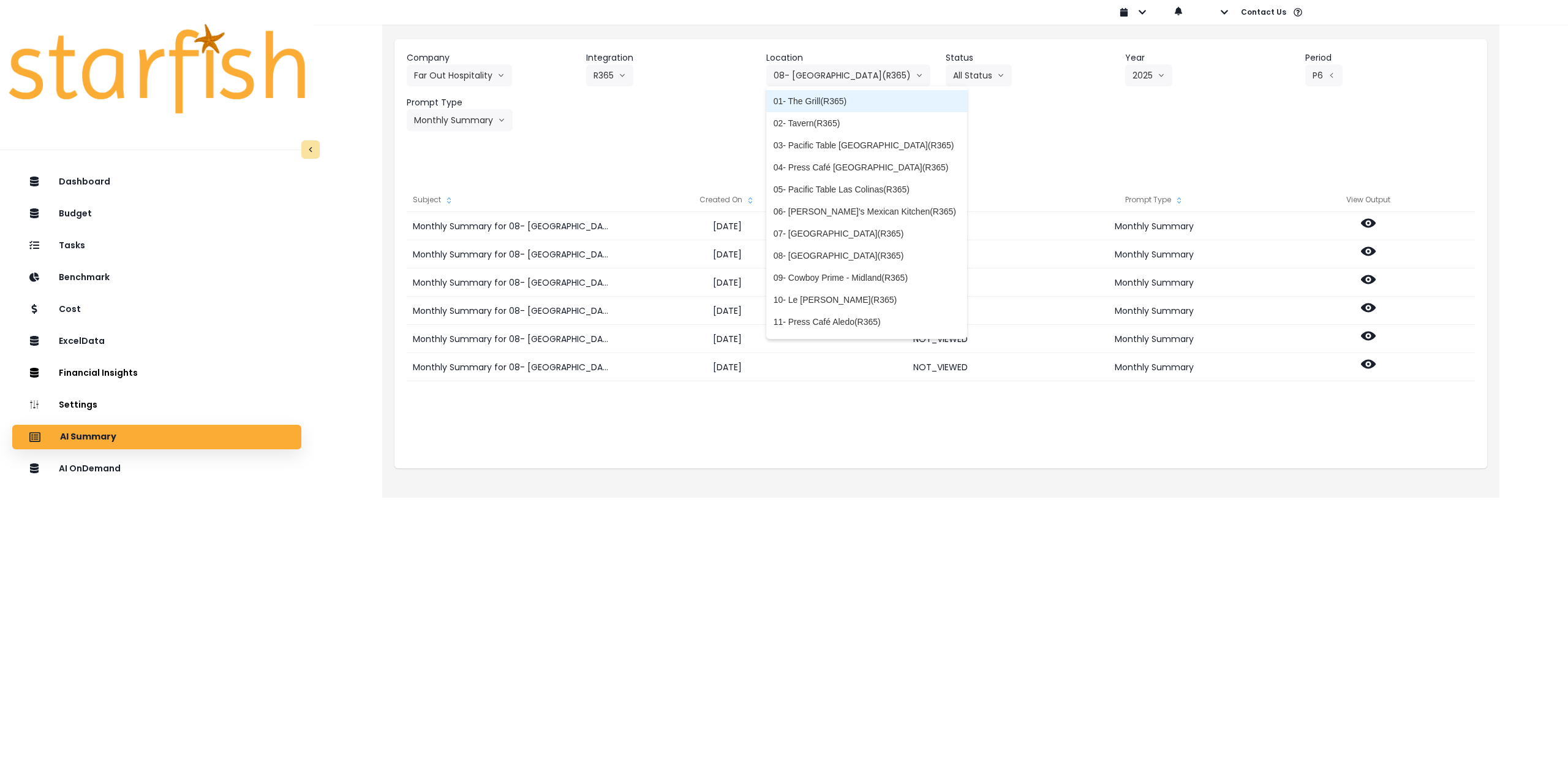
click at [841, 100] on span "01- The Grill(R365)" at bounding box center [867, 101] width 186 height 13
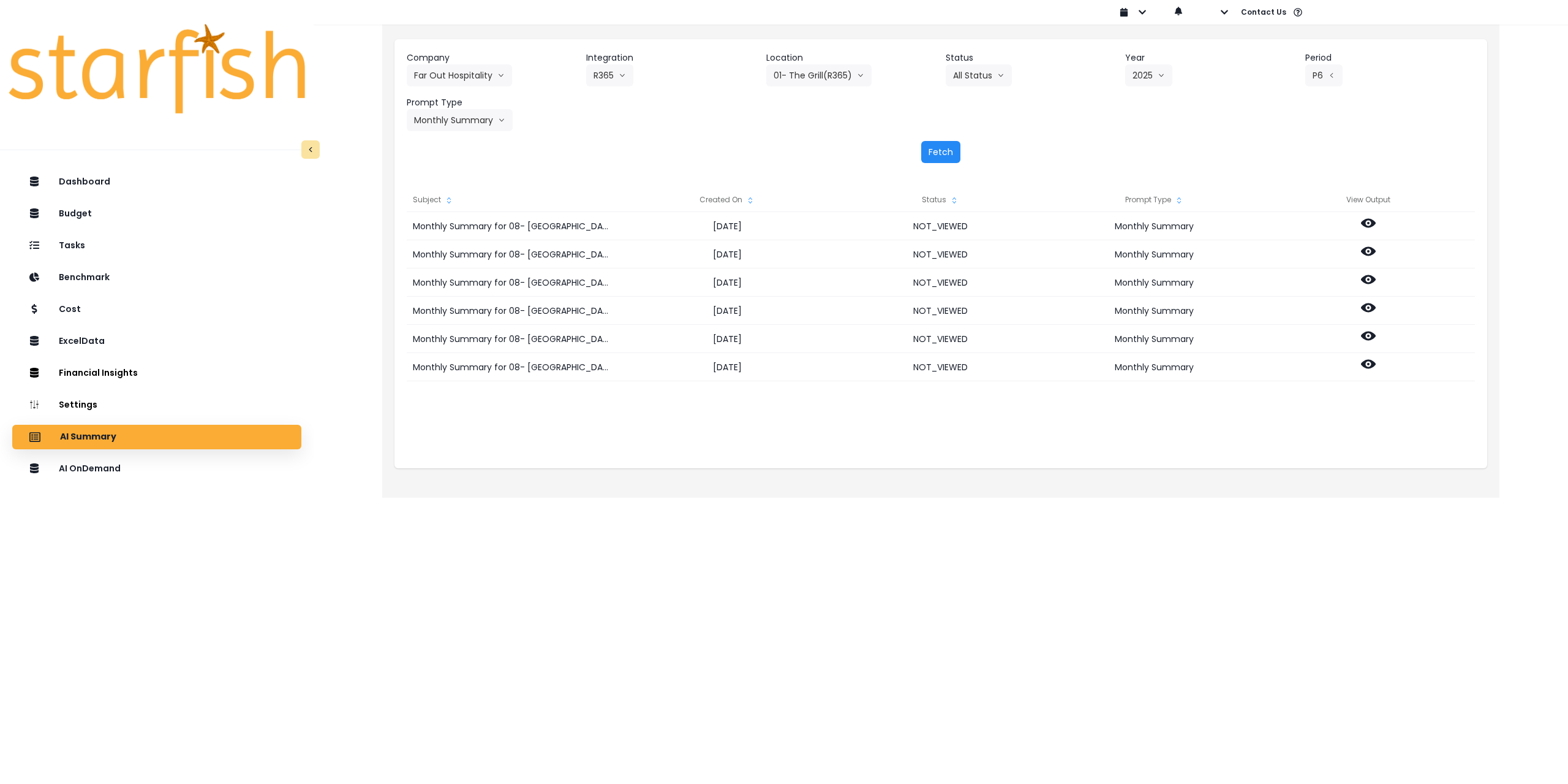
click at [951, 148] on button "Fetch" at bounding box center [941, 152] width 39 height 22
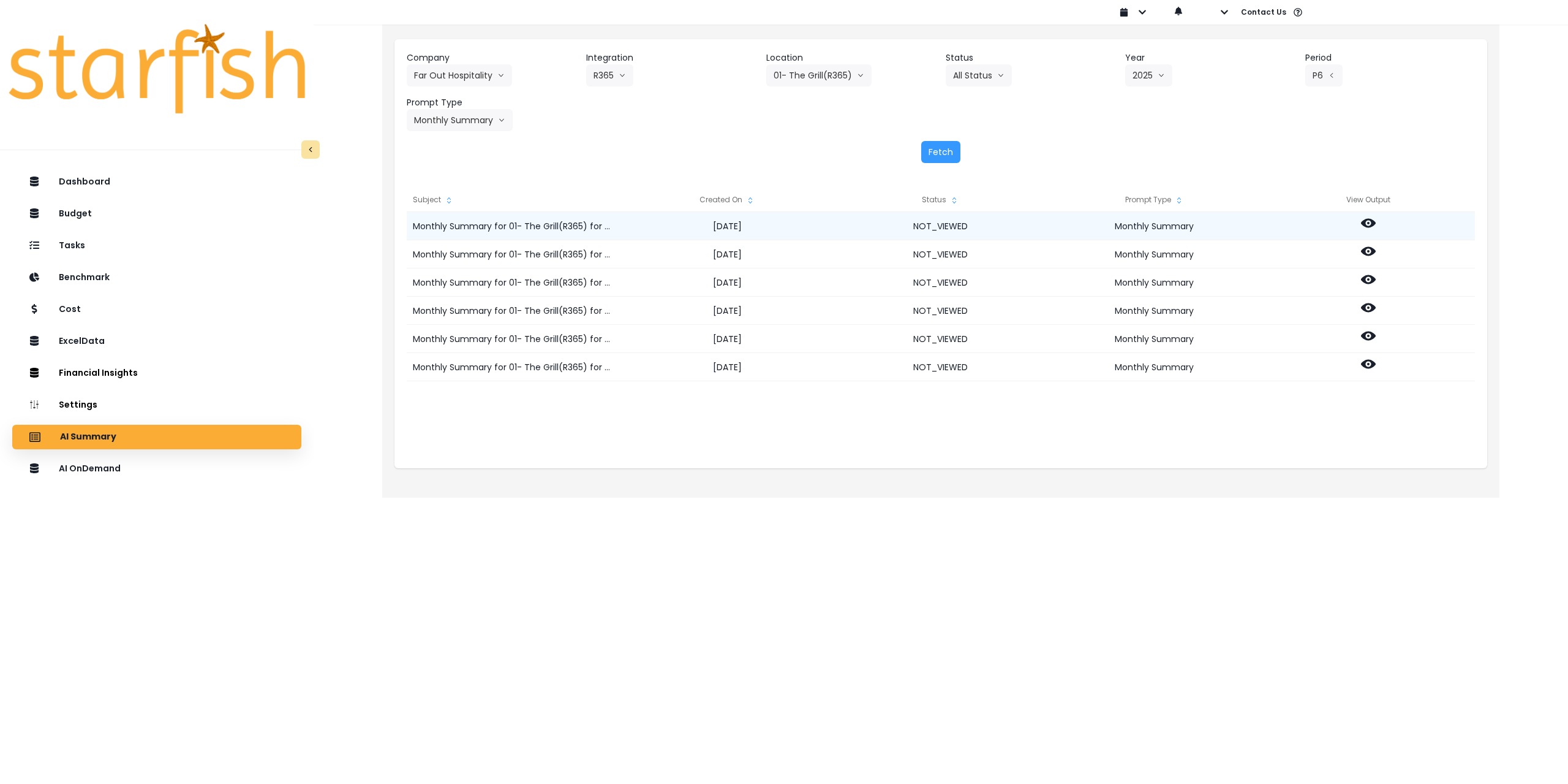
click at [1373, 226] on icon at bounding box center [1368, 223] width 14 height 14
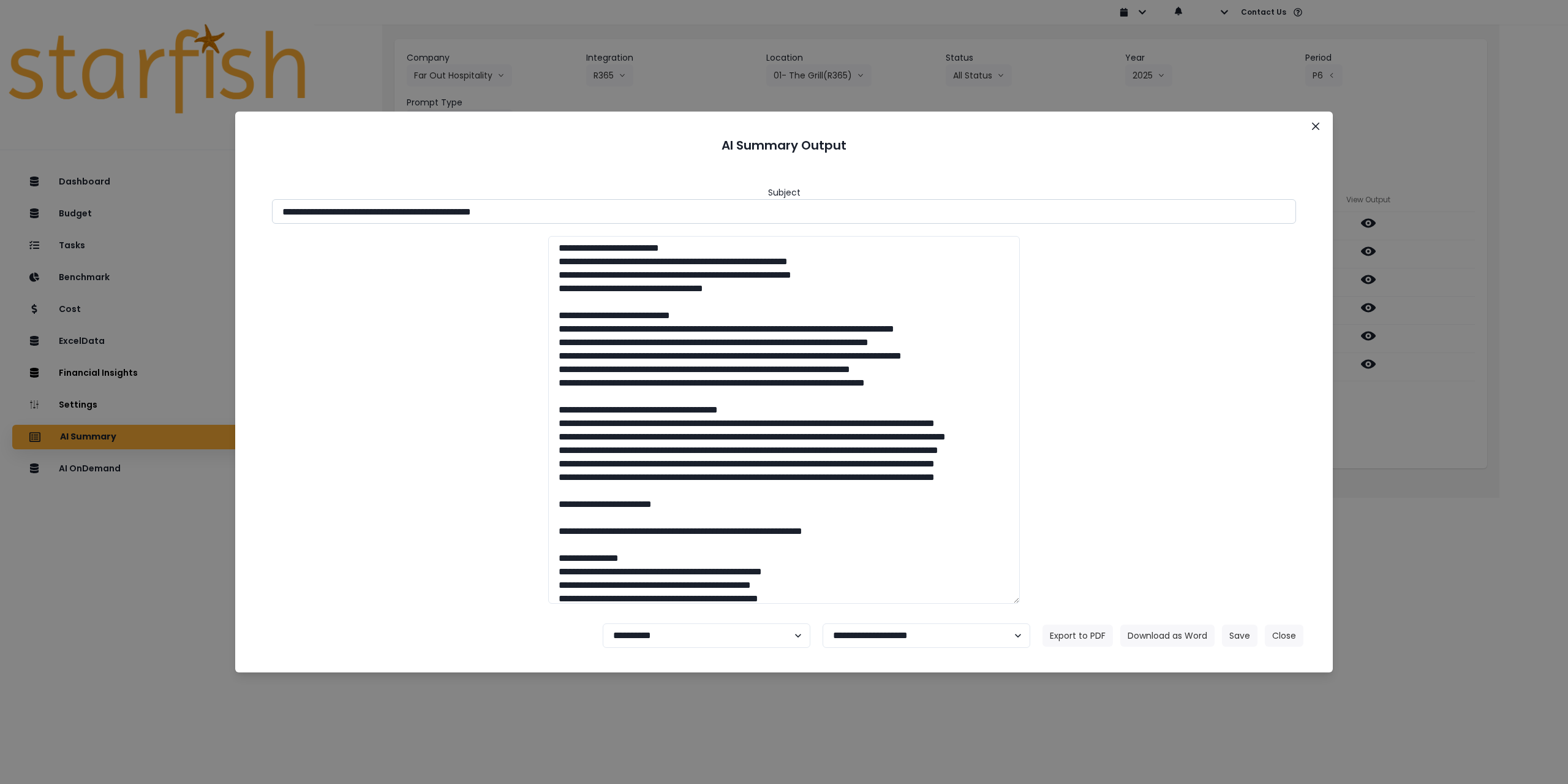
drag, startPoint x: 393, startPoint y: 213, endPoint x: 593, endPoint y: 208, distance: 200.1
click at [593, 208] on input "**********" at bounding box center [784, 211] width 1025 height 24
click at [1160, 634] on button "Download as Word" at bounding box center [1167, 635] width 94 height 22
click at [1442, 452] on div "**********" at bounding box center [784, 392] width 1568 height 784
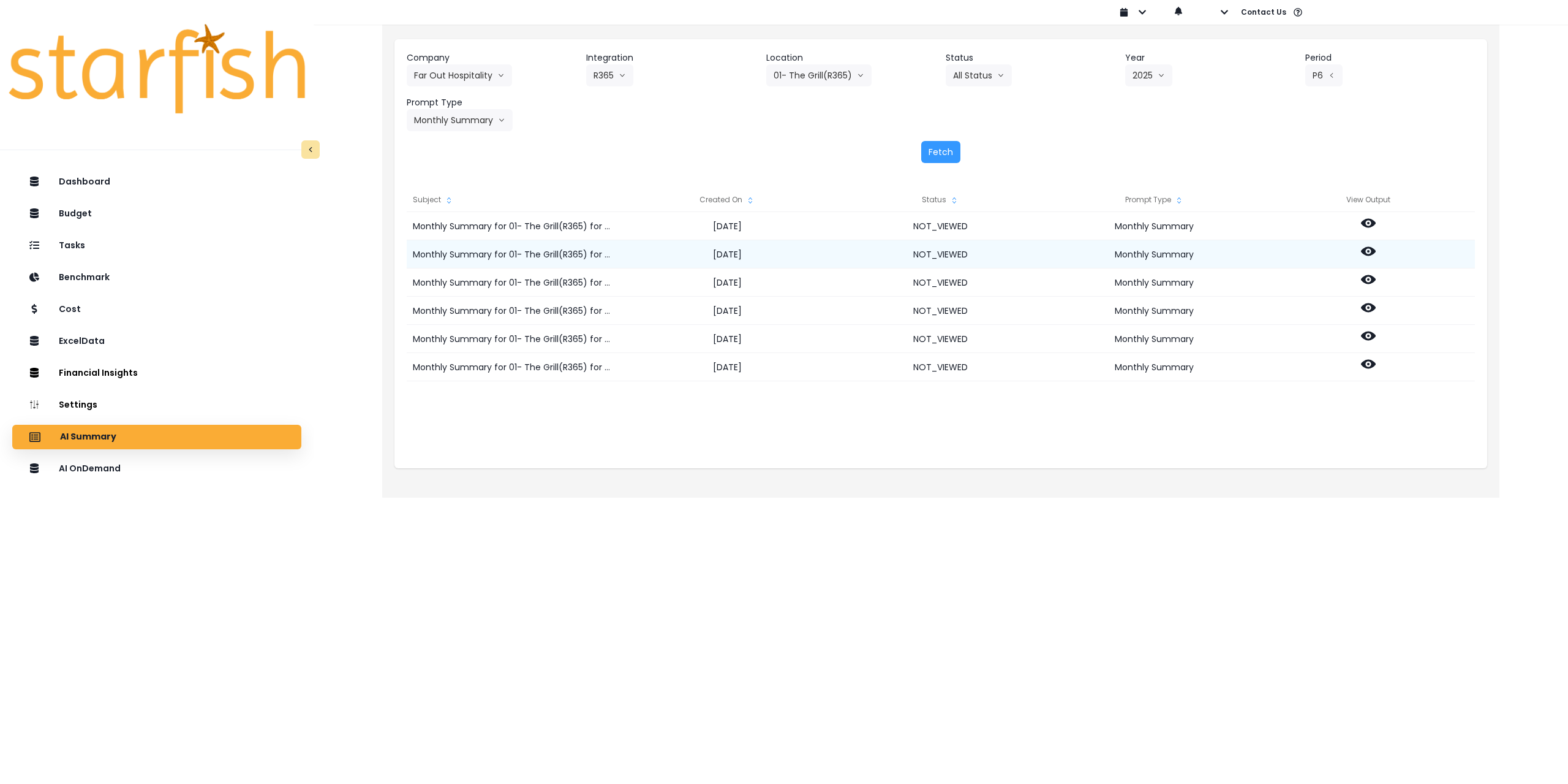
click at [1364, 250] on icon at bounding box center [1368, 251] width 14 height 9
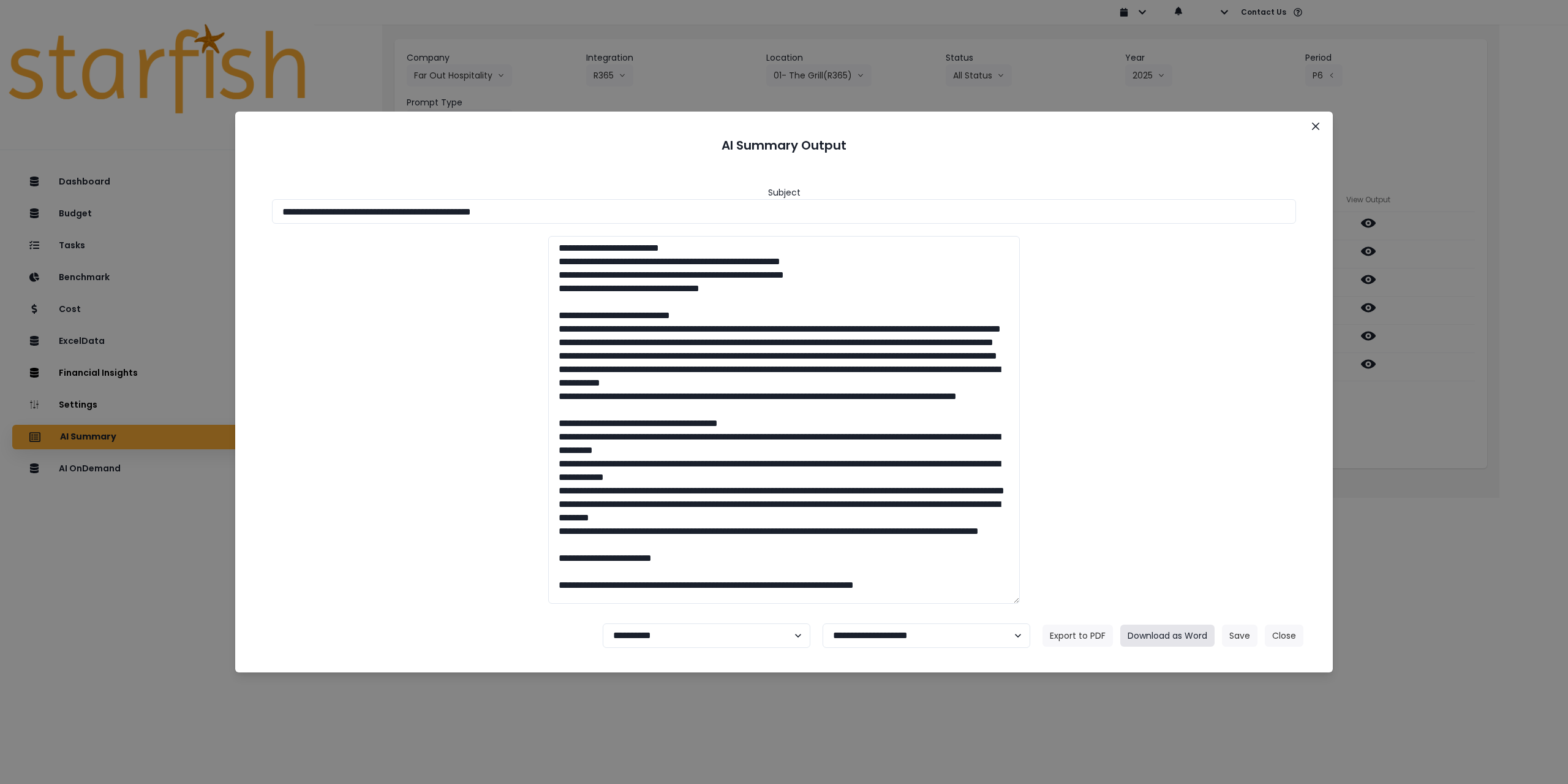
click at [1155, 636] on button "Download as Word" at bounding box center [1167, 635] width 94 height 22
click at [674, 637] on select "**********" at bounding box center [706, 635] width 208 height 24
select select "********"
click at [602, 623] on select "**********" at bounding box center [706, 635] width 208 height 24
click at [1243, 634] on button "Save" at bounding box center [1240, 635] width 36 height 22
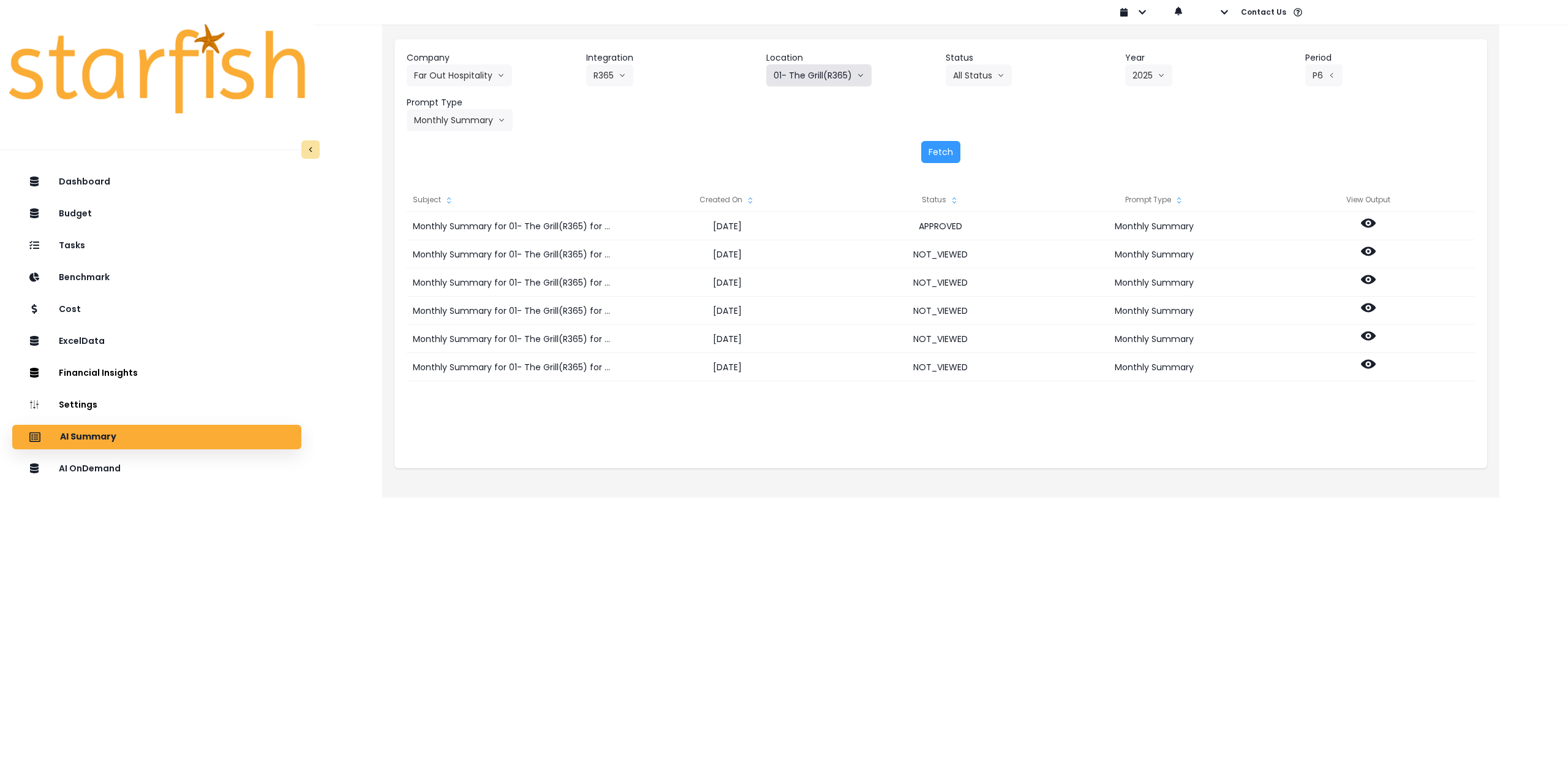
click at [812, 69] on button "01- The Grill(R365)" at bounding box center [819, 75] width 106 height 22
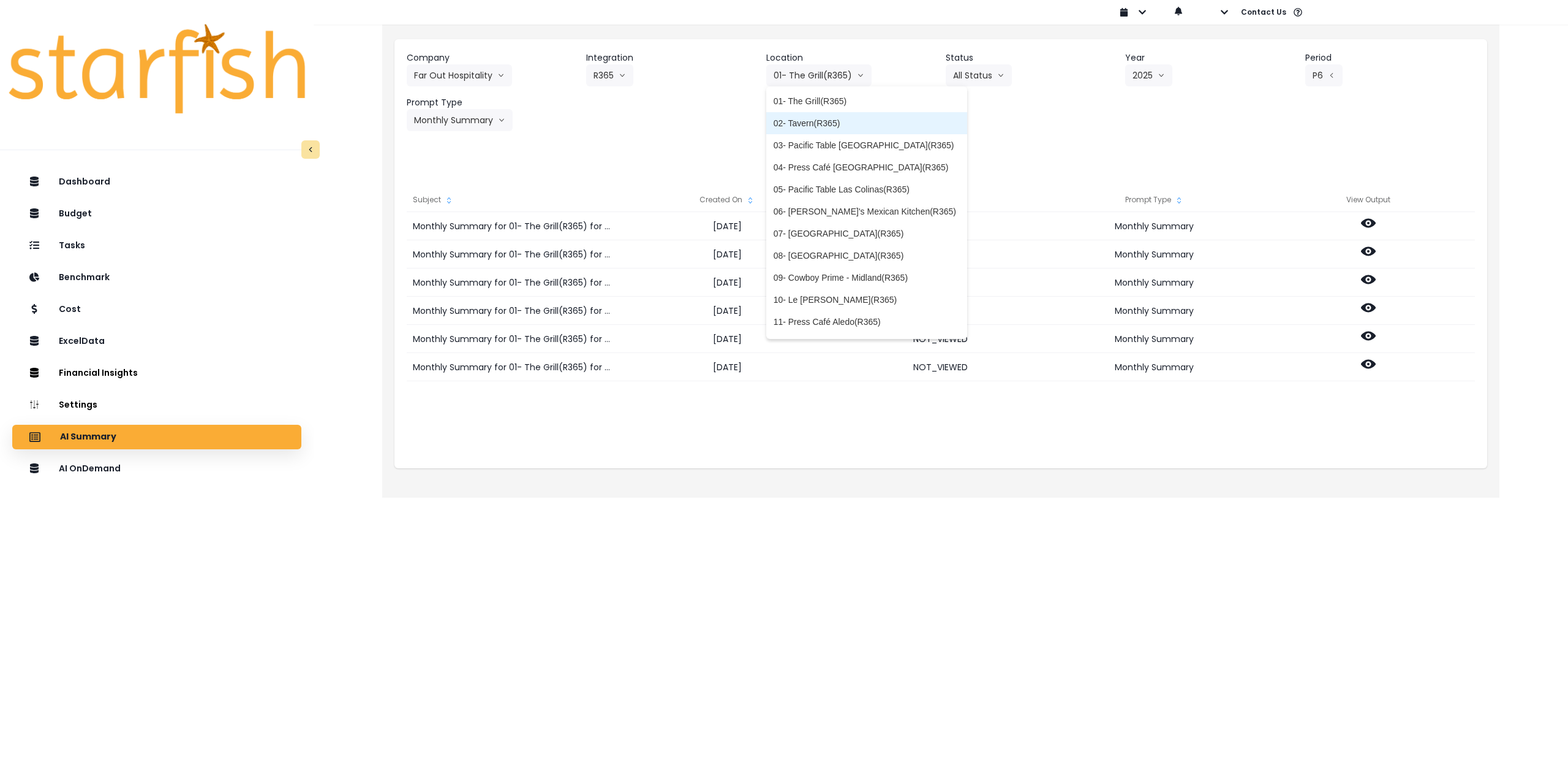
click at [814, 121] on span "02- Tavern(R365)" at bounding box center [867, 124] width 186 height 13
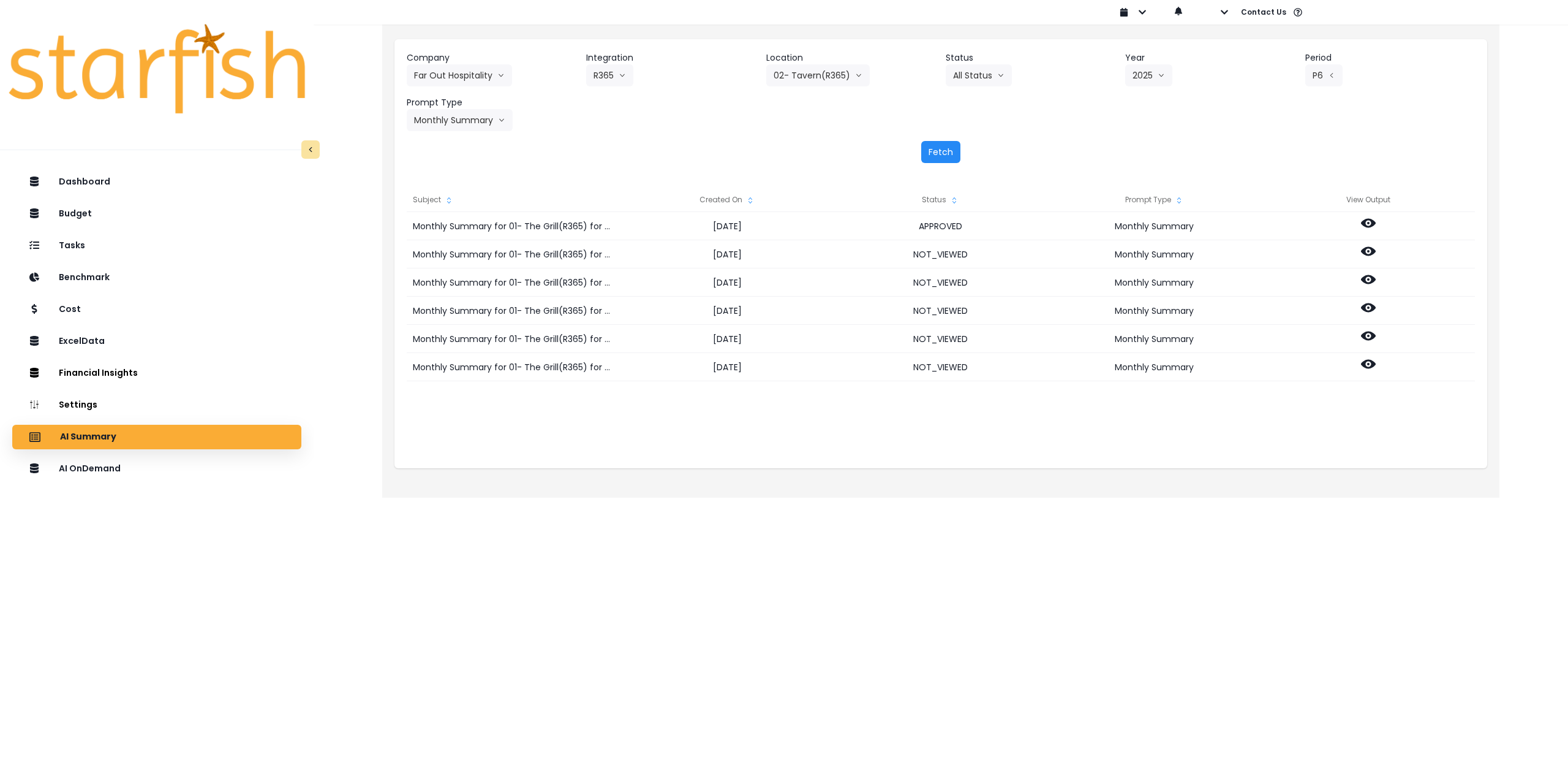
click at [945, 149] on button "Fetch" at bounding box center [941, 152] width 39 height 22
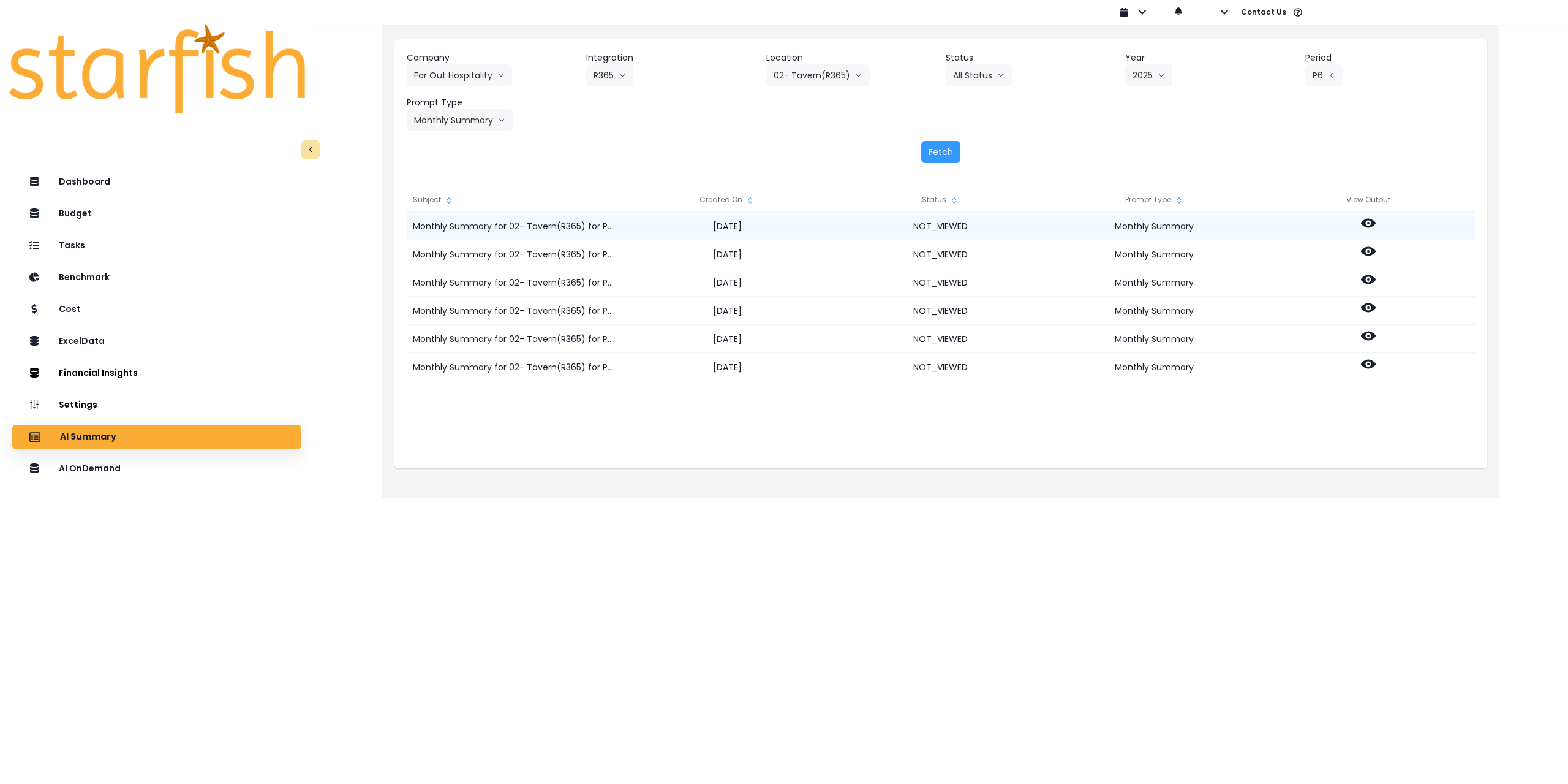
click at [1368, 218] on icon at bounding box center [1368, 223] width 14 height 14
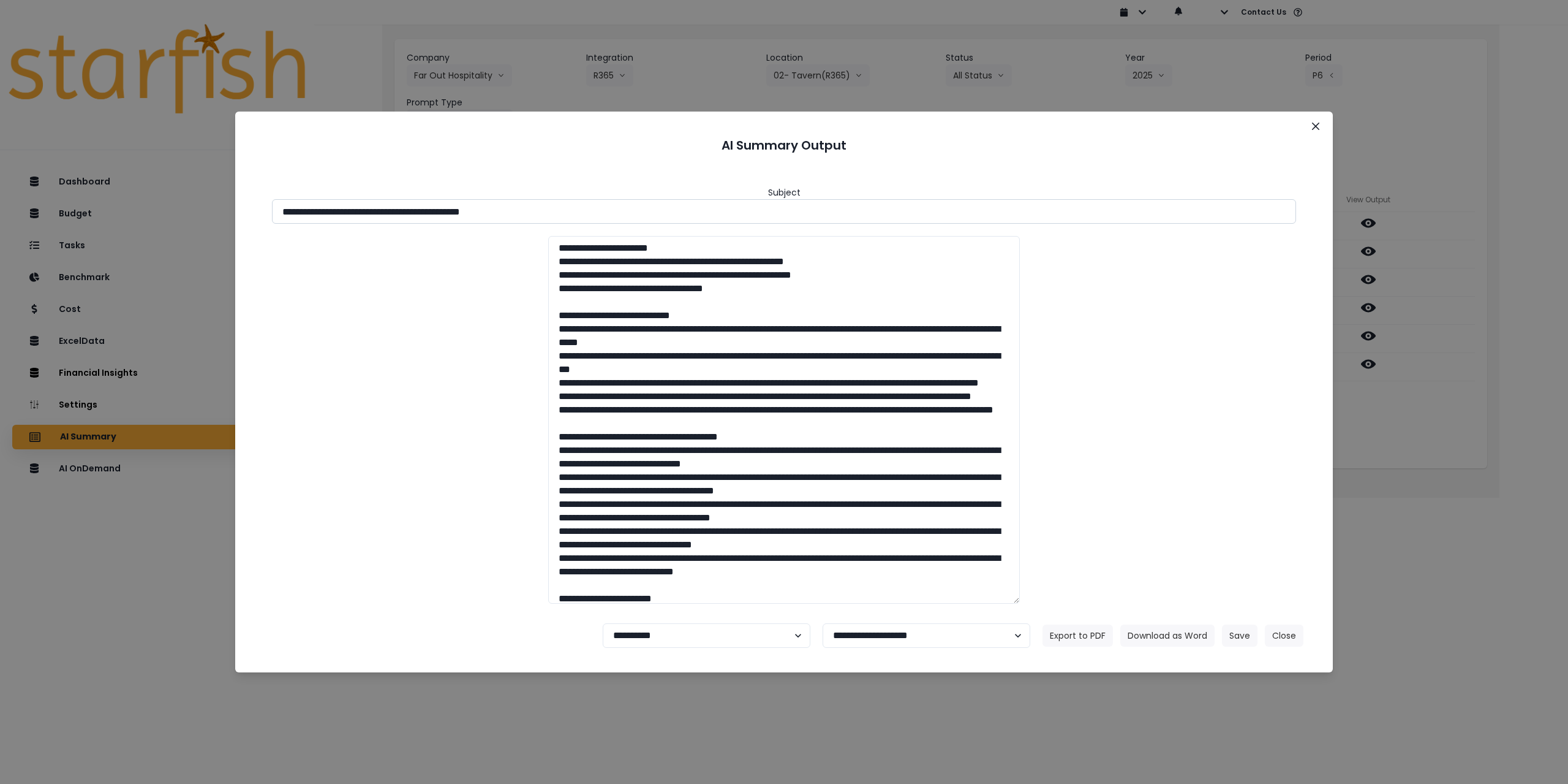
click at [392, 212] on input "**********" at bounding box center [784, 211] width 1025 height 24
click at [394, 212] on input "**********" at bounding box center [784, 211] width 1025 height 24
drag, startPoint x: 391, startPoint y: 210, endPoint x: 585, endPoint y: 211, distance: 194.0
click at [585, 211] on input "**********" at bounding box center [784, 211] width 1025 height 24
click at [1148, 632] on button "Download as Word" at bounding box center [1167, 635] width 94 height 22
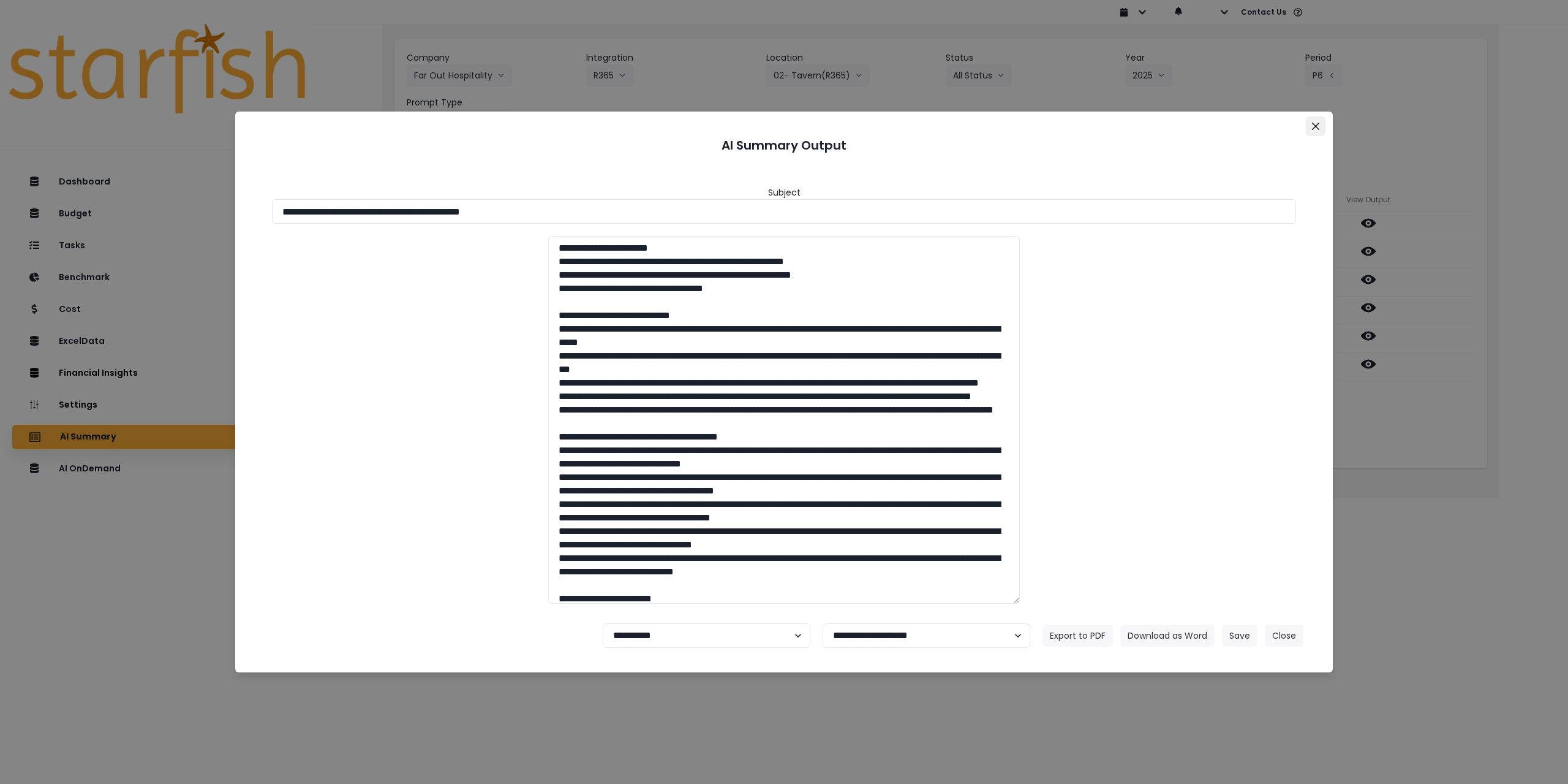
click at [1321, 125] on button "Close" at bounding box center [1316, 126] width 20 height 20
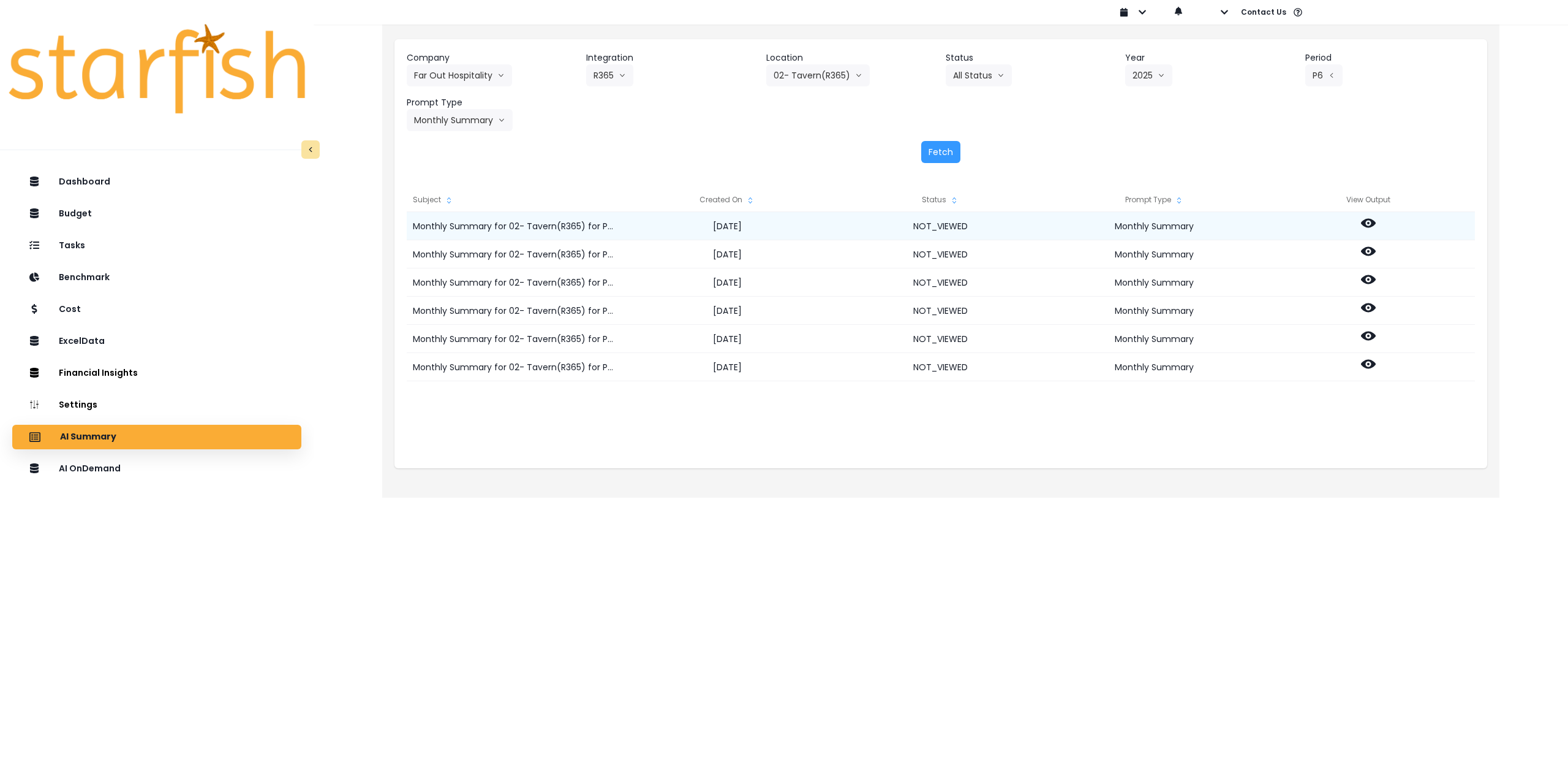
click at [1367, 223] on circle at bounding box center [1368, 222] width 3 height 3
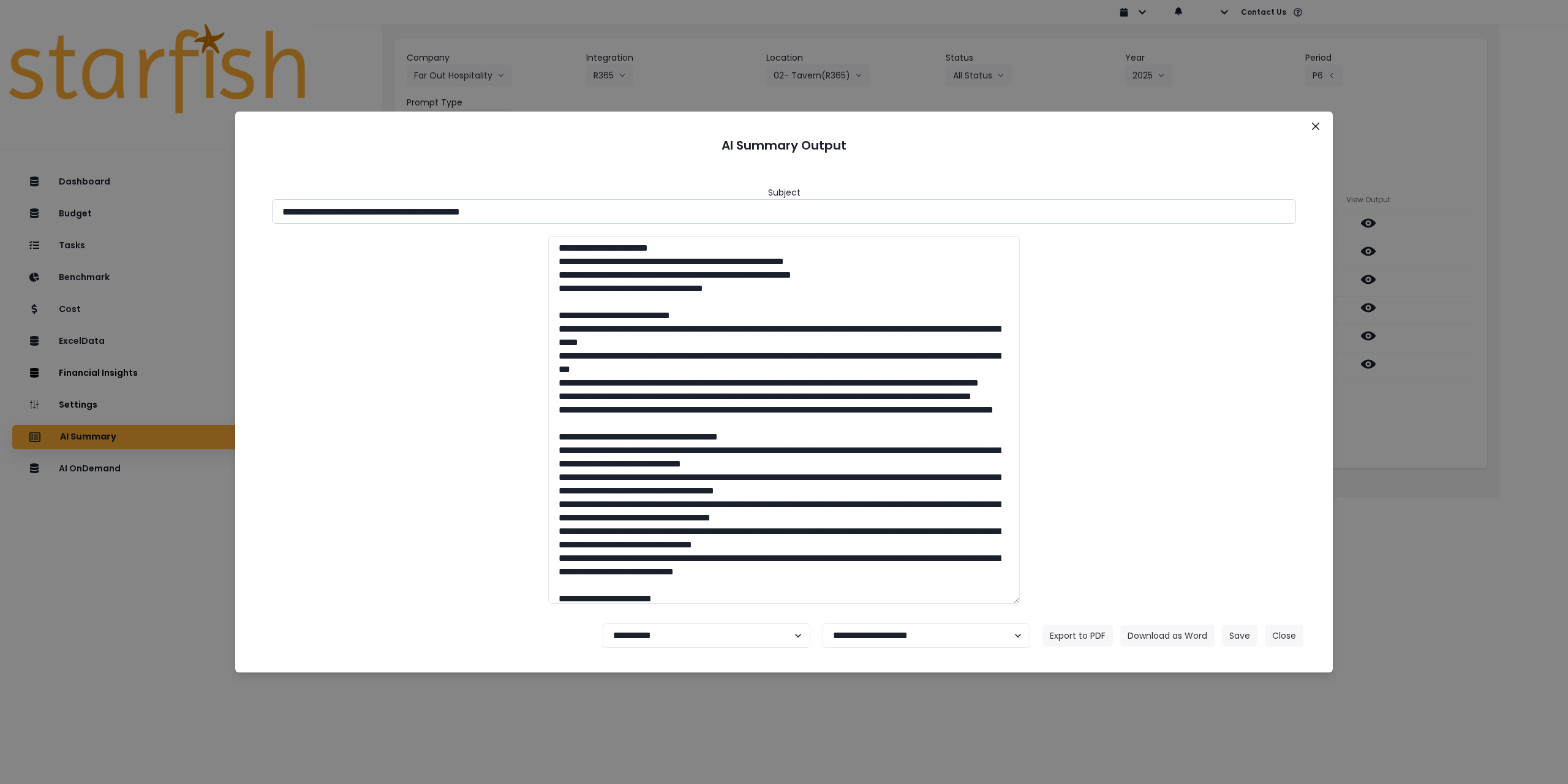
drag, startPoint x: 392, startPoint y: 213, endPoint x: 476, endPoint y: 218, distance: 84.1
click at [476, 218] on input "**********" at bounding box center [784, 211] width 1025 height 24
drag, startPoint x: 547, startPoint y: 208, endPoint x: 390, endPoint y: 210, distance: 157.0
click at [390, 210] on input "**********" at bounding box center [784, 211] width 1025 height 24
click at [1316, 125] on icon "Close" at bounding box center [1316, 126] width 7 height 7
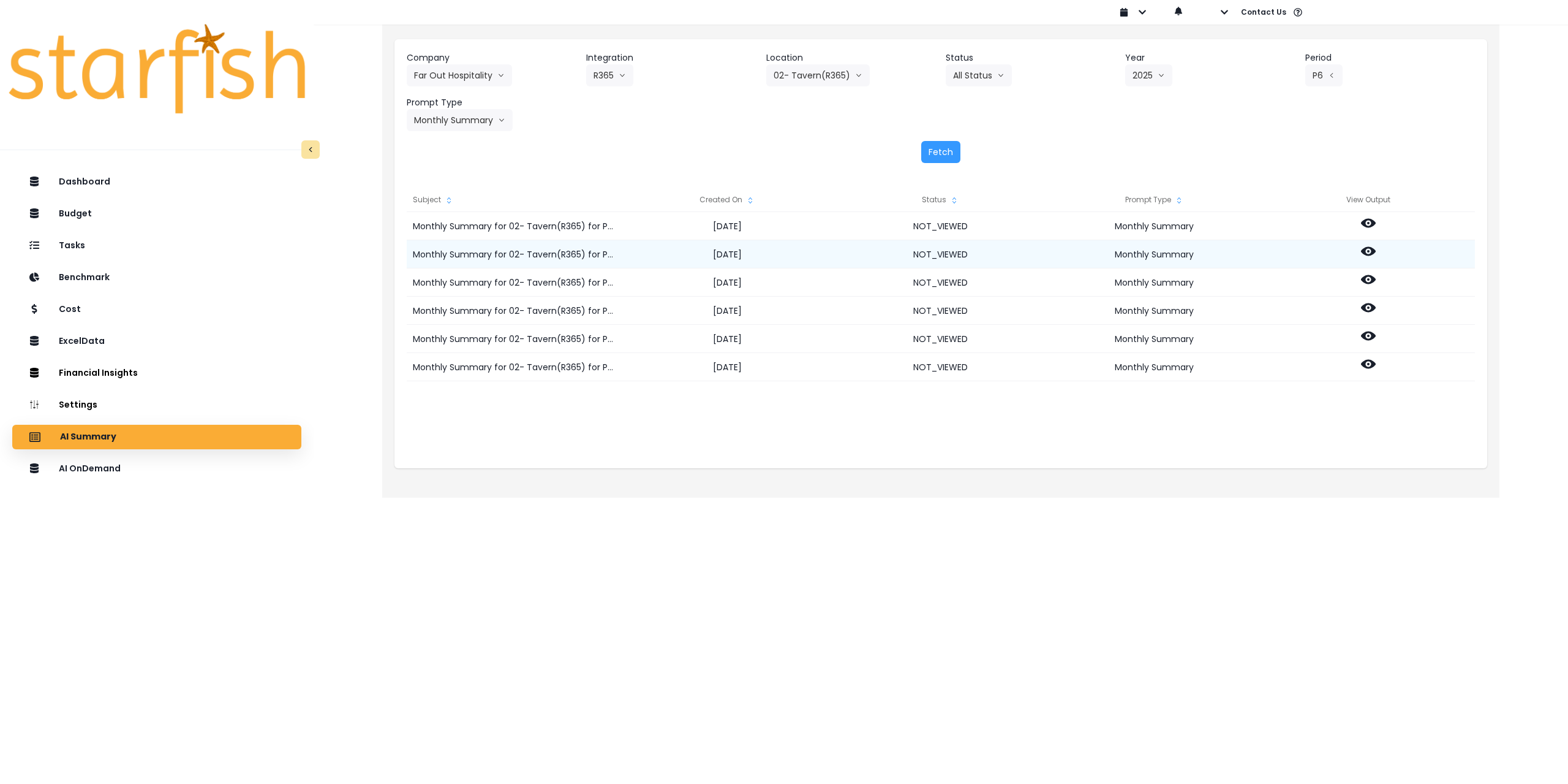
click at [1371, 248] on icon at bounding box center [1368, 251] width 14 height 9
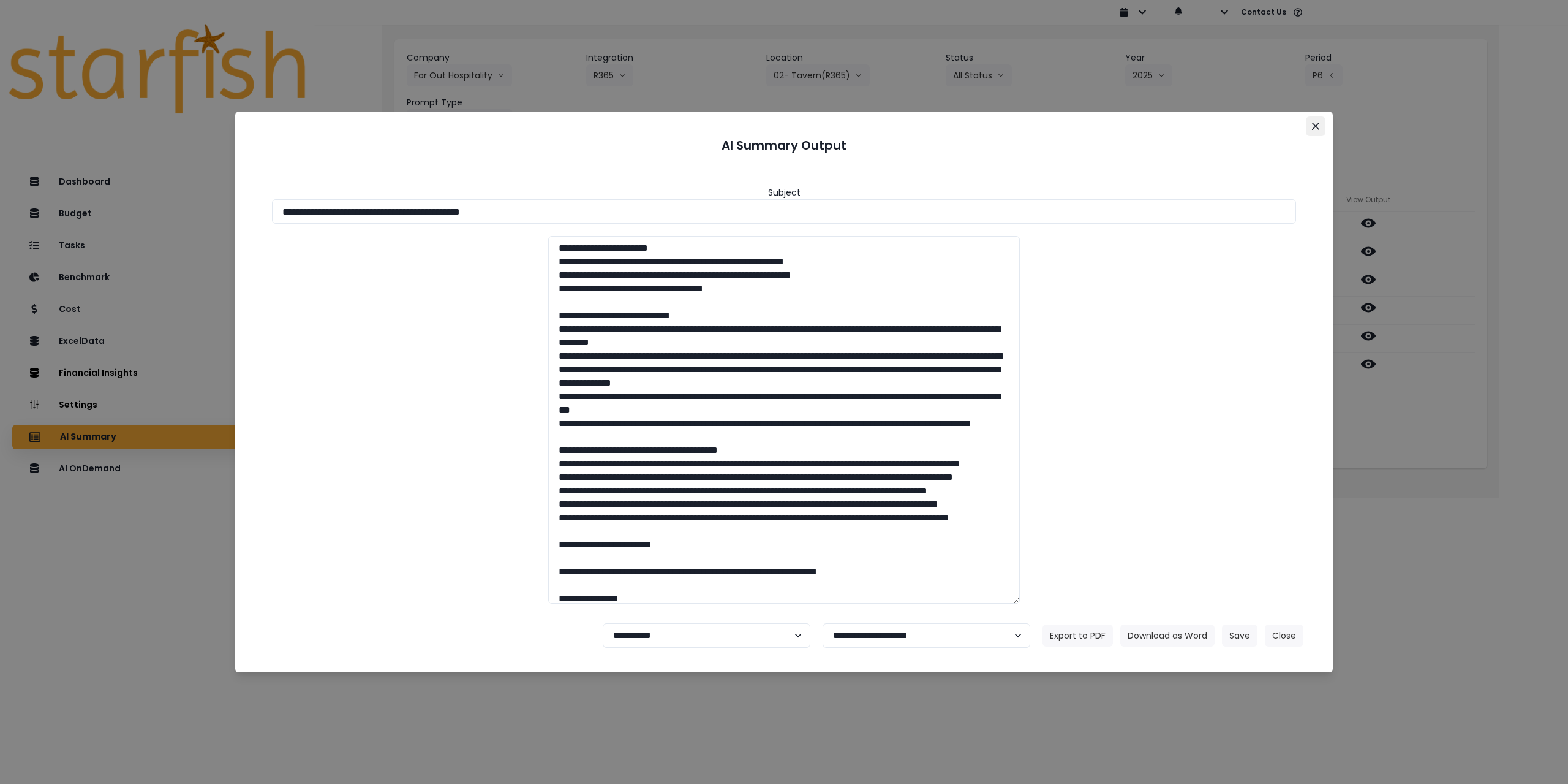
click at [1316, 131] on button "Close" at bounding box center [1316, 126] width 20 height 20
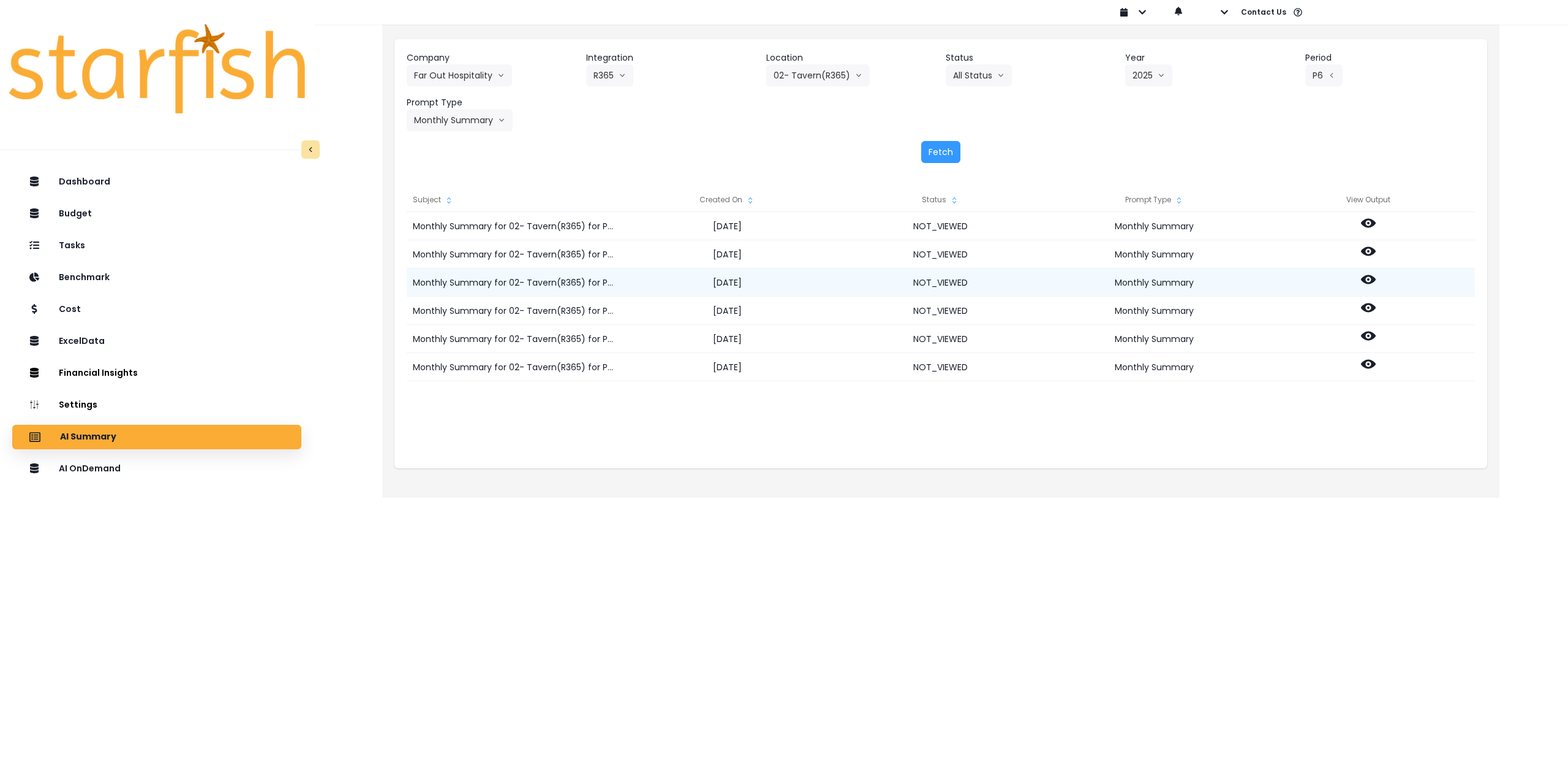
click at [1368, 278] on icon at bounding box center [1368, 279] width 14 height 14
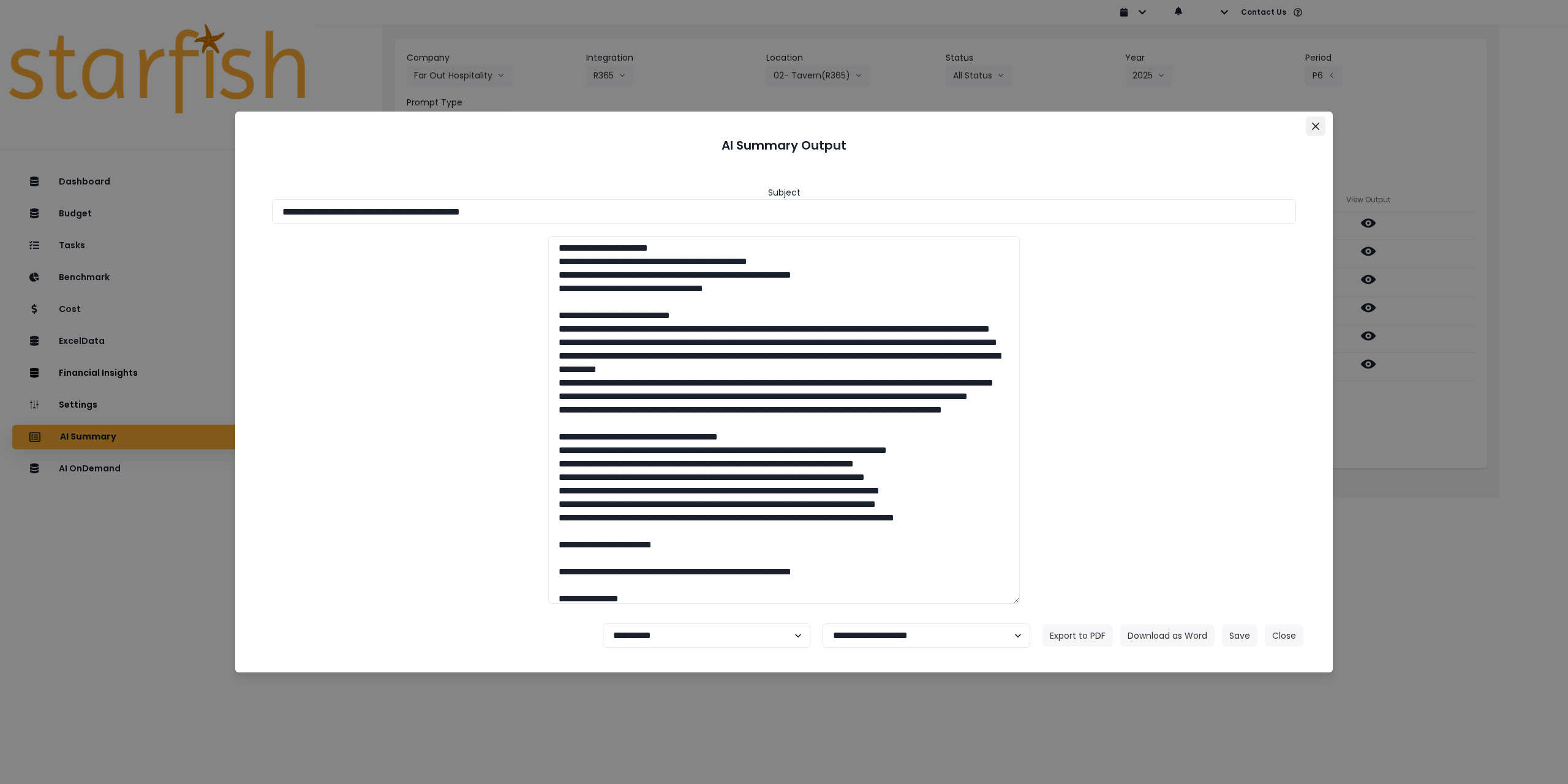
click at [1318, 126] on icon "Close" at bounding box center [1316, 126] width 7 height 7
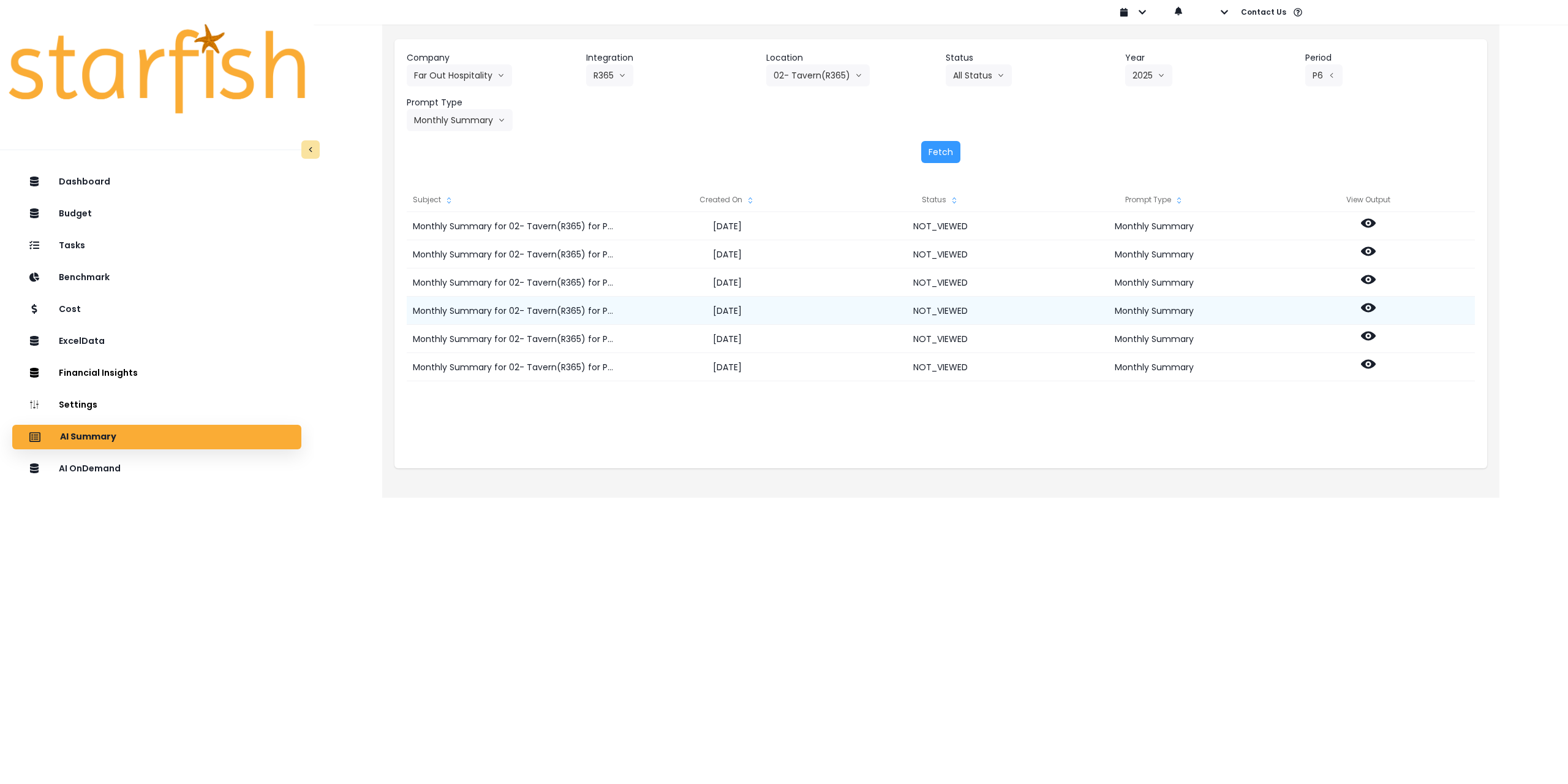
click at [1369, 302] on icon at bounding box center [1368, 308] width 14 height 14
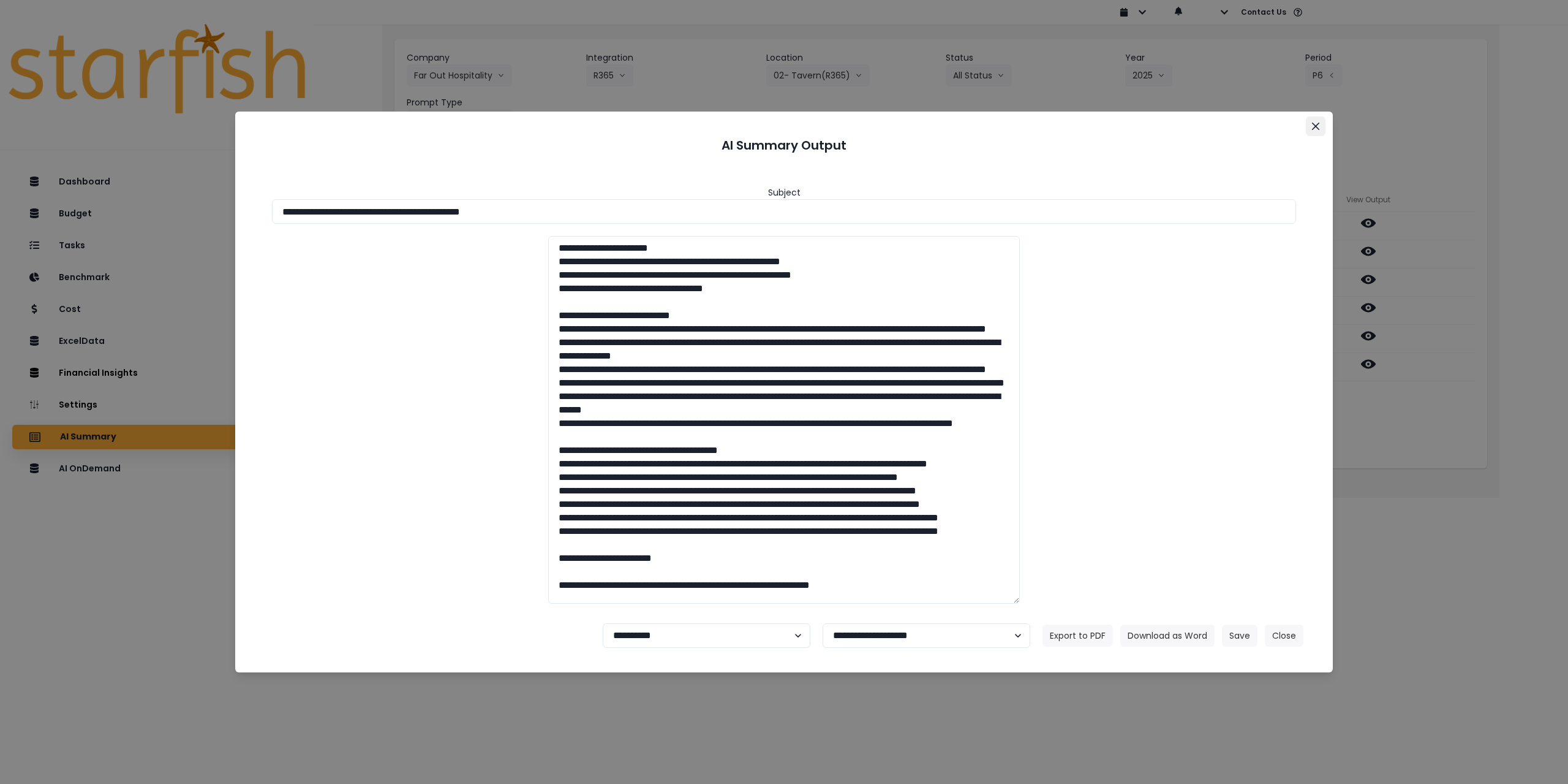
click at [1319, 127] on icon "Close" at bounding box center [1316, 126] width 7 height 7
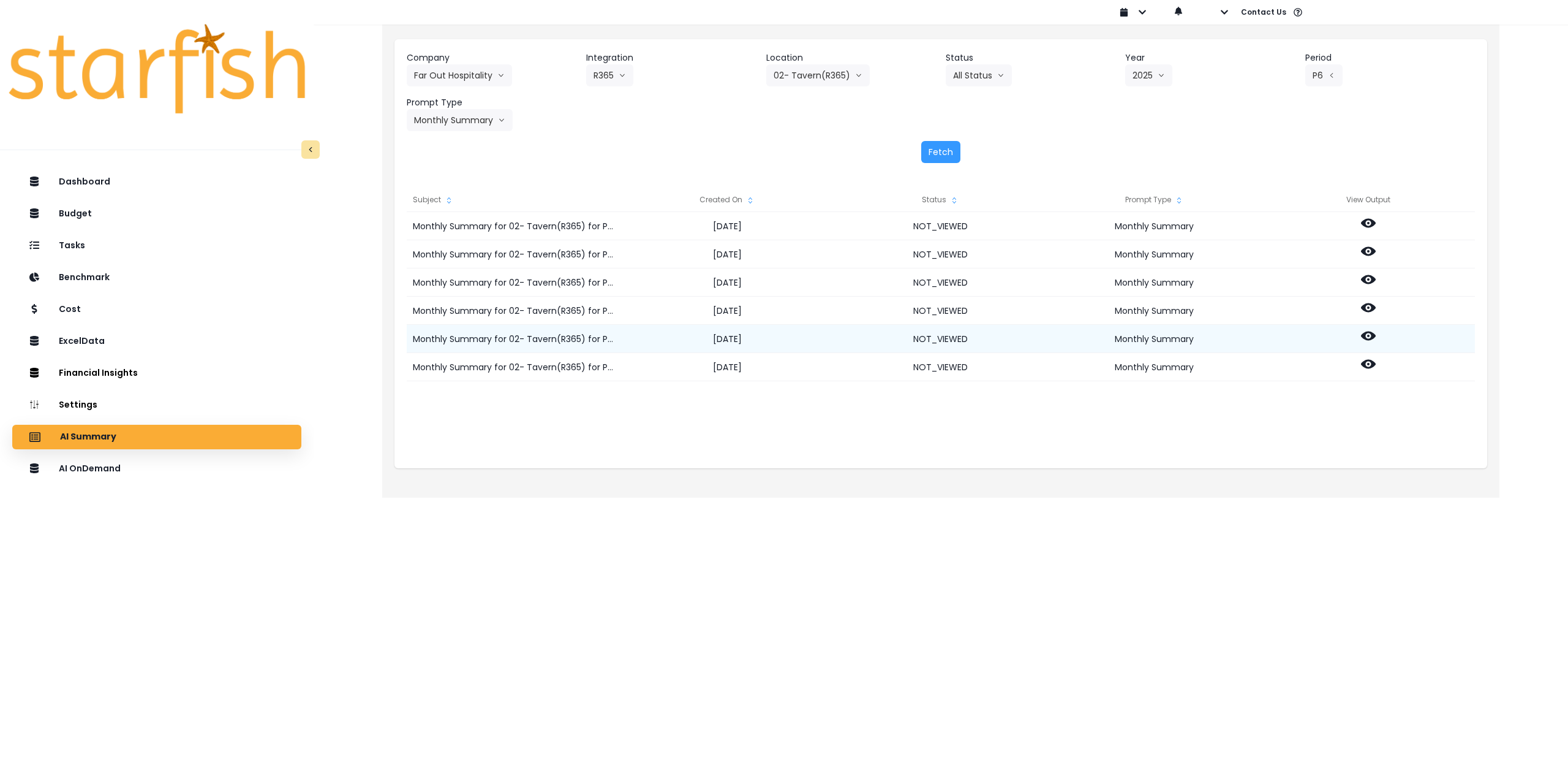
click at [1369, 332] on icon at bounding box center [1368, 336] width 14 height 9
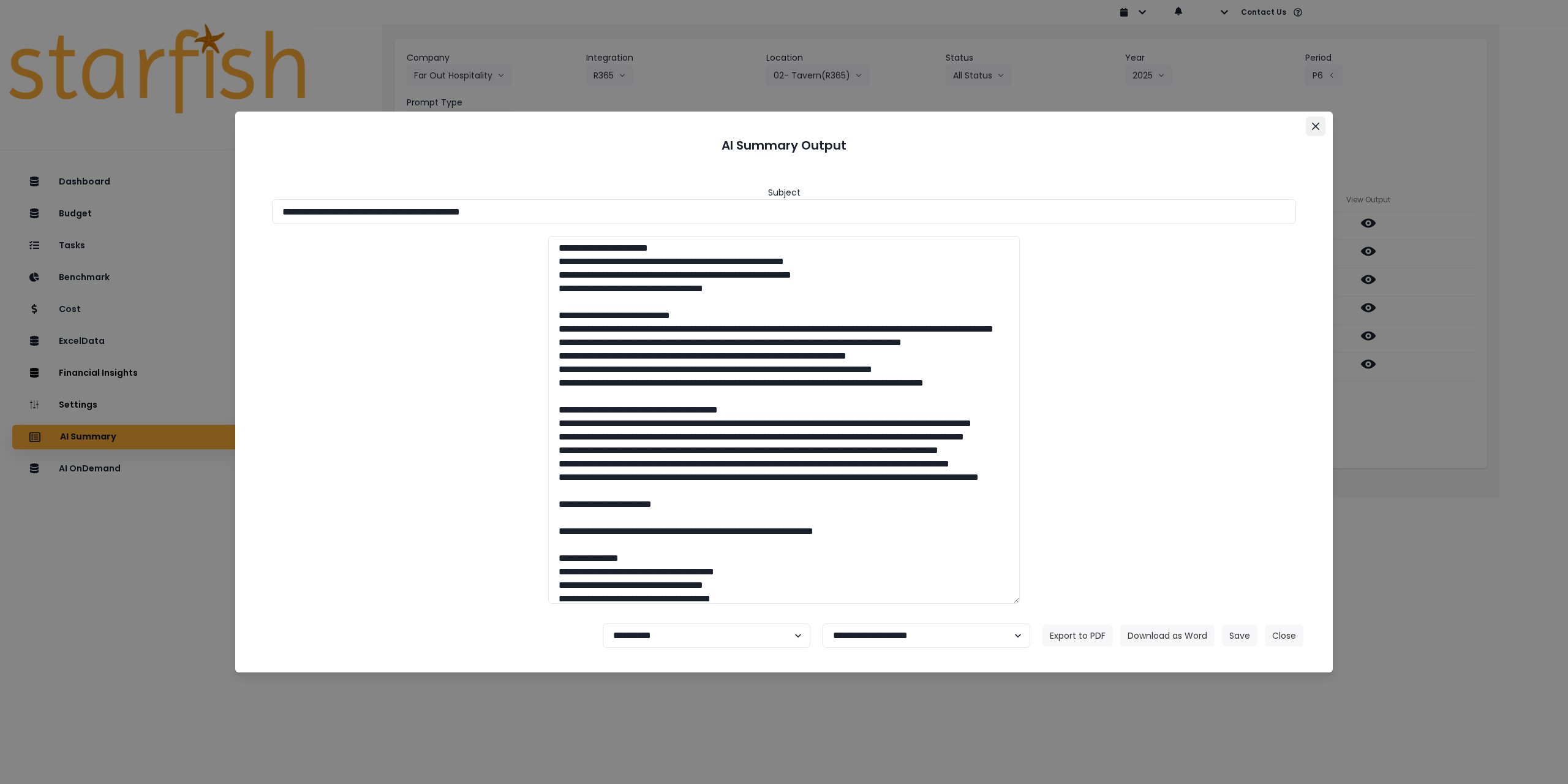
click at [1314, 127] on icon "Close" at bounding box center [1316, 126] width 7 height 7
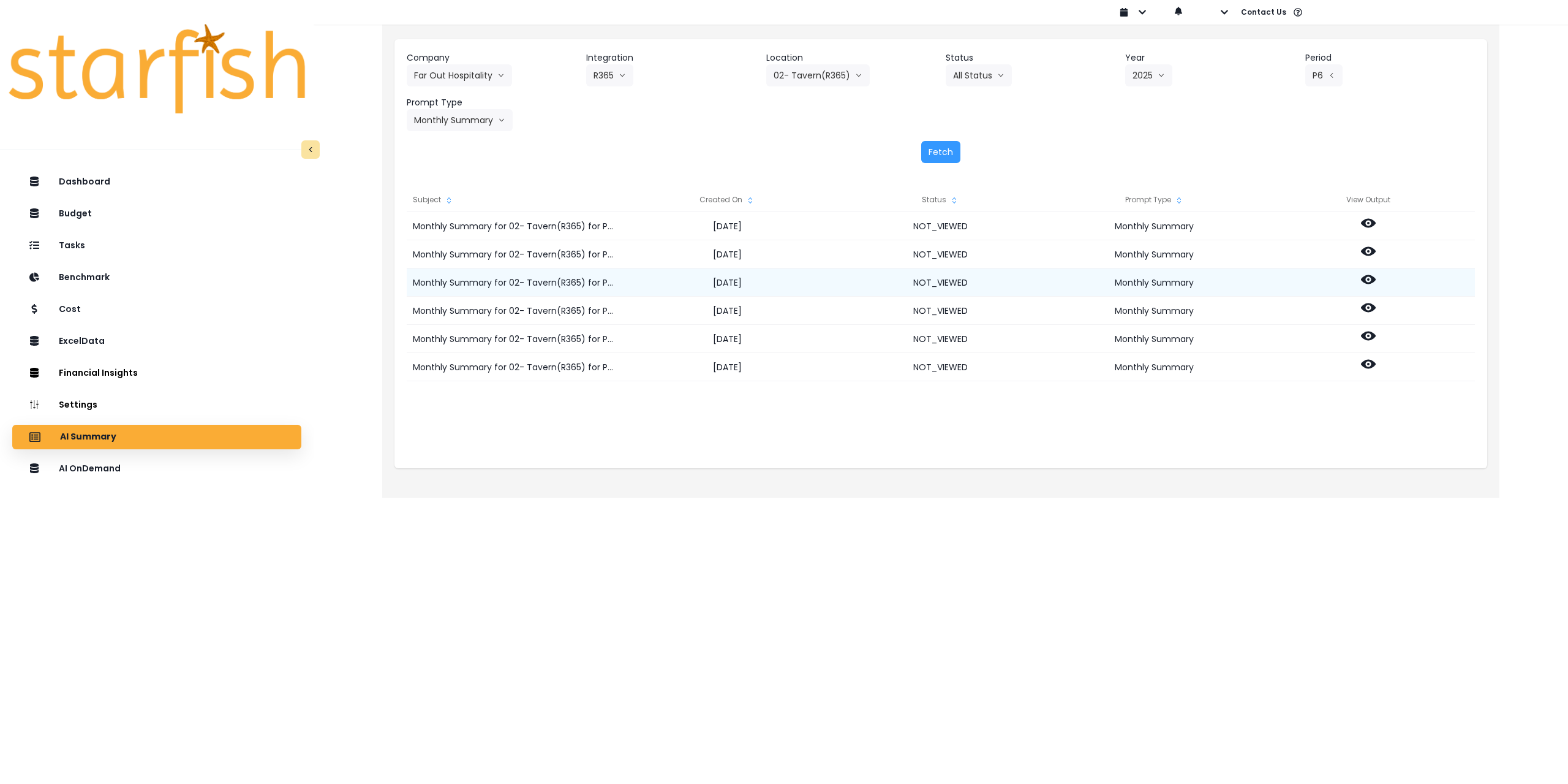
click at [1371, 280] on icon at bounding box center [1368, 279] width 14 height 14
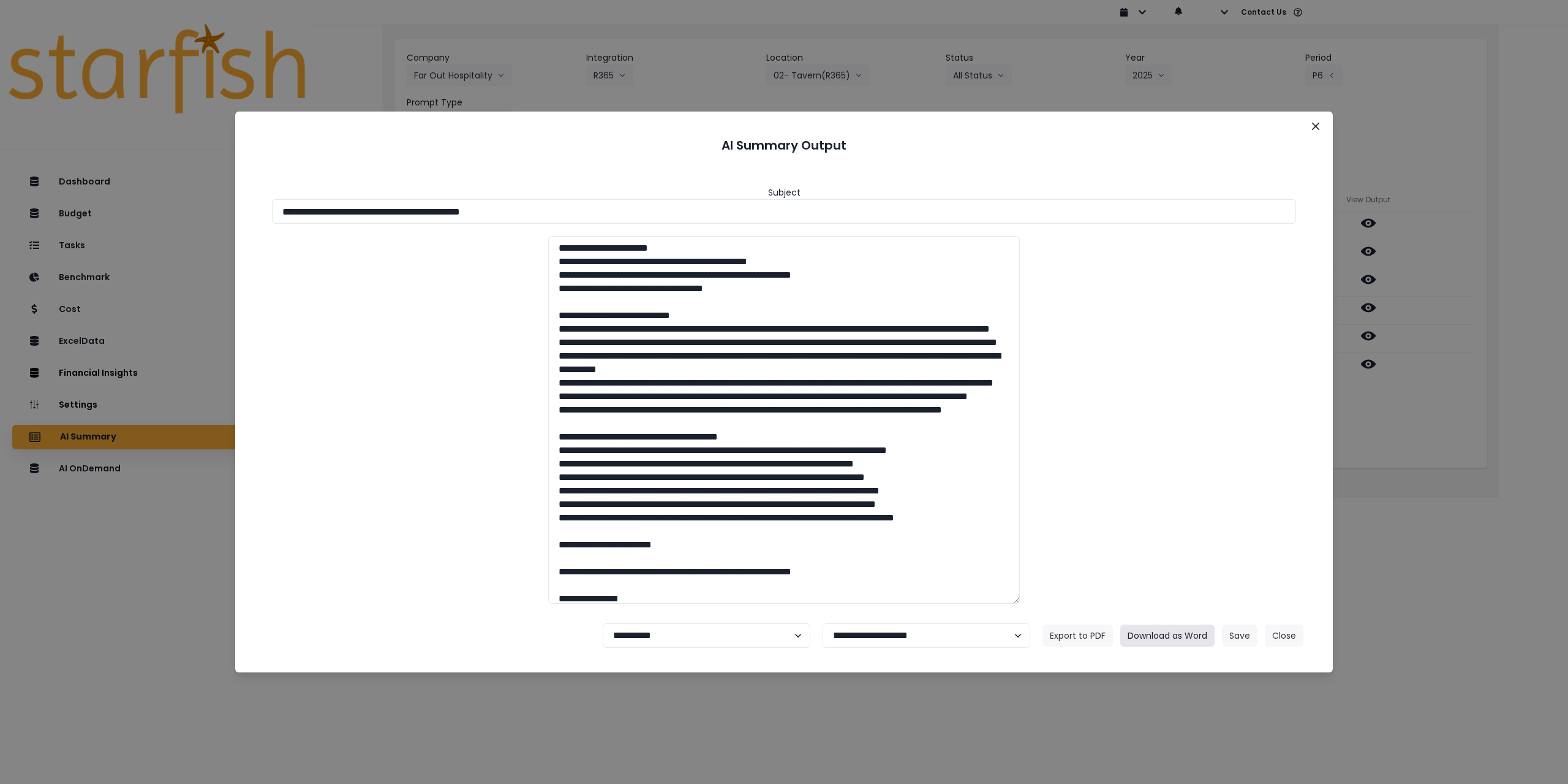
click at [1189, 636] on button "Download as Word" at bounding box center [1167, 635] width 94 height 22
click at [683, 639] on select "**********" at bounding box center [706, 635] width 208 height 24
click at [1316, 126] on icon "Close" at bounding box center [1316, 126] width 7 height 7
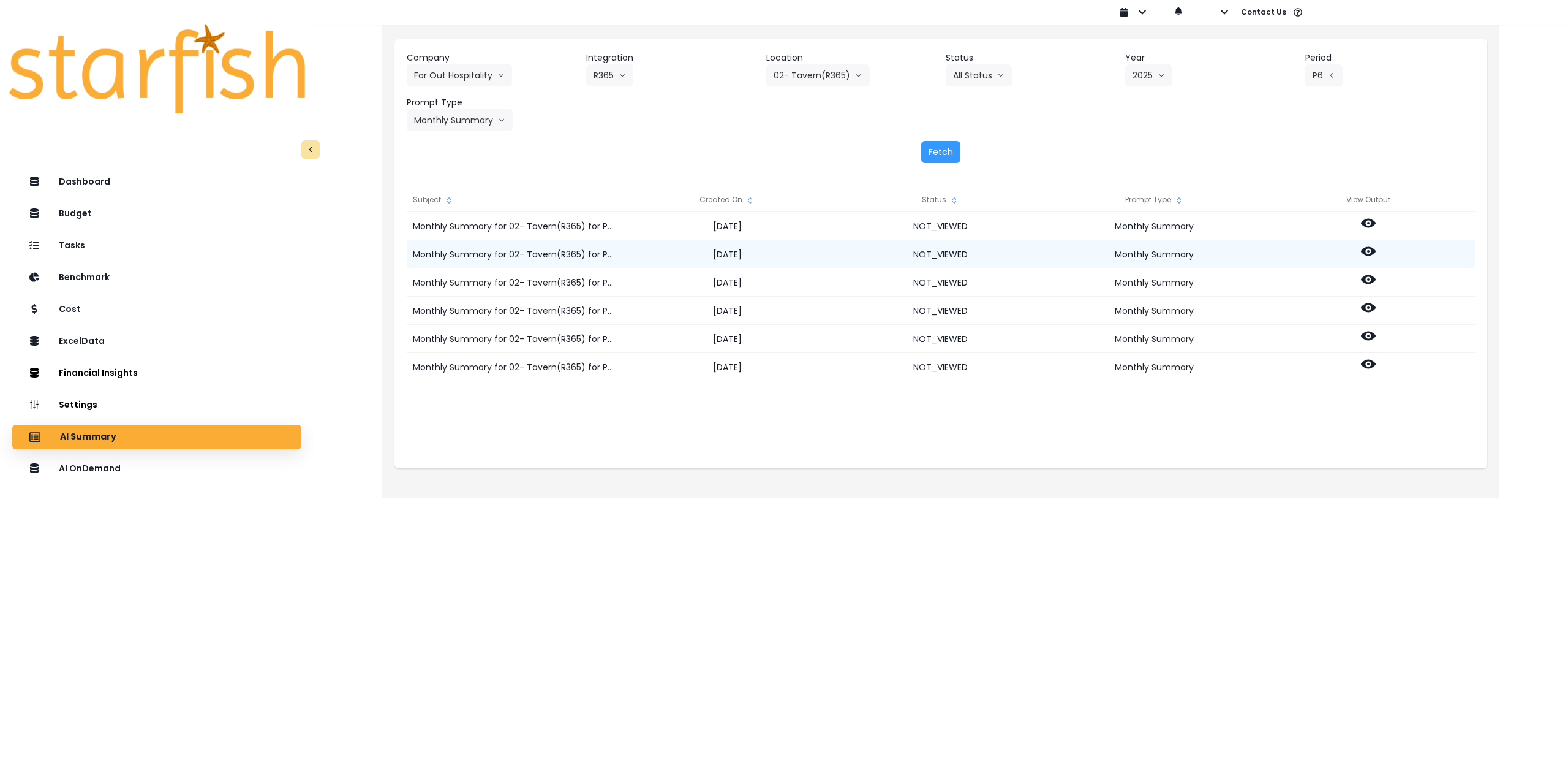
click at [1371, 252] on icon at bounding box center [1368, 251] width 14 height 14
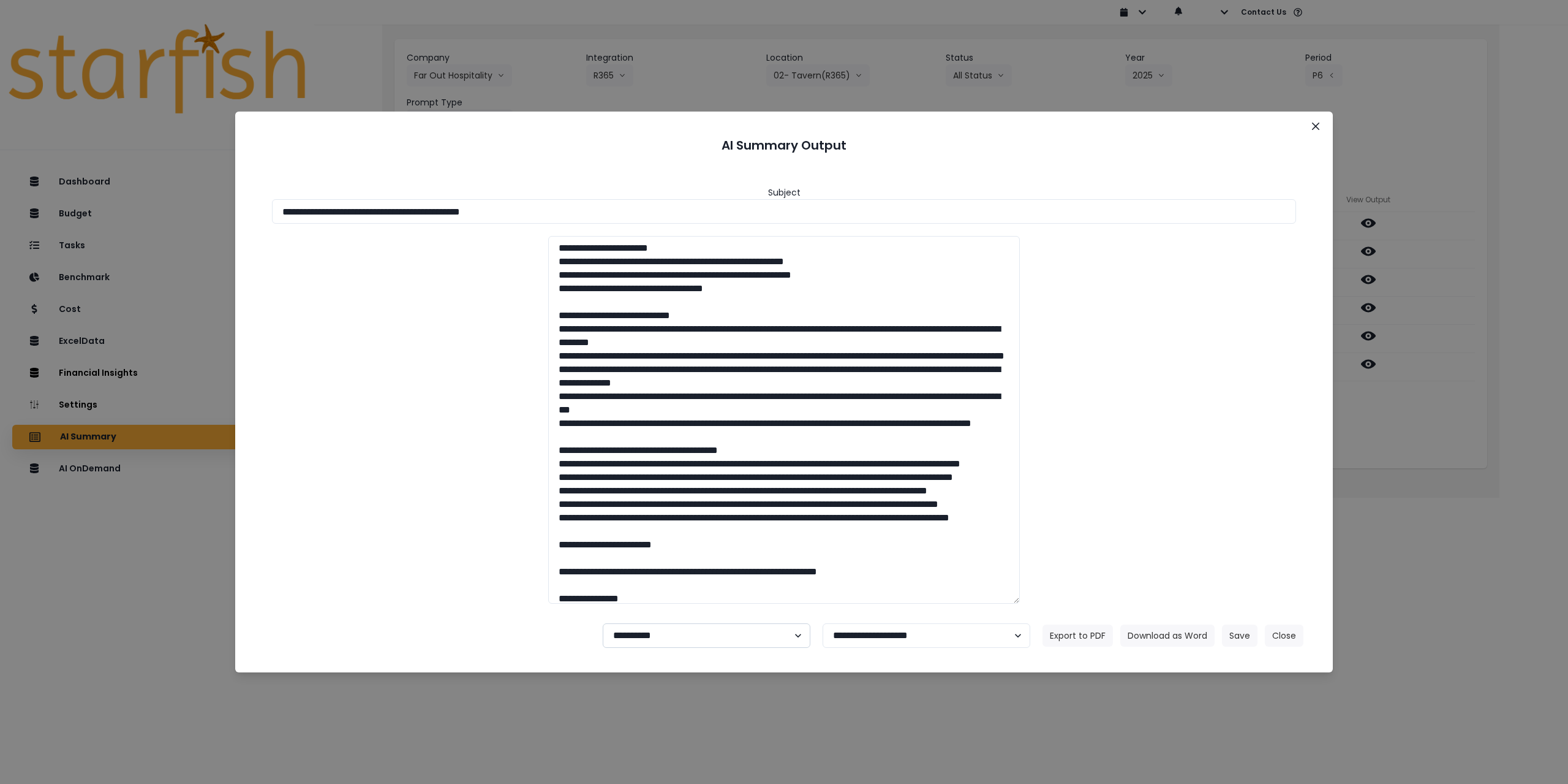
click at [701, 640] on select "**********" at bounding box center [706, 635] width 208 height 24
click at [1319, 126] on icon "Close" at bounding box center [1316, 126] width 7 height 7
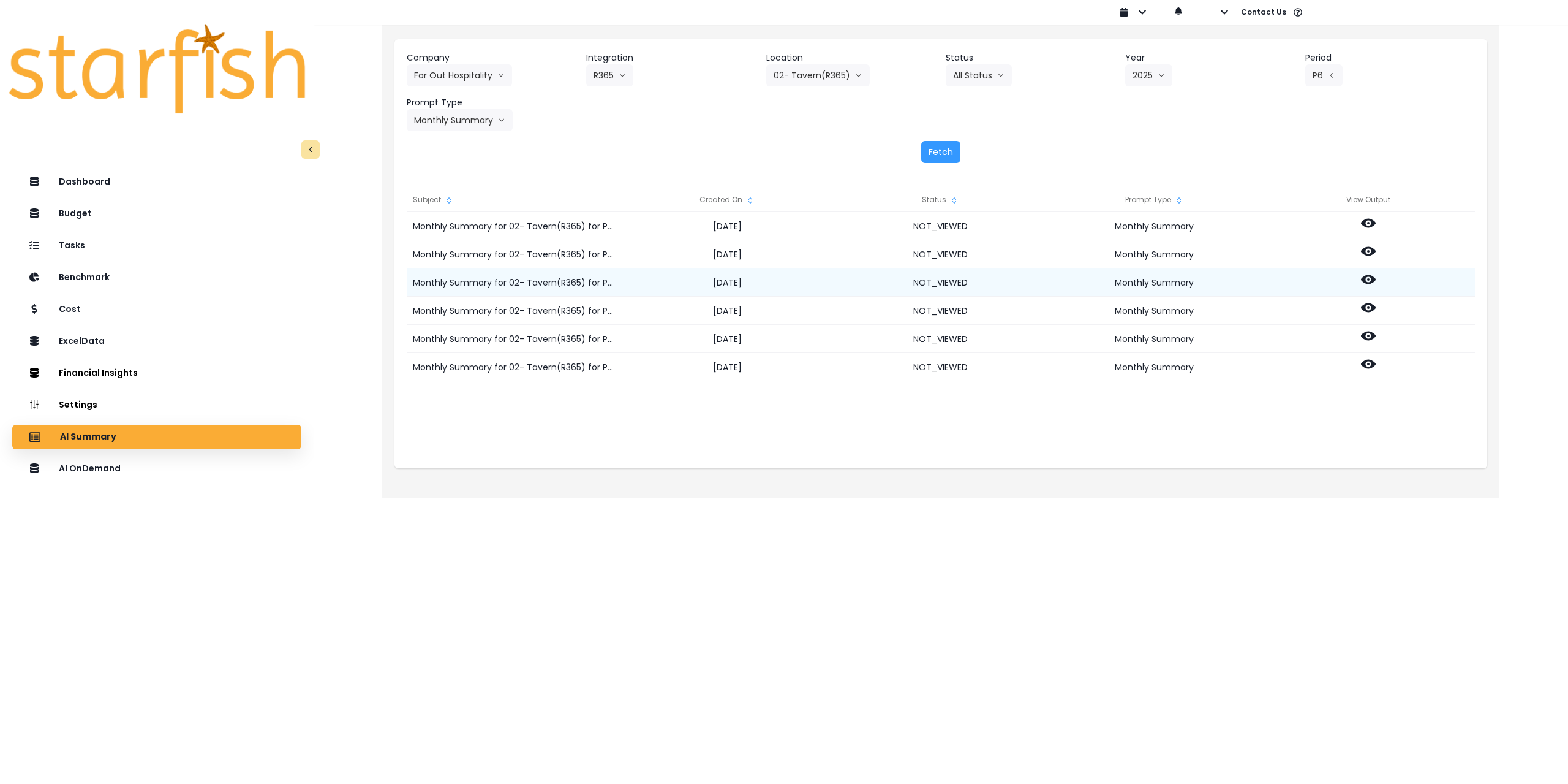
click at [1371, 282] on icon at bounding box center [1368, 280] width 14 height 9
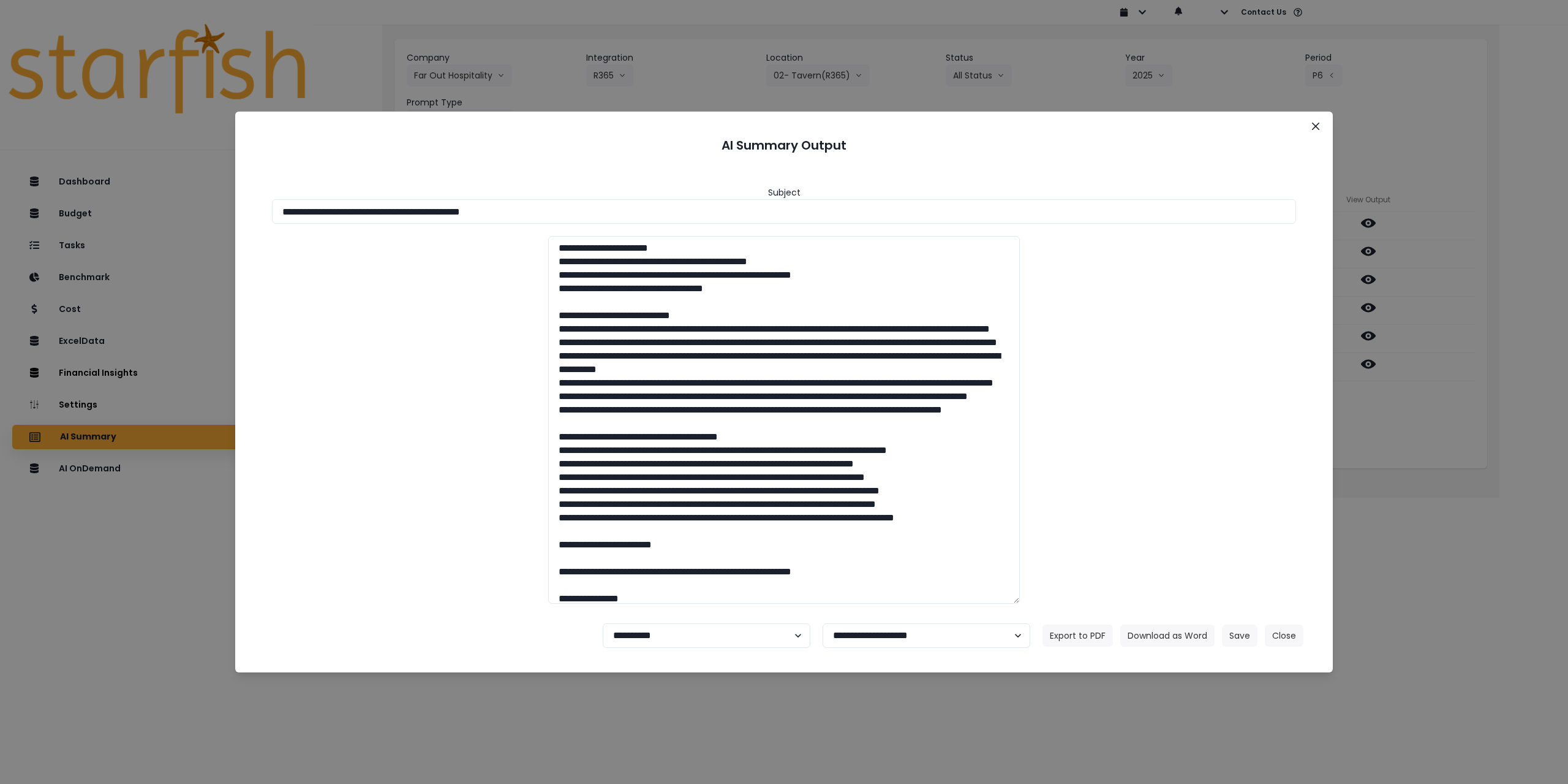
click at [1314, 136] on header "AI Summary Output" at bounding box center [784, 145] width 1069 height 38
click at [1319, 125] on icon "Close" at bounding box center [1316, 126] width 7 height 7
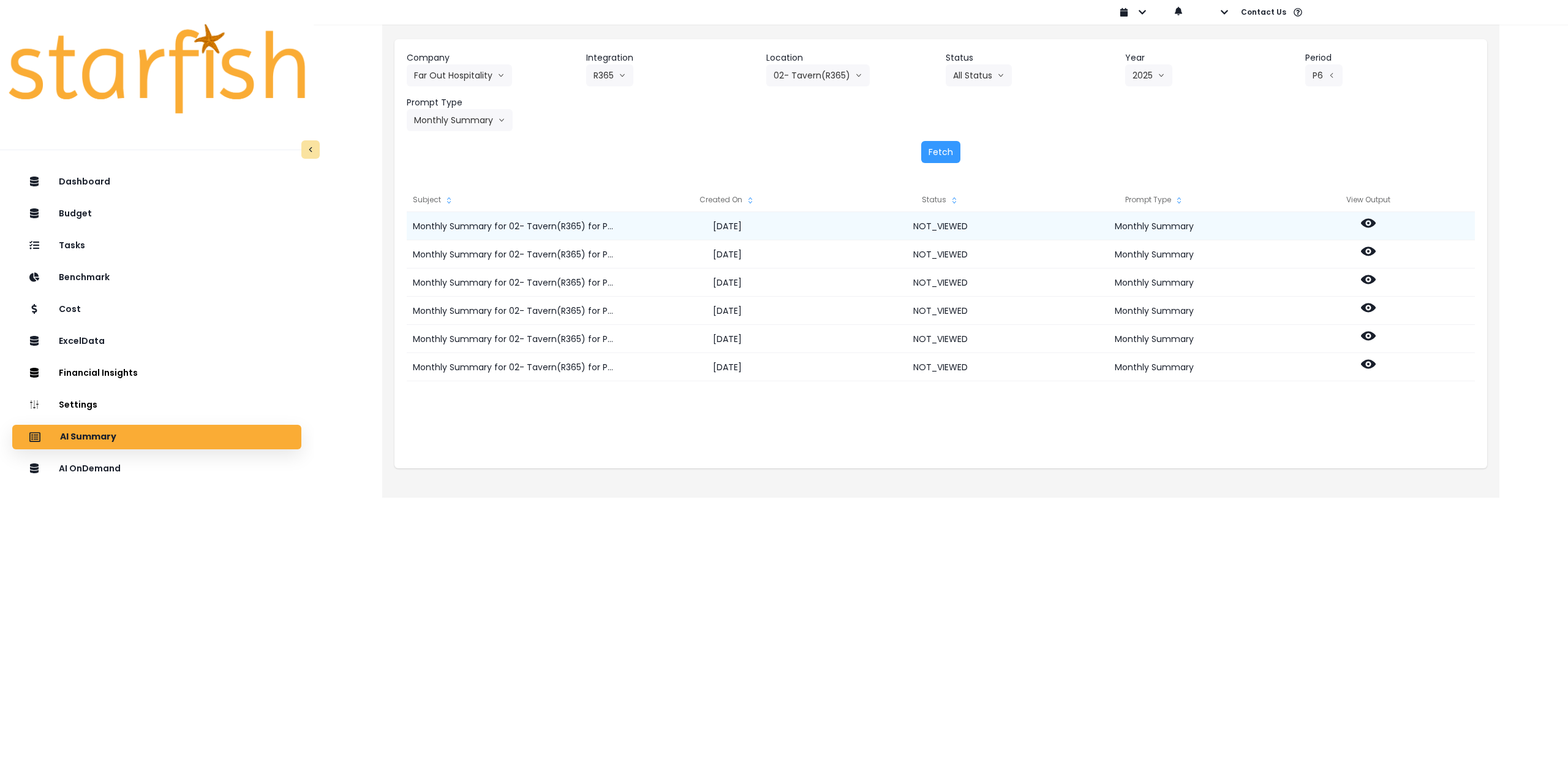
click at [1371, 224] on icon at bounding box center [1368, 223] width 14 height 9
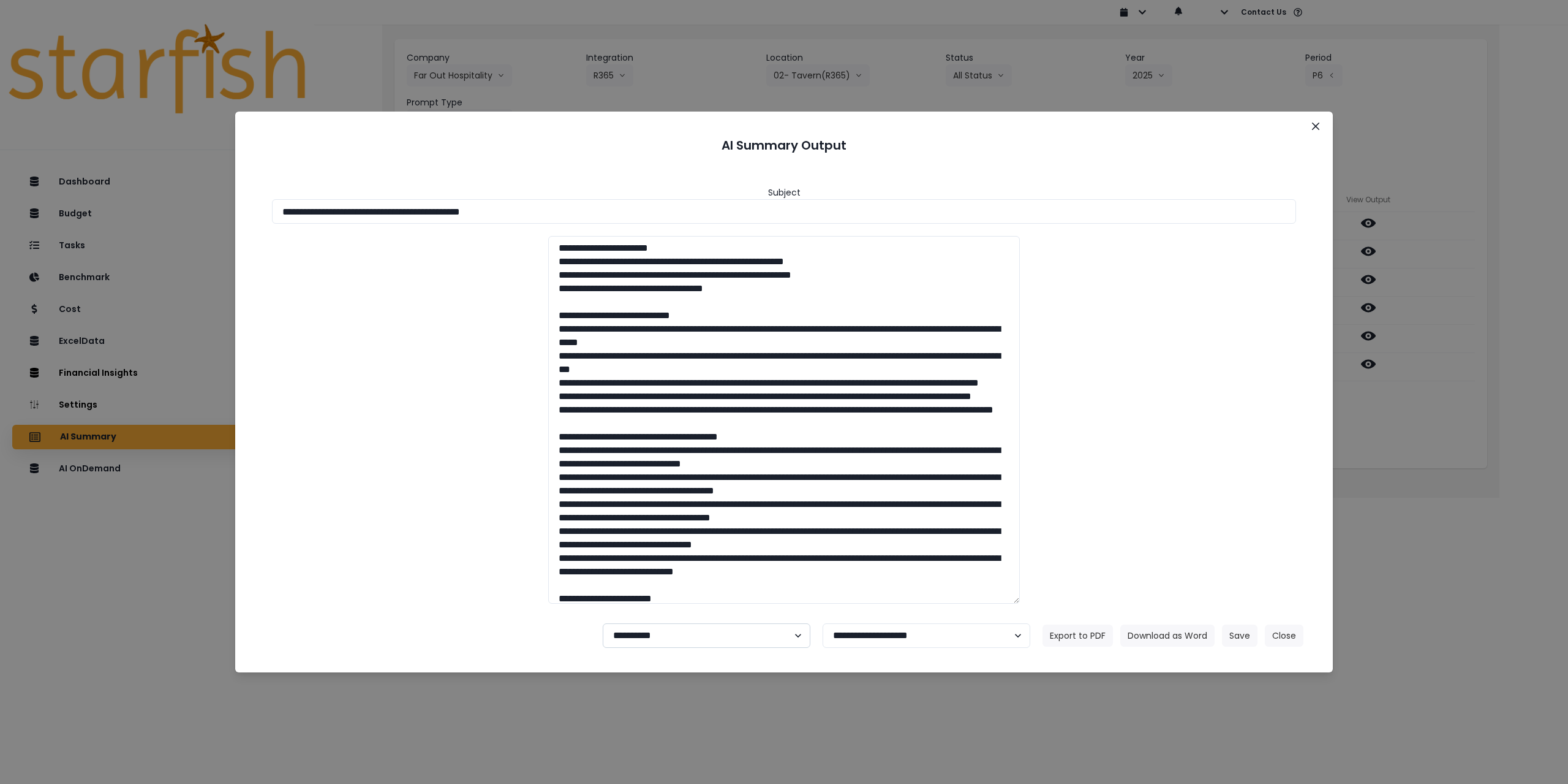
click at [656, 640] on select "**********" at bounding box center [706, 635] width 208 height 24
select select "********"
click at [602, 623] on select "**********" at bounding box center [706, 635] width 208 height 24
click at [1241, 636] on button "Save" at bounding box center [1240, 635] width 36 height 22
click at [1239, 640] on button "Save" at bounding box center [1240, 635] width 36 height 22
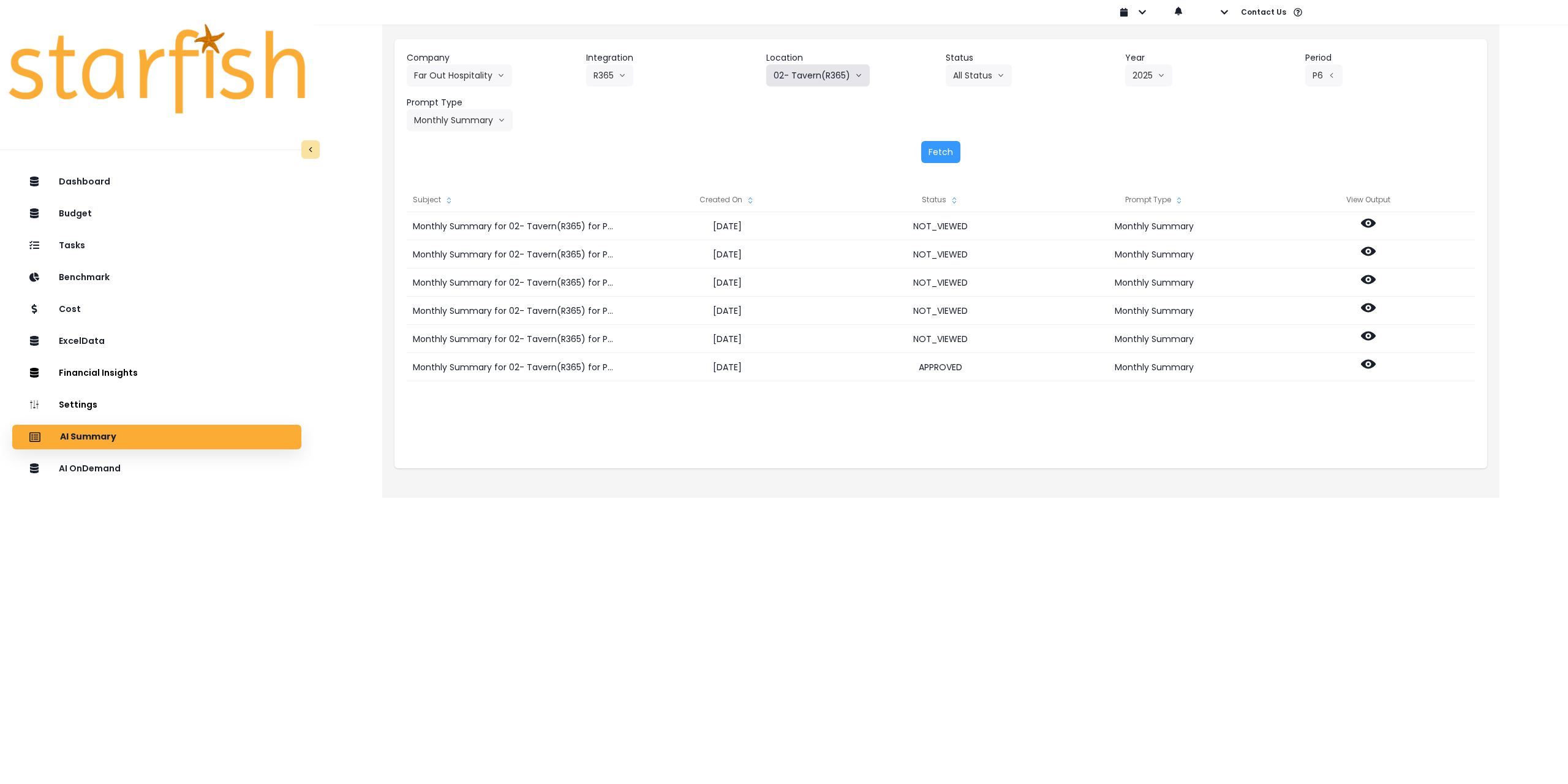
click at [816, 77] on button "02- Tavern(R365)" at bounding box center [818, 75] width 103 height 22
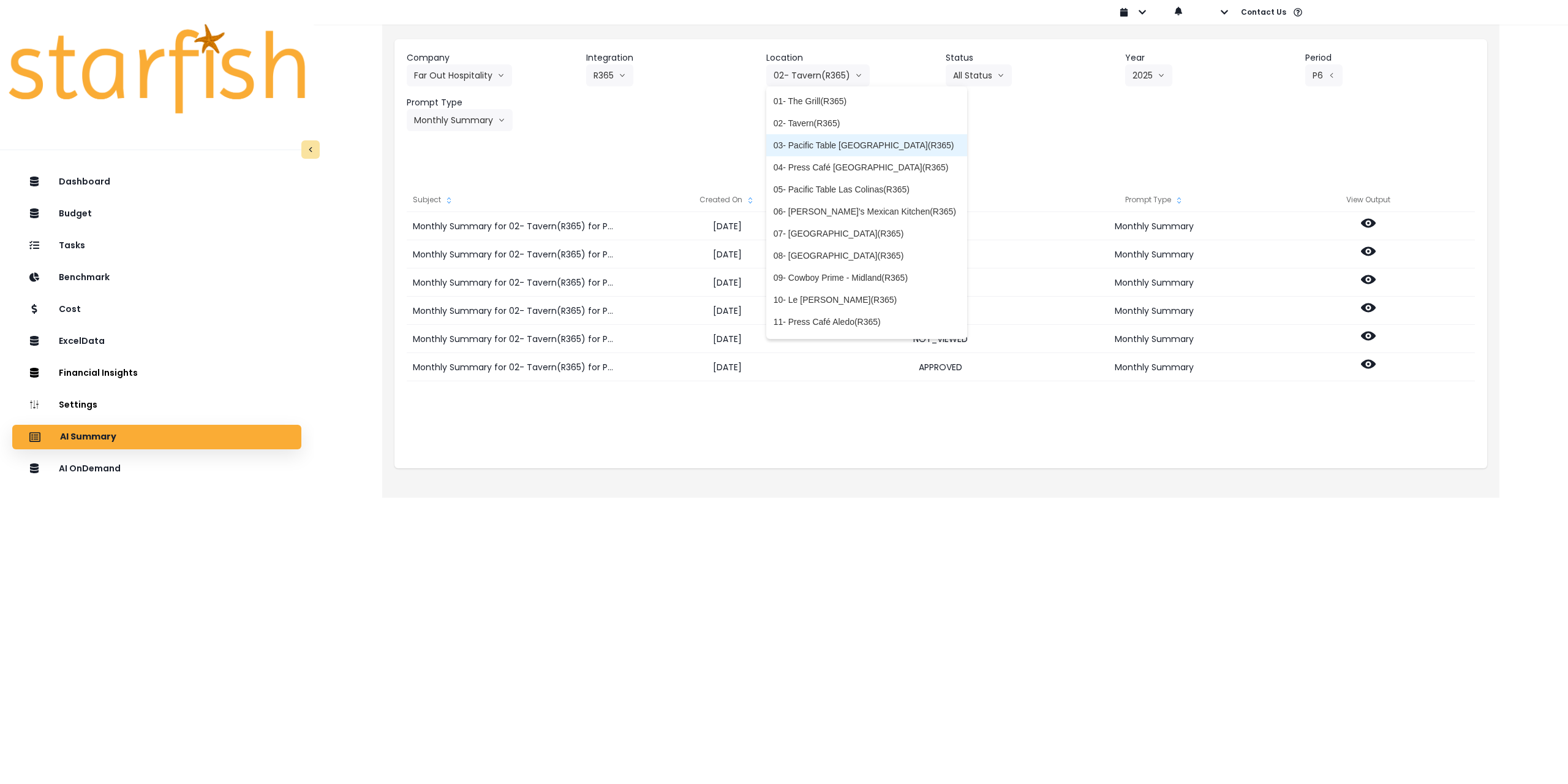
click at [817, 147] on span "03- Pacific Table [GEOGRAPHIC_DATA](R365)" at bounding box center [867, 145] width 186 height 13
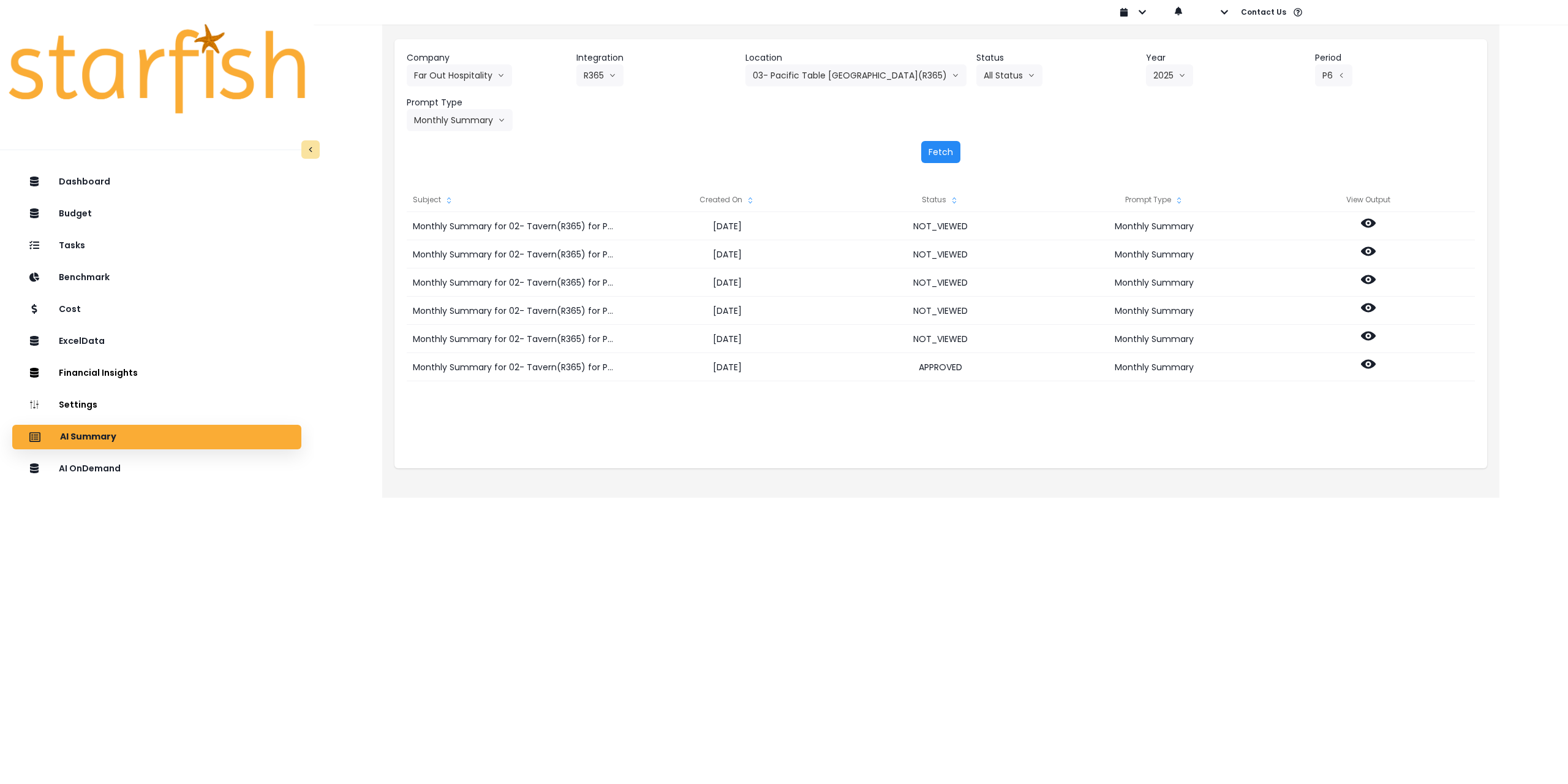
click at [928, 155] on button "Fetch" at bounding box center [941, 152] width 39 height 22
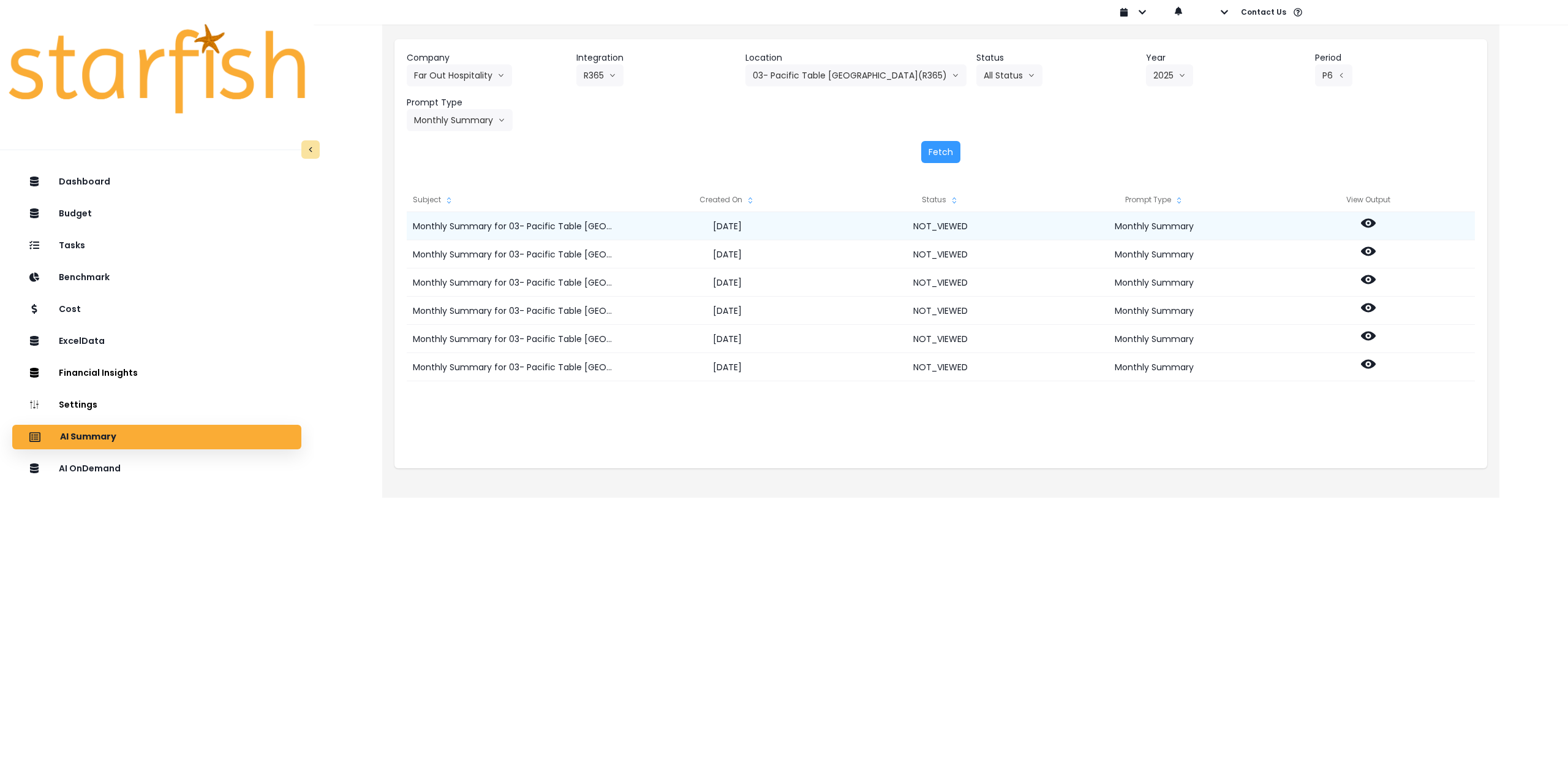
click at [1371, 222] on icon at bounding box center [1368, 223] width 14 height 14
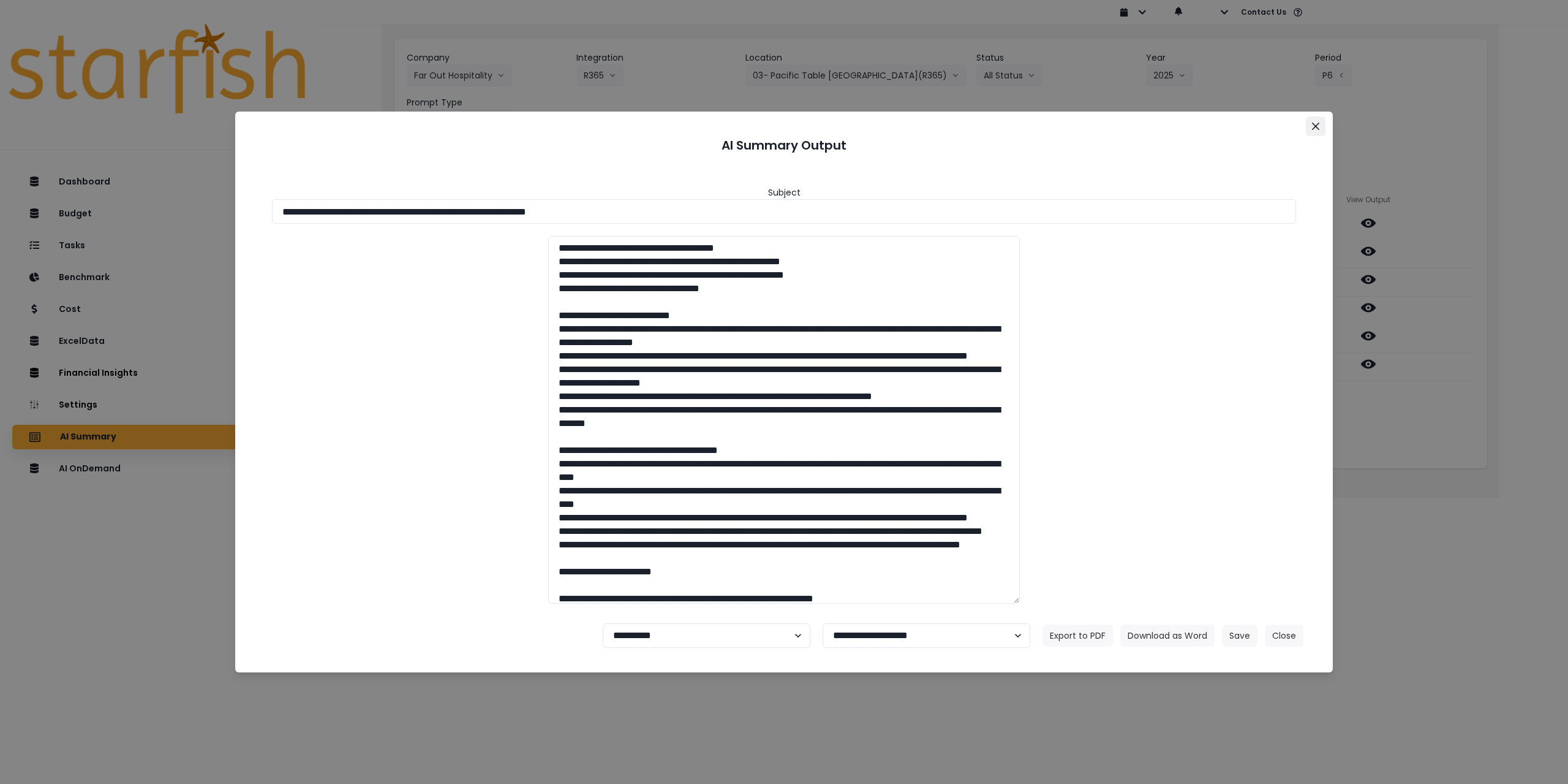
click at [1318, 126] on icon "Close" at bounding box center [1316, 126] width 7 height 7
